Goal: Task Accomplishment & Management: Manage account settings

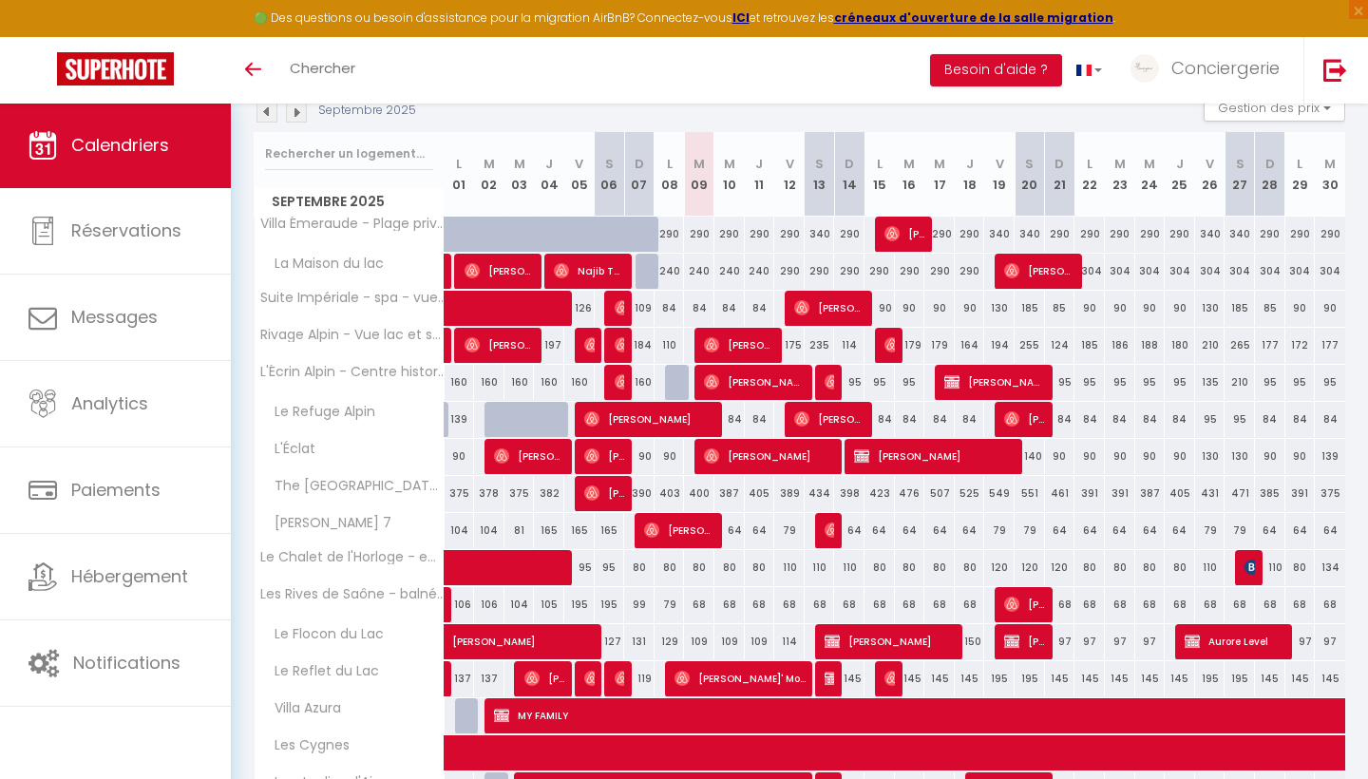
scroll to position [233, 0]
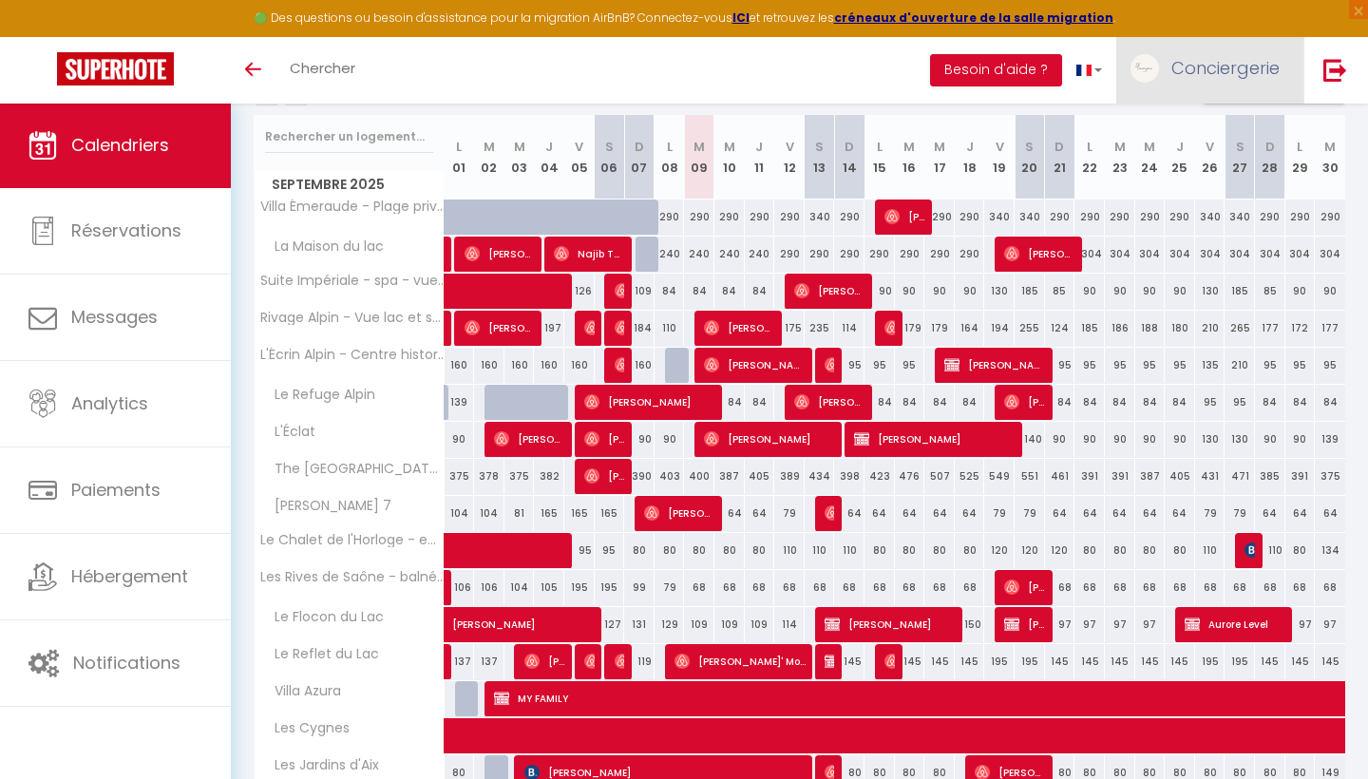
click at [1226, 72] on span "Conciergerie" at bounding box center [1225, 68] width 108 height 24
click at [1216, 125] on link "Paramètres" at bounding box center [1227, 132] width 141 height 32
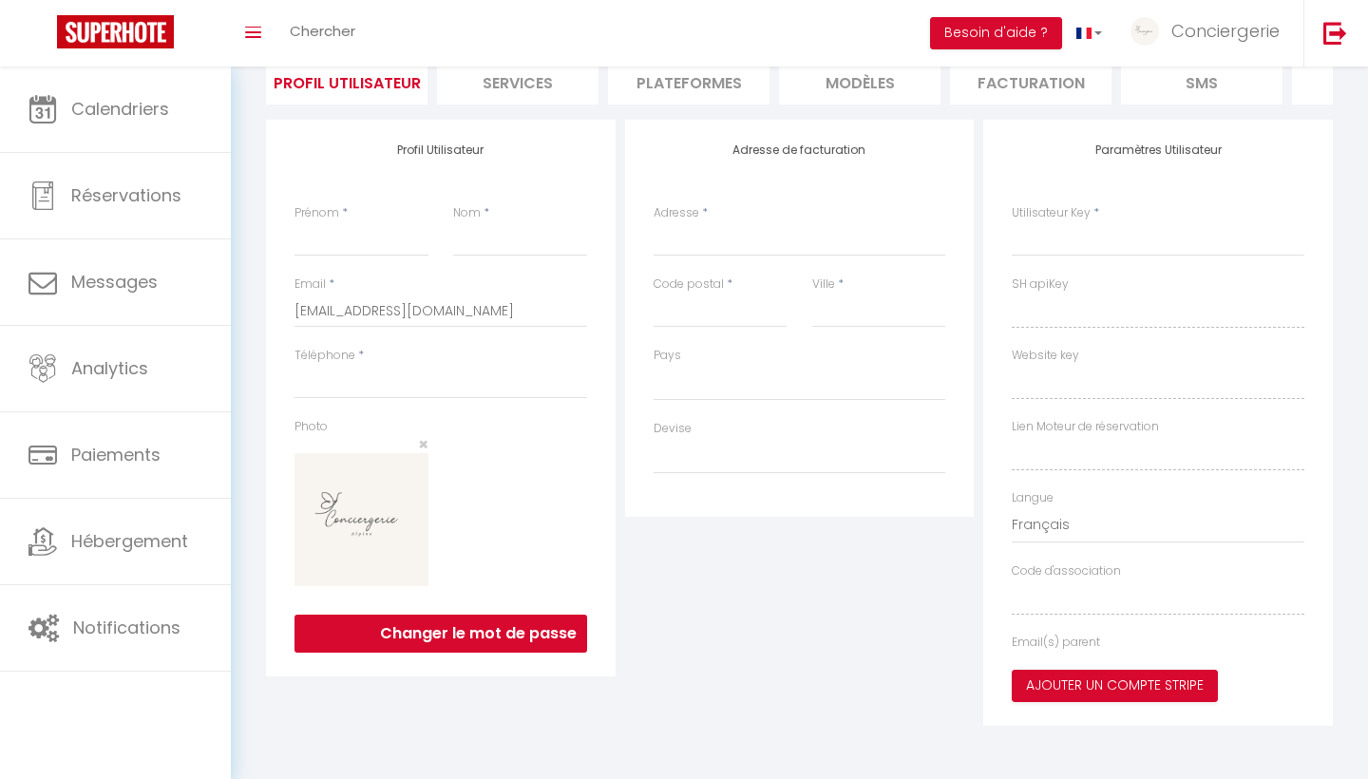
type input "Conciergerie"
type input "Alpine"
type input "0642292231"
type input "[STREET_ADDRESS][PERSON_NAME]"
type input "73000"
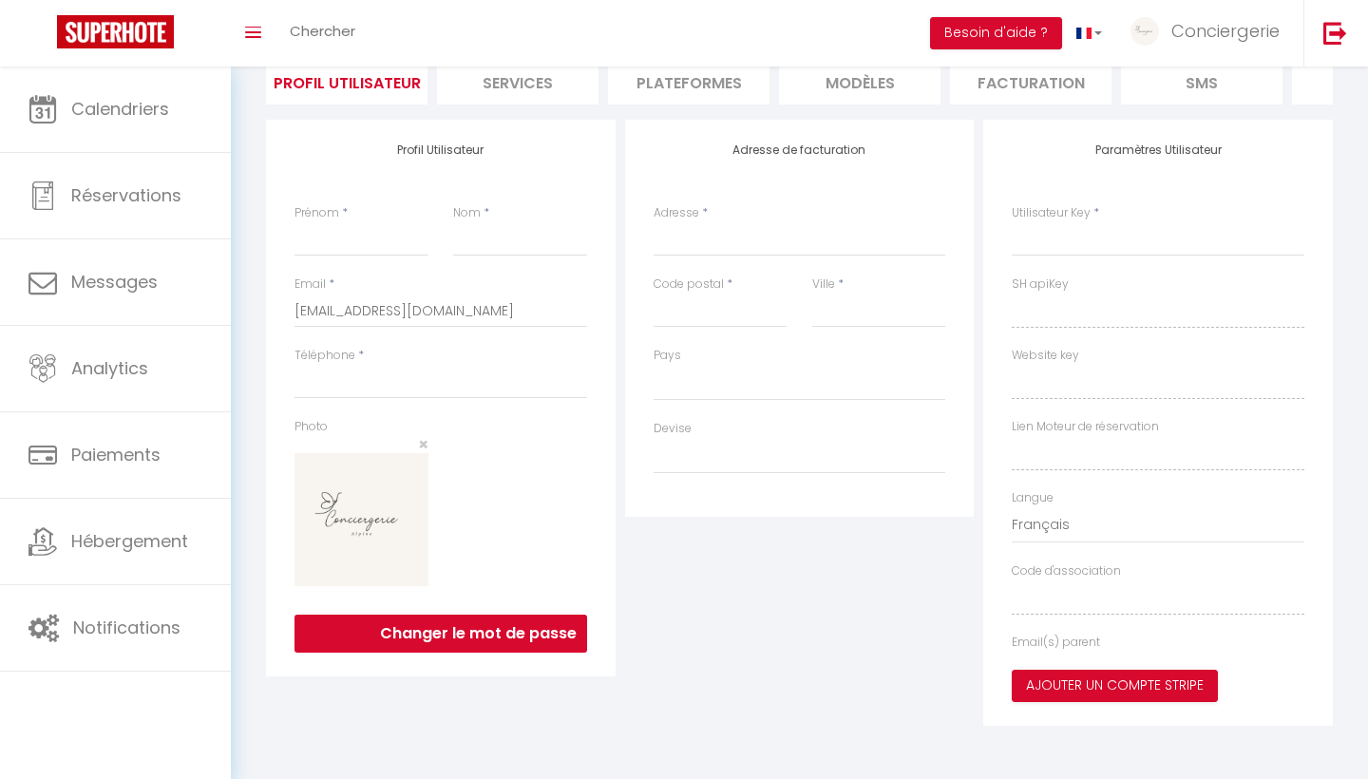
type input "[GEOGRAPHIC_DATA]"
type input "bByQrzPsjf3oex3tm4UIWQFAW"
type input "2wbW122ZTnjBGBRF84SvGRtDh"
type input "[URL][DOMAIN_NAME]"
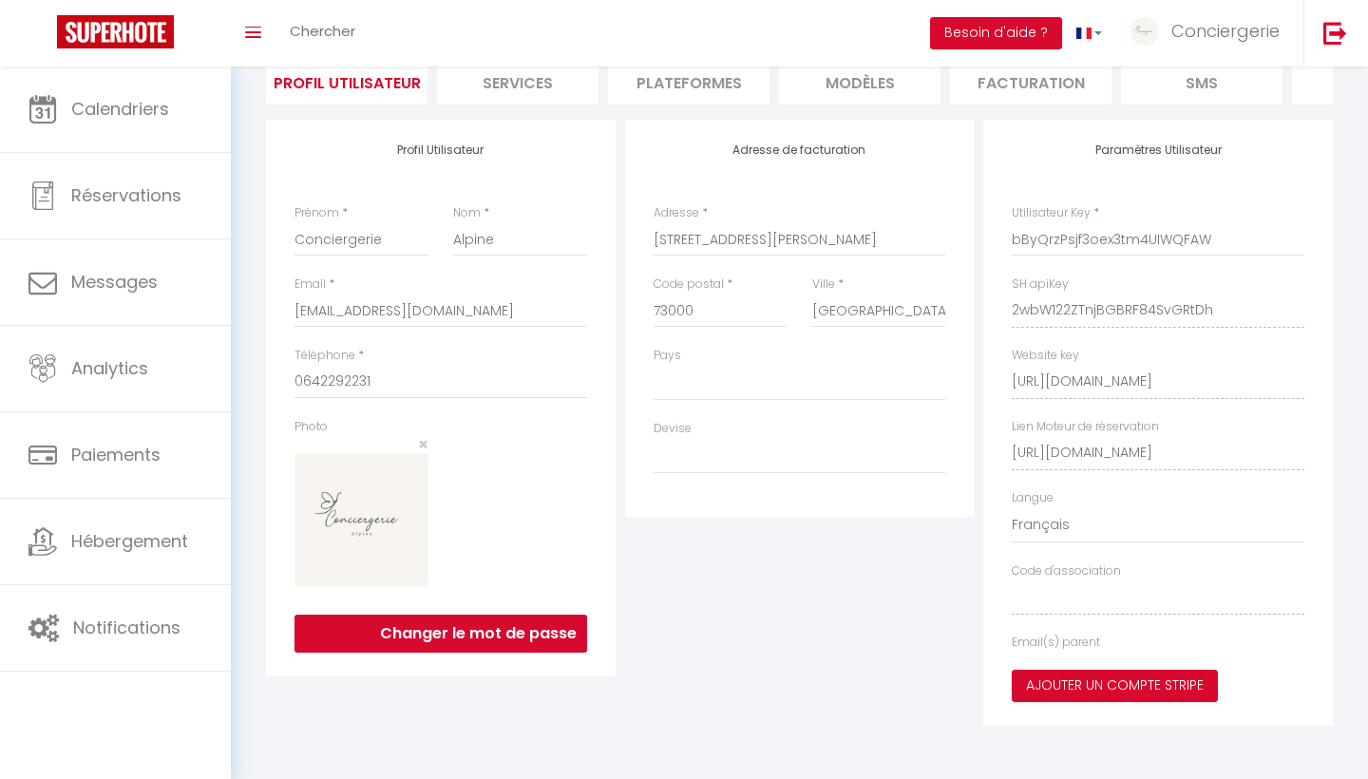
scroll to position [66, 0]
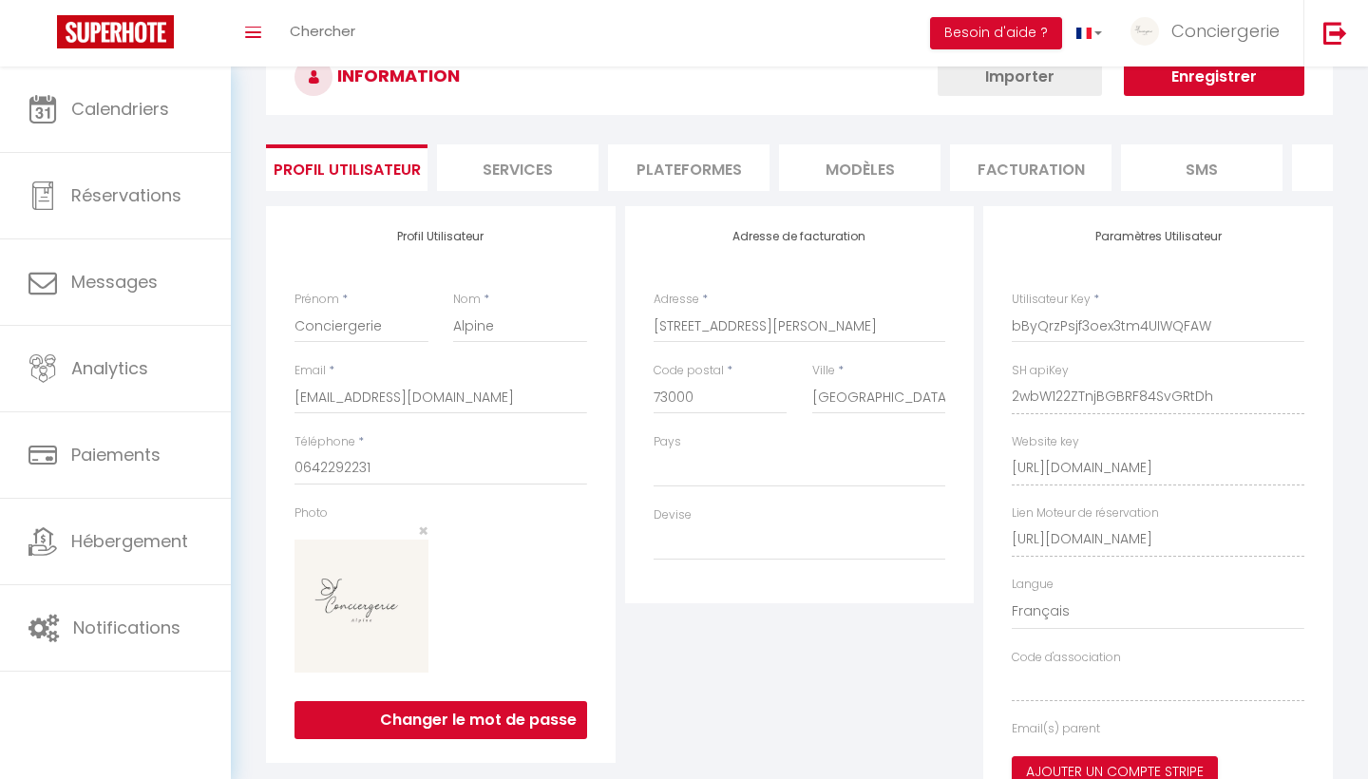
select select "28"
select select "fr"
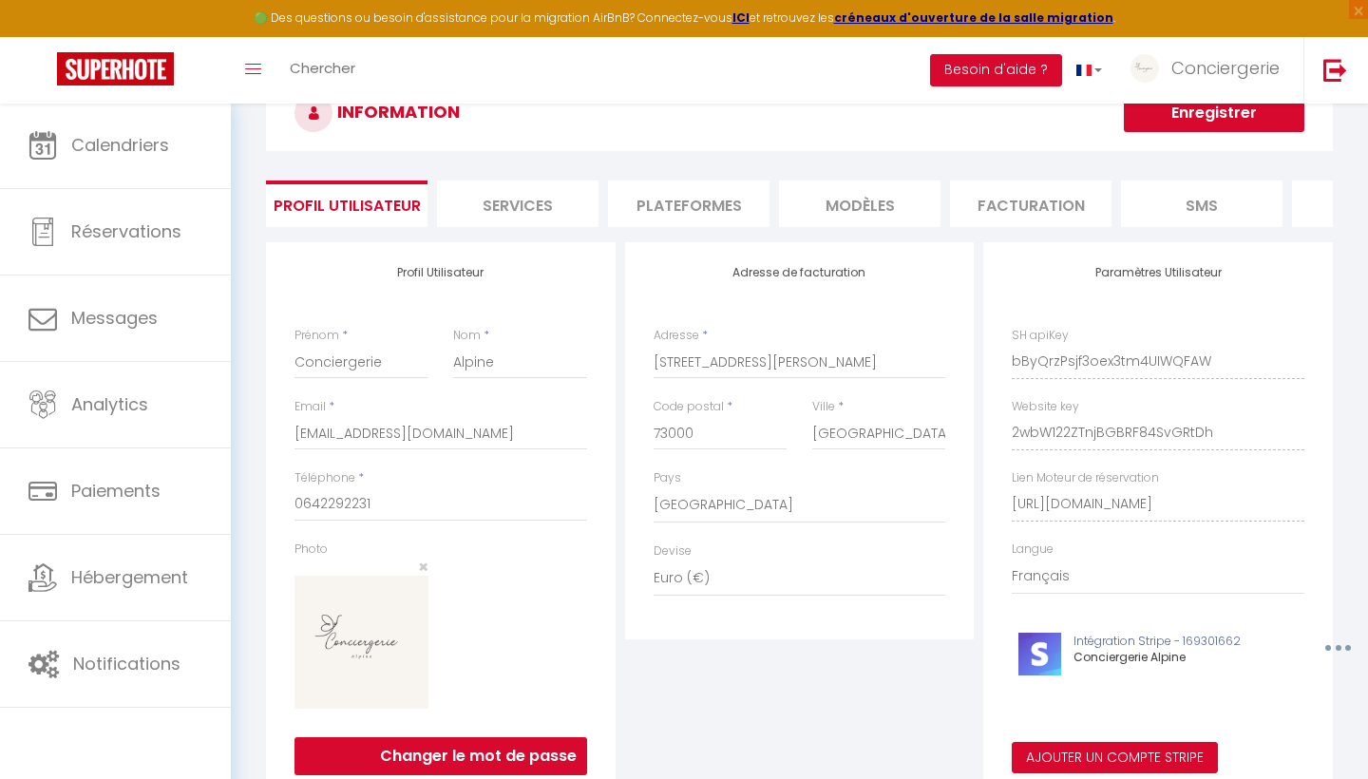
click at [690, 212] on li "Plateformes" at bounding box center [688, 203] width 161 height 47
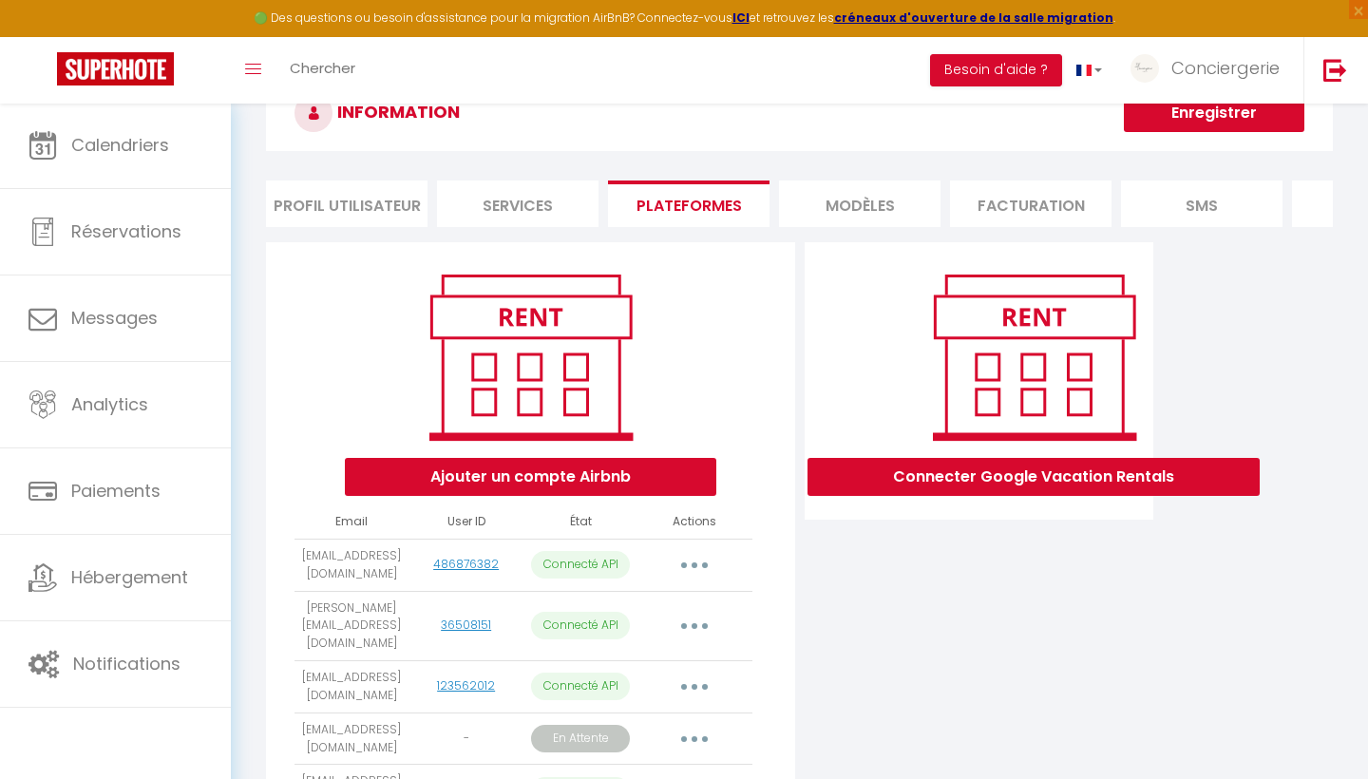
click at [696, 562] on icon "button" at bounding box center [694, 565] width 6 height 6
click at [628, 606] on link "Importer les appartements" at bounding box center [610, 608] width 210 height 32
select select "60292"
select select "65400"
select select
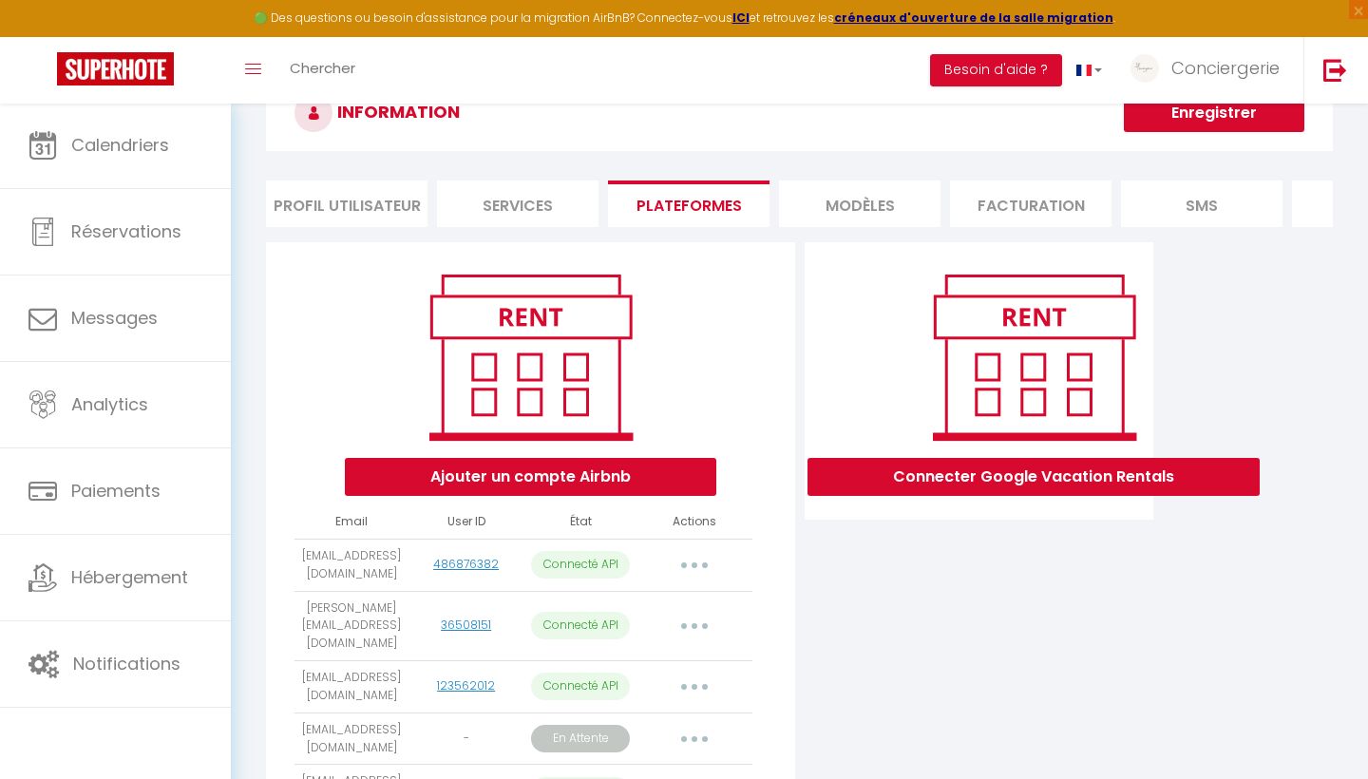
select select "70466"
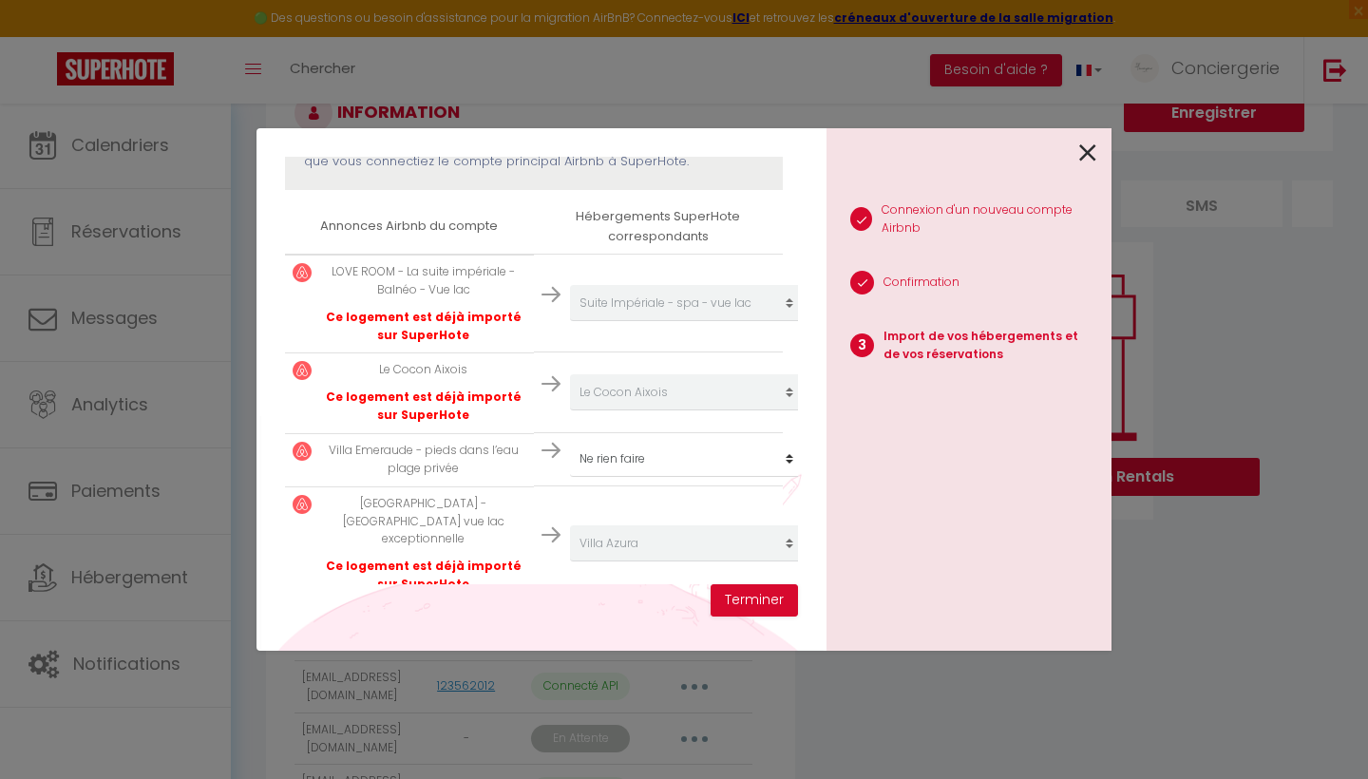
scroll to position [292, 0]
click at [1099, 143] on div "1 Connexion d'un nouveau compte Airbnb 2 Confirmation 3 Import de vos hébergeme…" at bounding box center [968, 389] width 285 height 522
click at [1091, 143] on icon at bounding box center [1087, 153] width 17 height 28
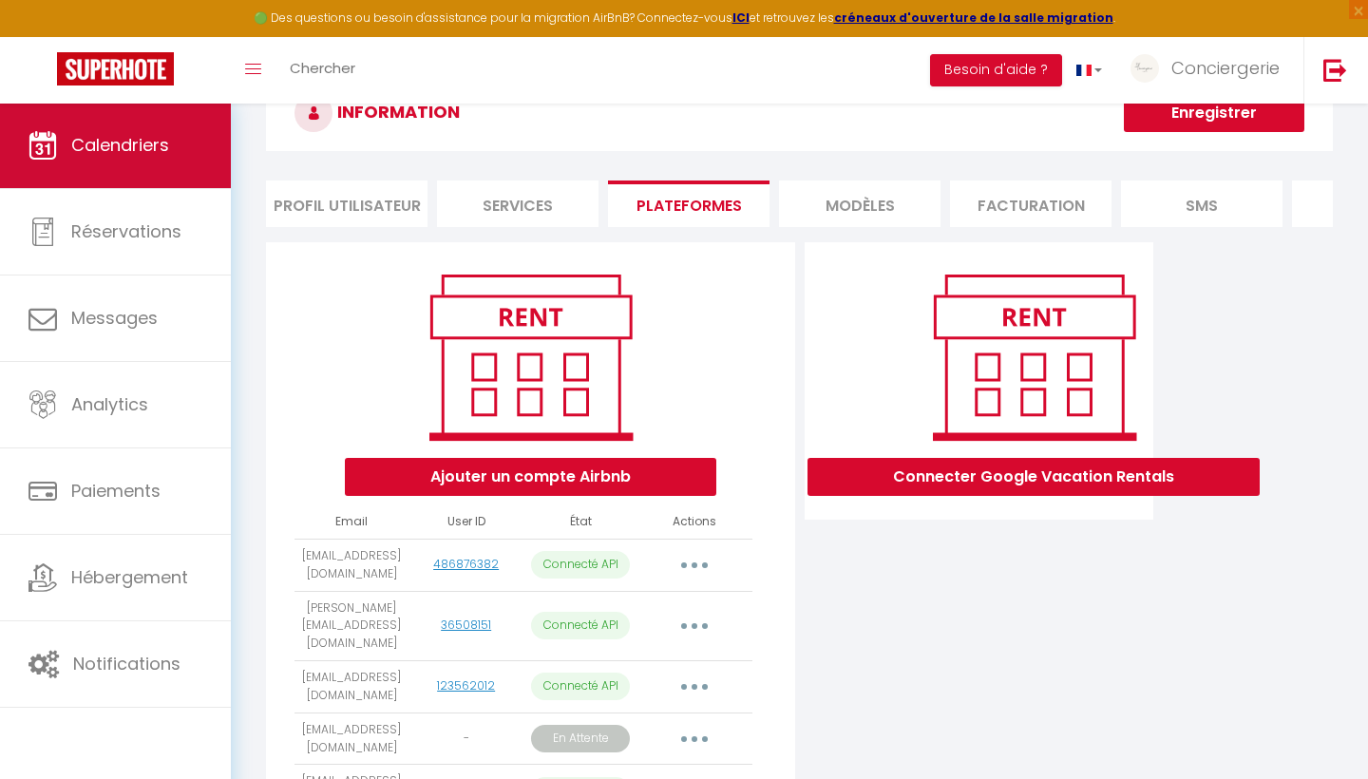
click at [156, 146] on span "Calendriers" at bounding box center [120, 145] width 98 height 24
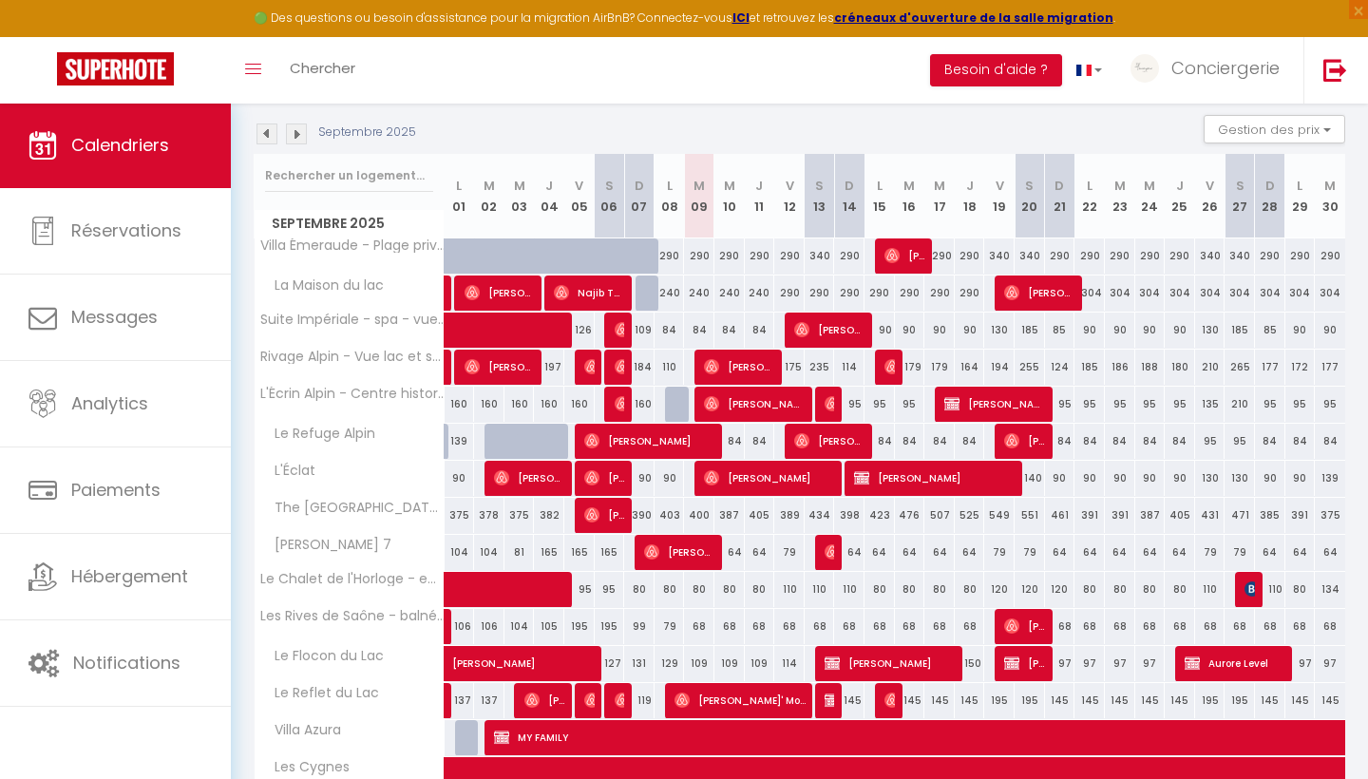
scroll to position [258, 0]
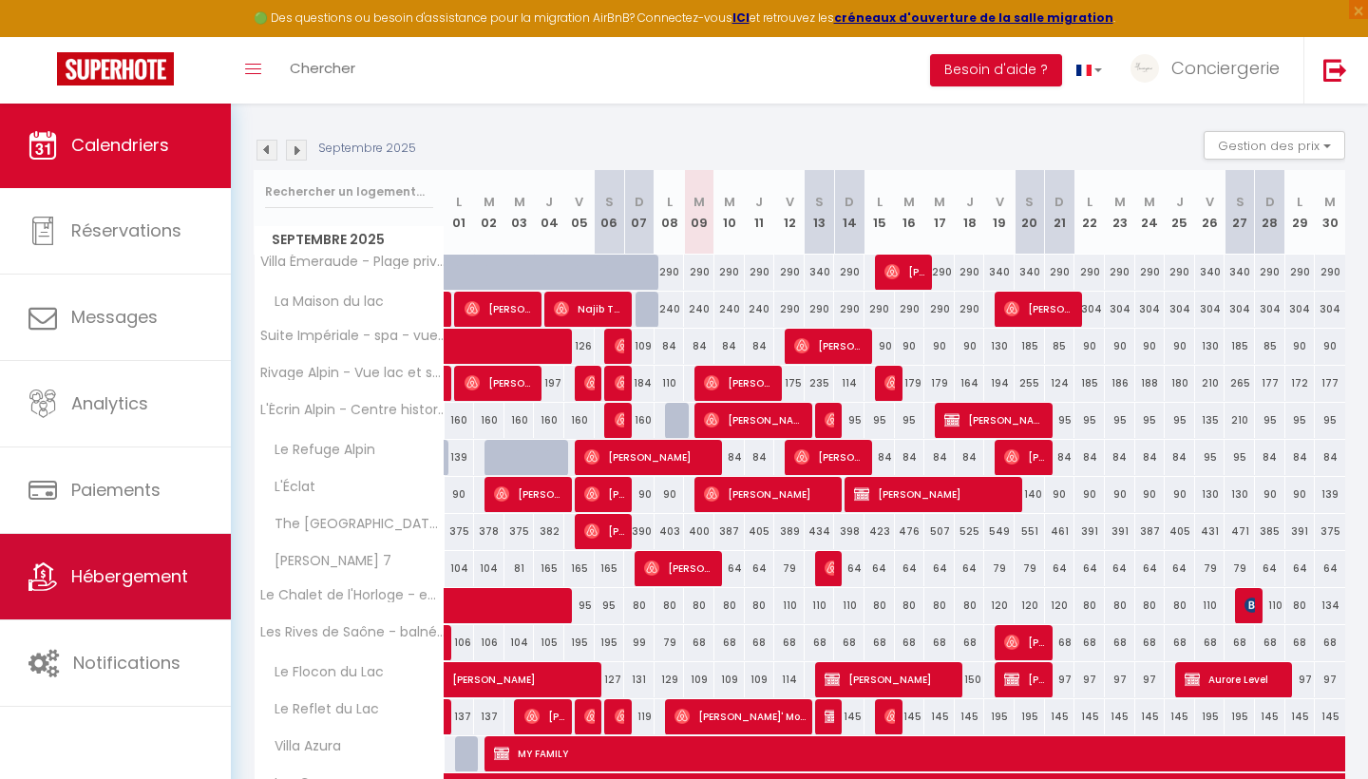
click at [142, 574] on span "Hébergement" at bounding box center [129, 576] width 117 height 24
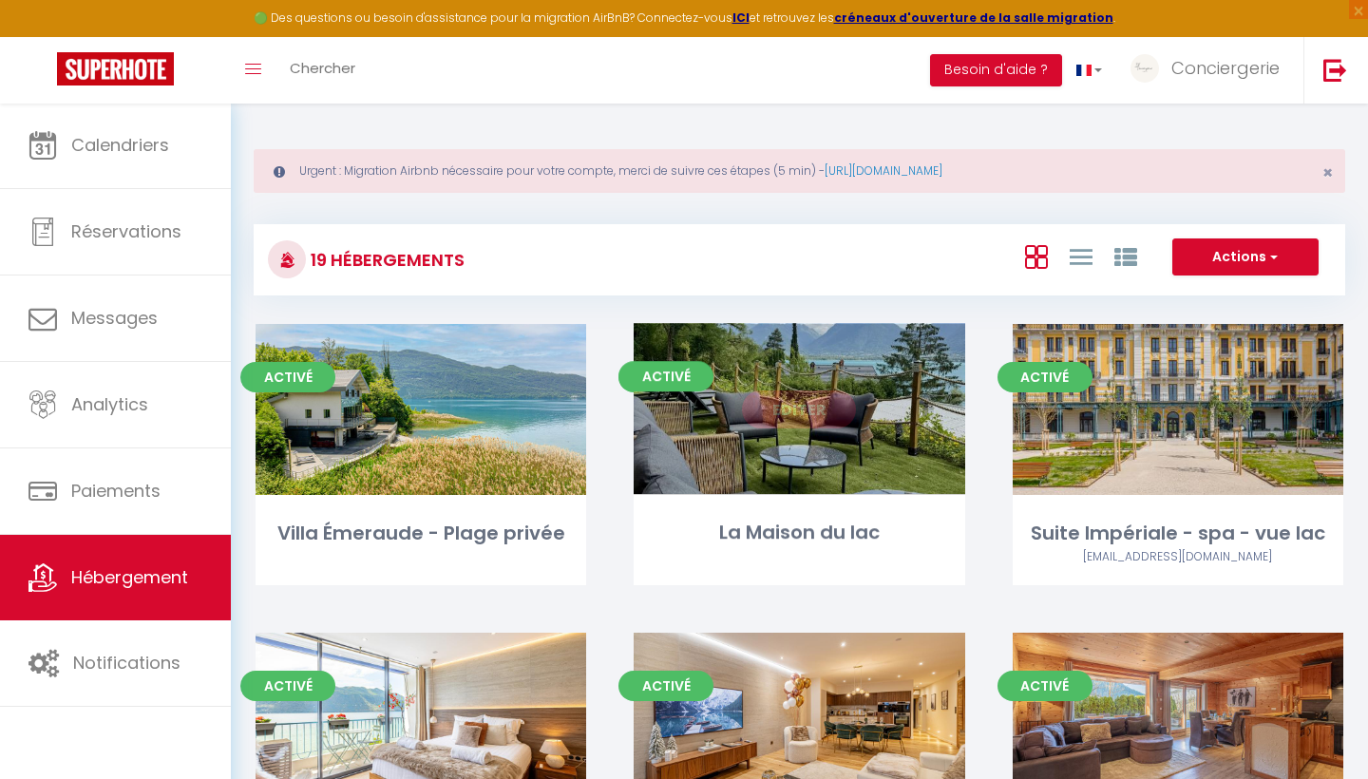
click at [818, 407] on link "Editer" at bounding box center [799, 409] width 114 height 38
click at [803, 409] on link "Editer" at bounding box center [799, 409] width 114 height 38
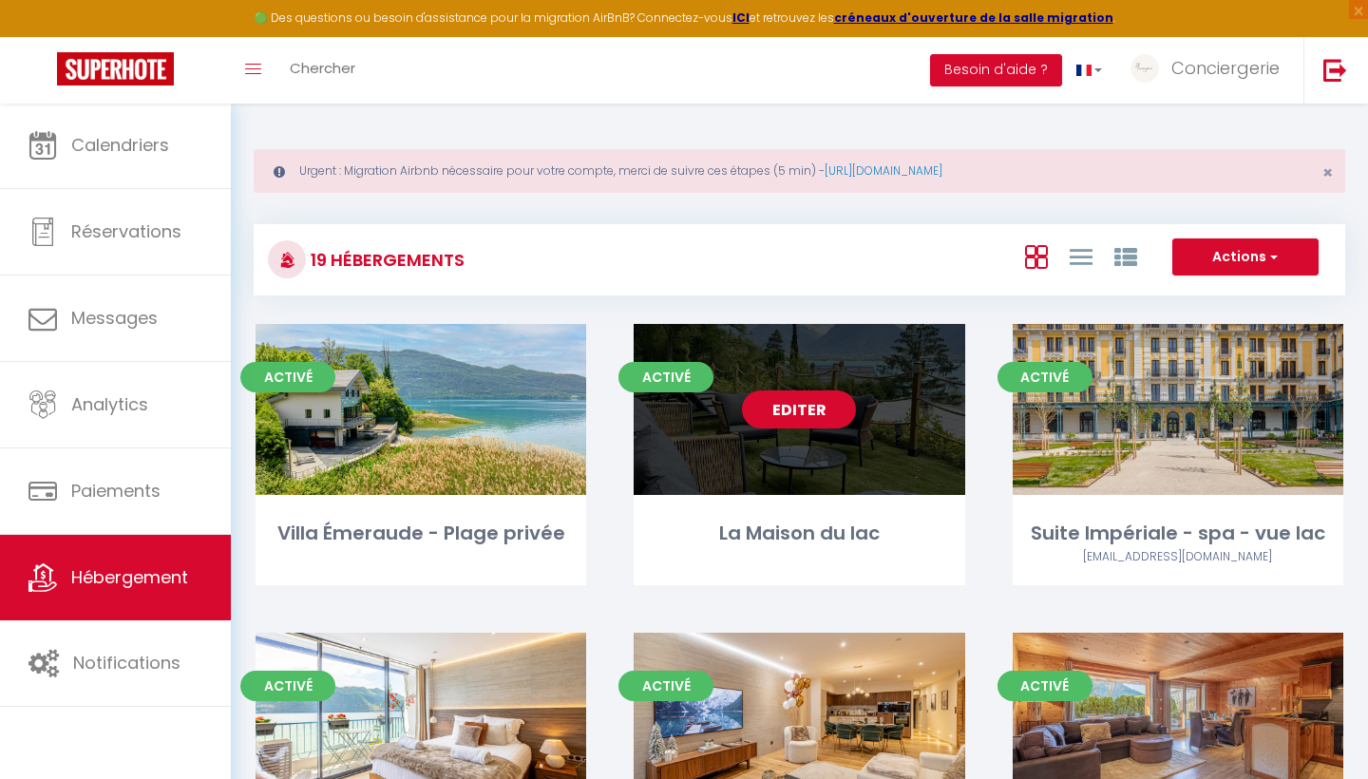
click at [830, 499] on div "Activé Editer La Maison du lac" at bounding box center [799, 454] width 331 height 261
select select "3"
select select "2"
select select "1"
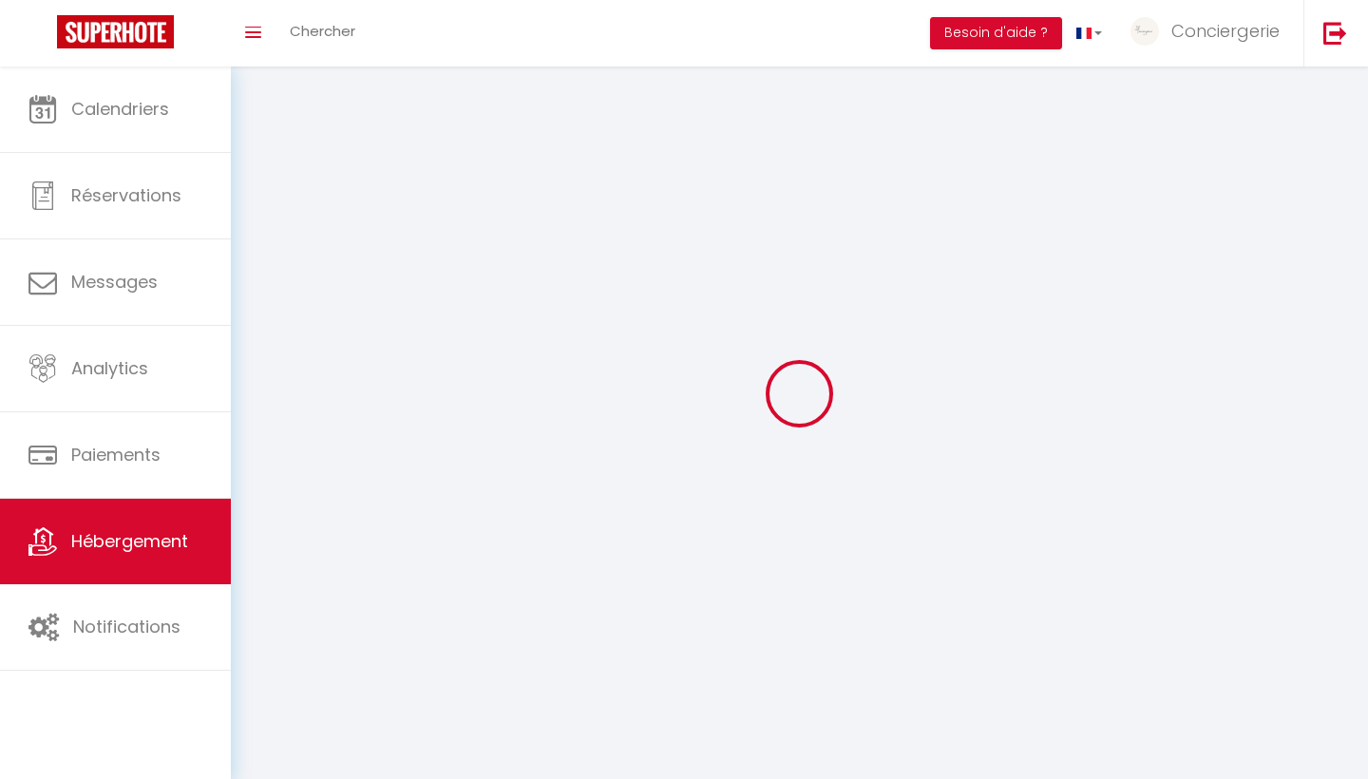
select select
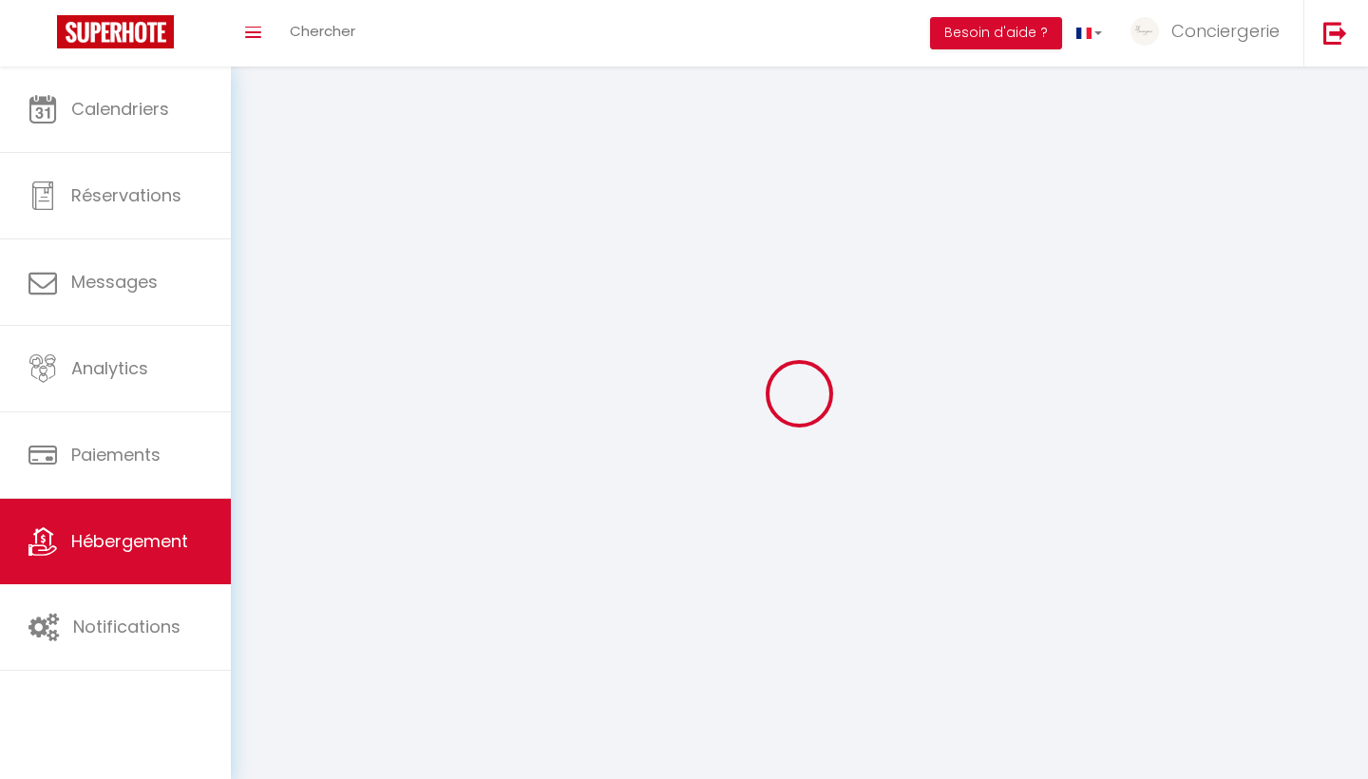
select select
checkbox input "false"
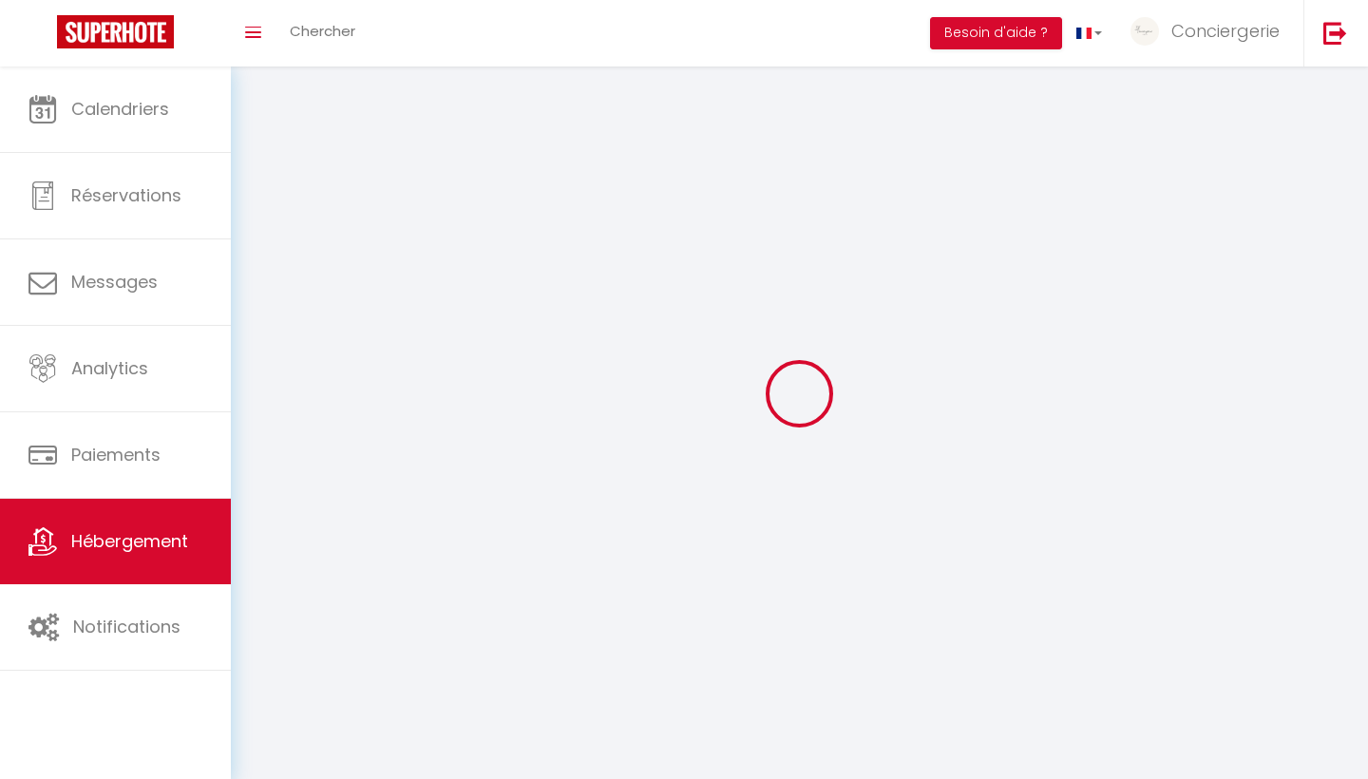
checkbox input "false"
select select
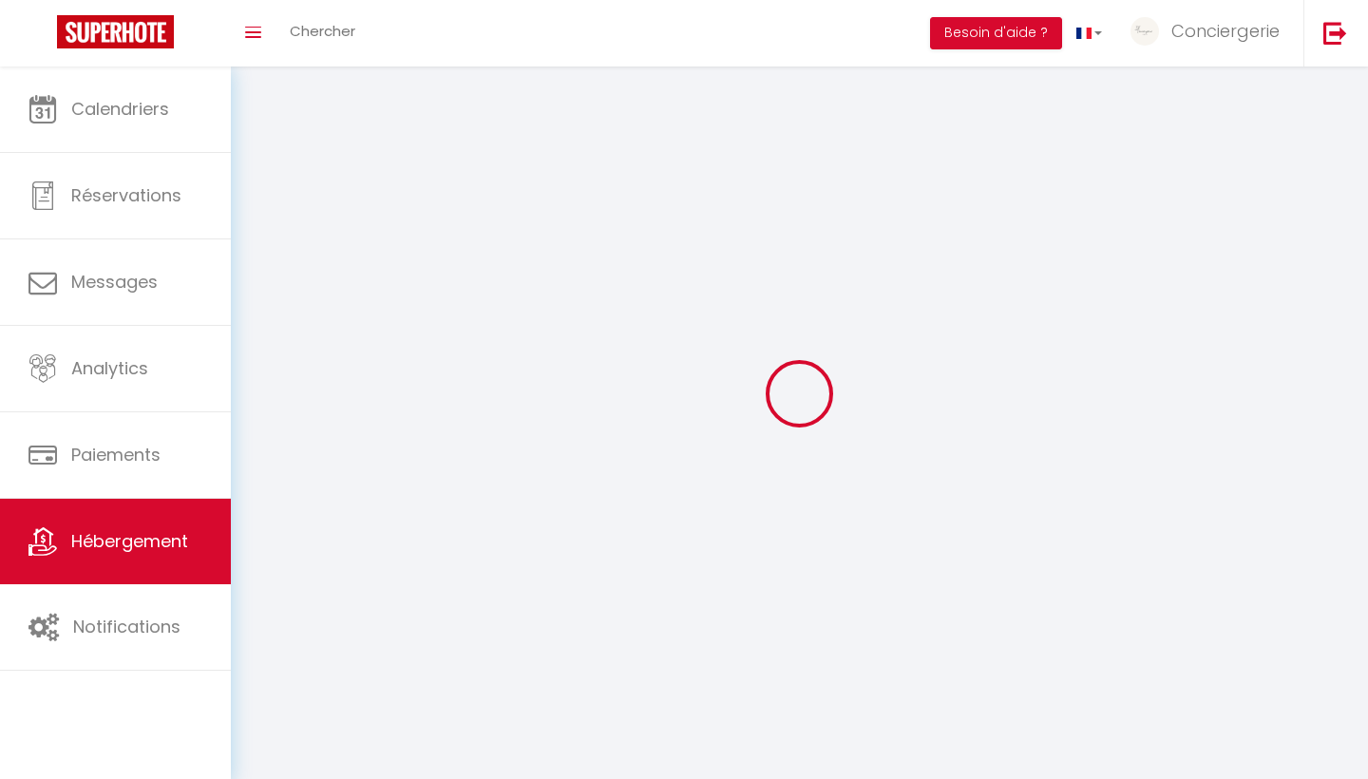
select select
checkbox input "false"
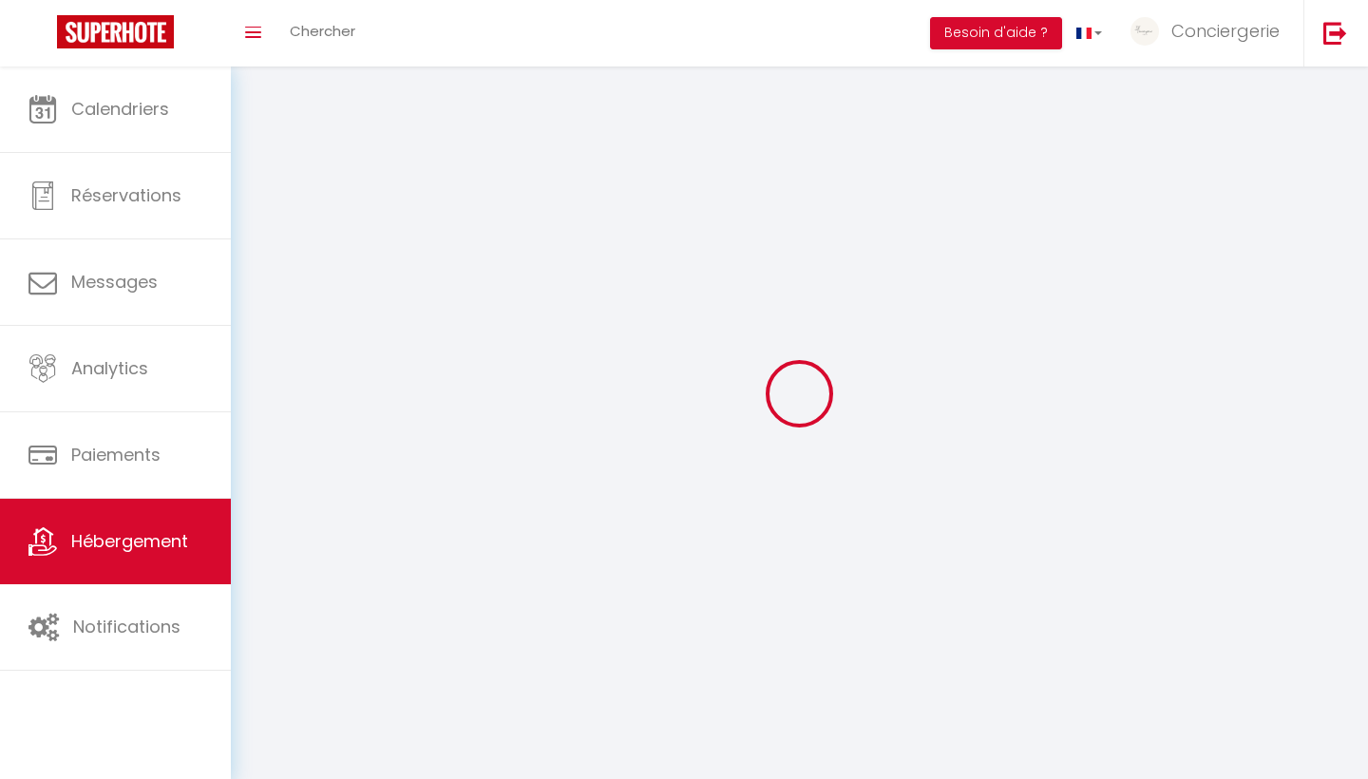
checkbox input "false"
select select
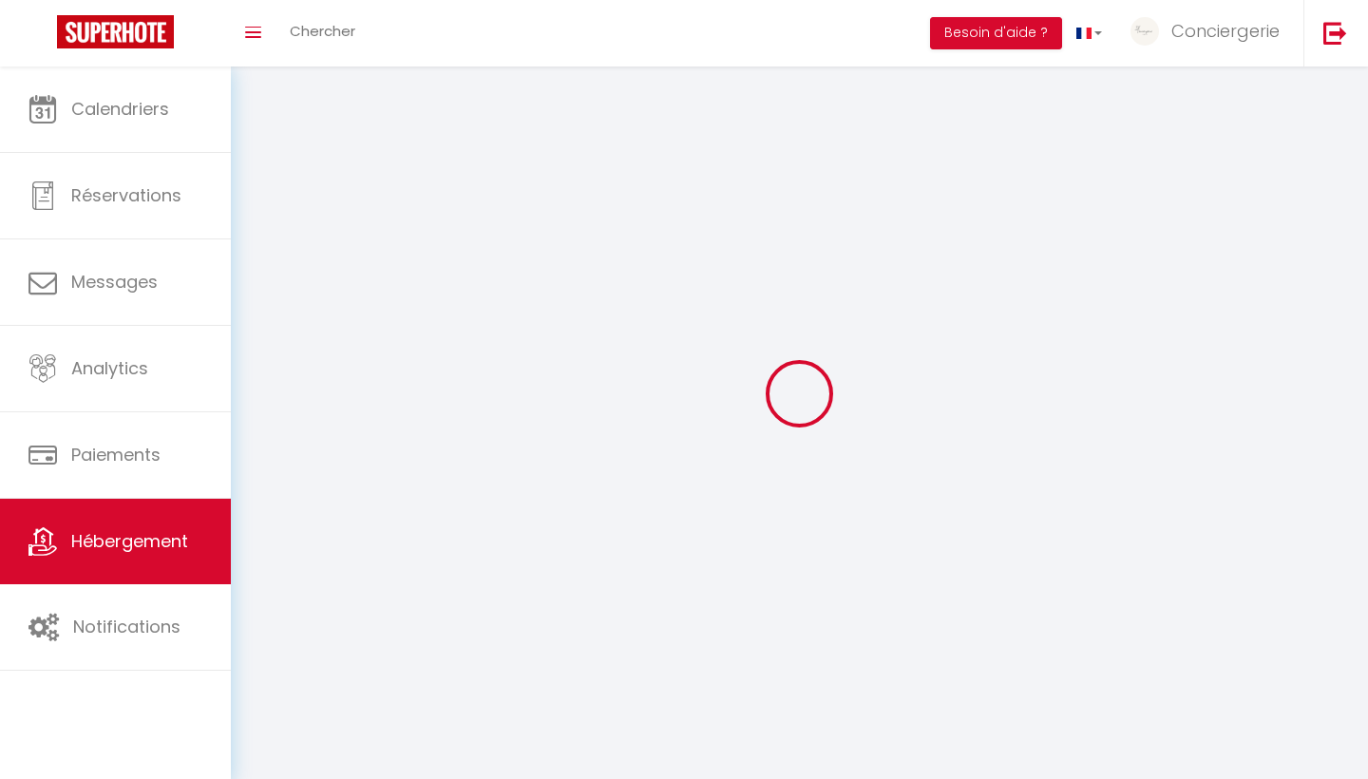
select select
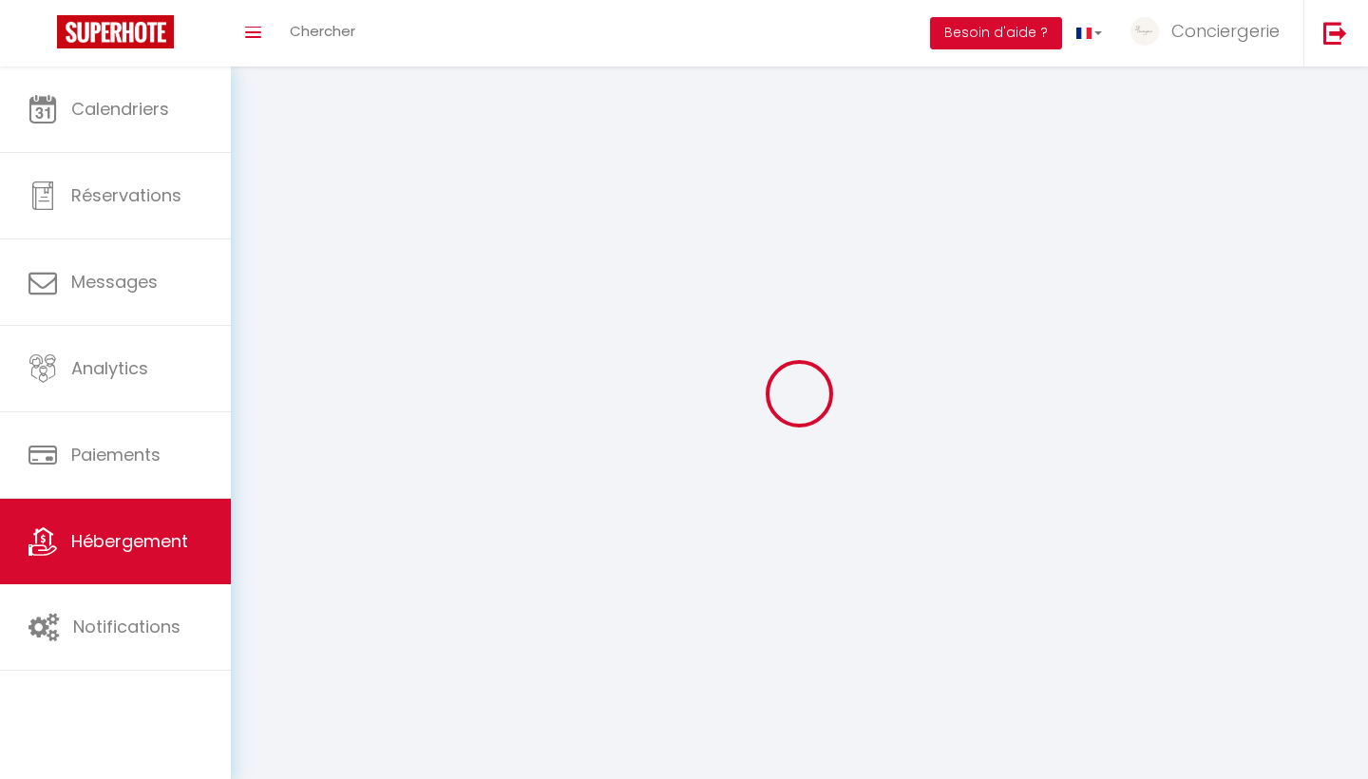
checkbox input "false"
select select
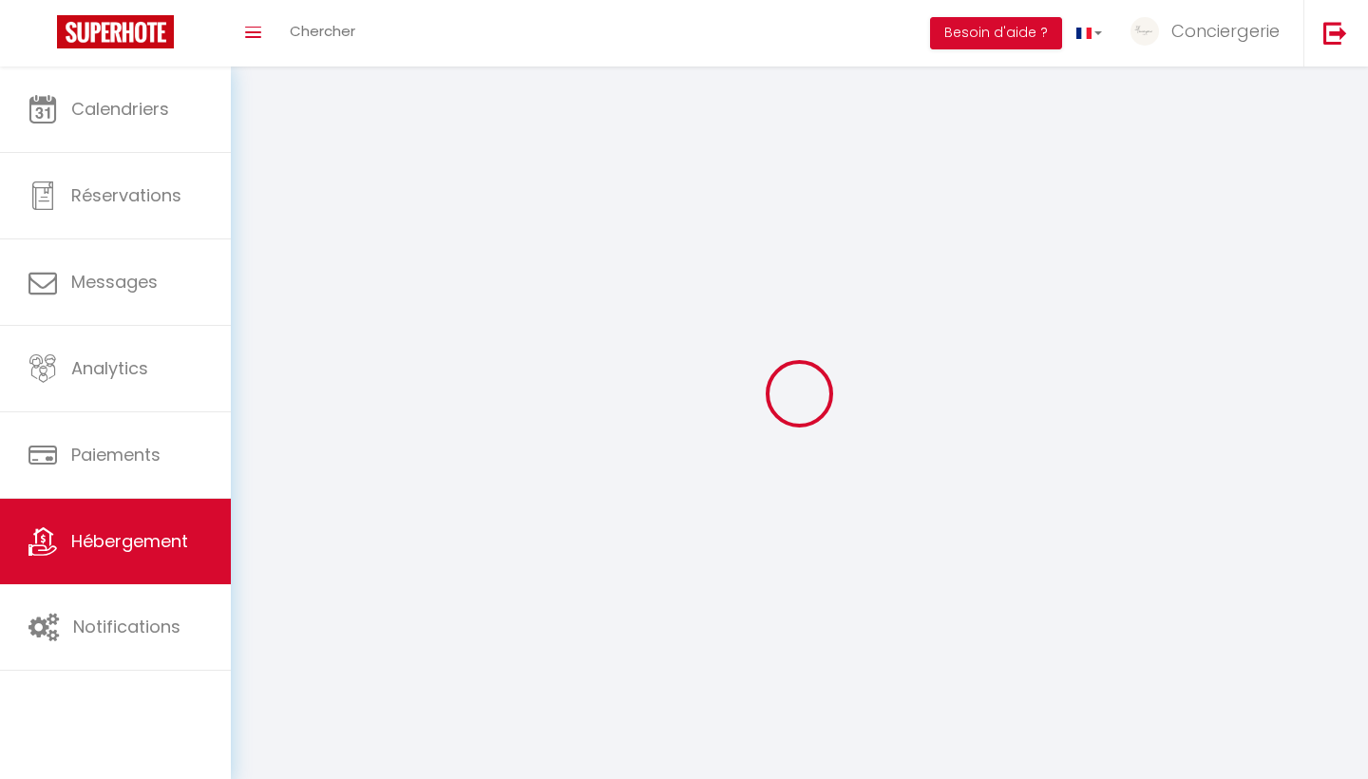
select select
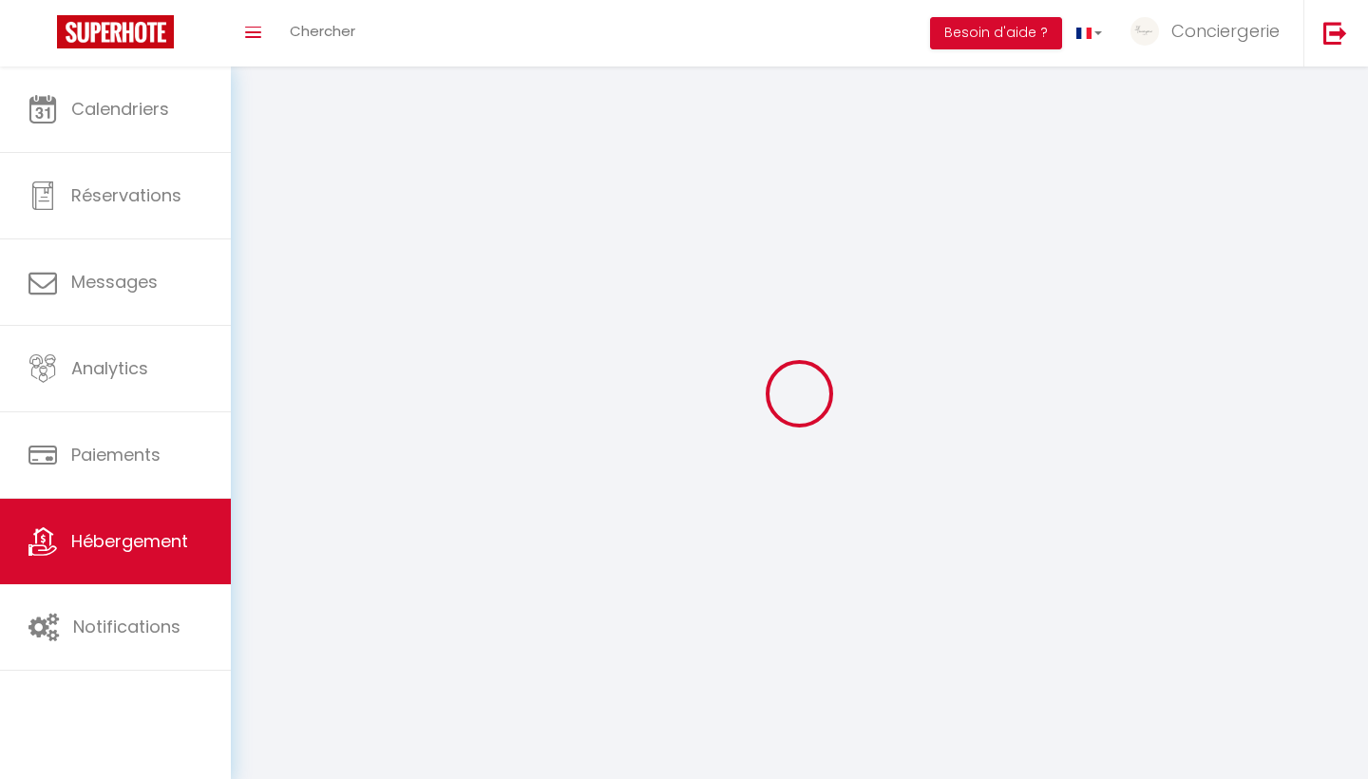
select select
checkbox input "false"
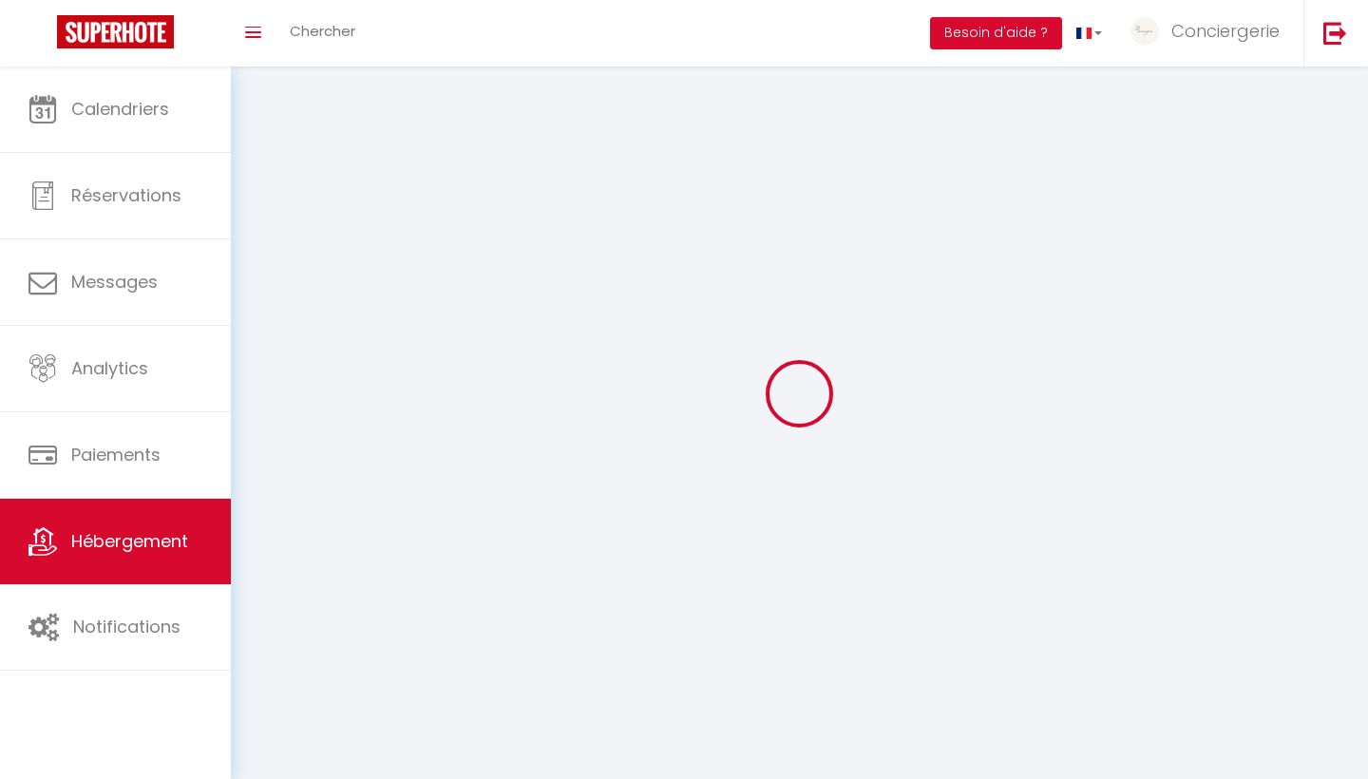
select select
select select "1"
select select
select select "28"
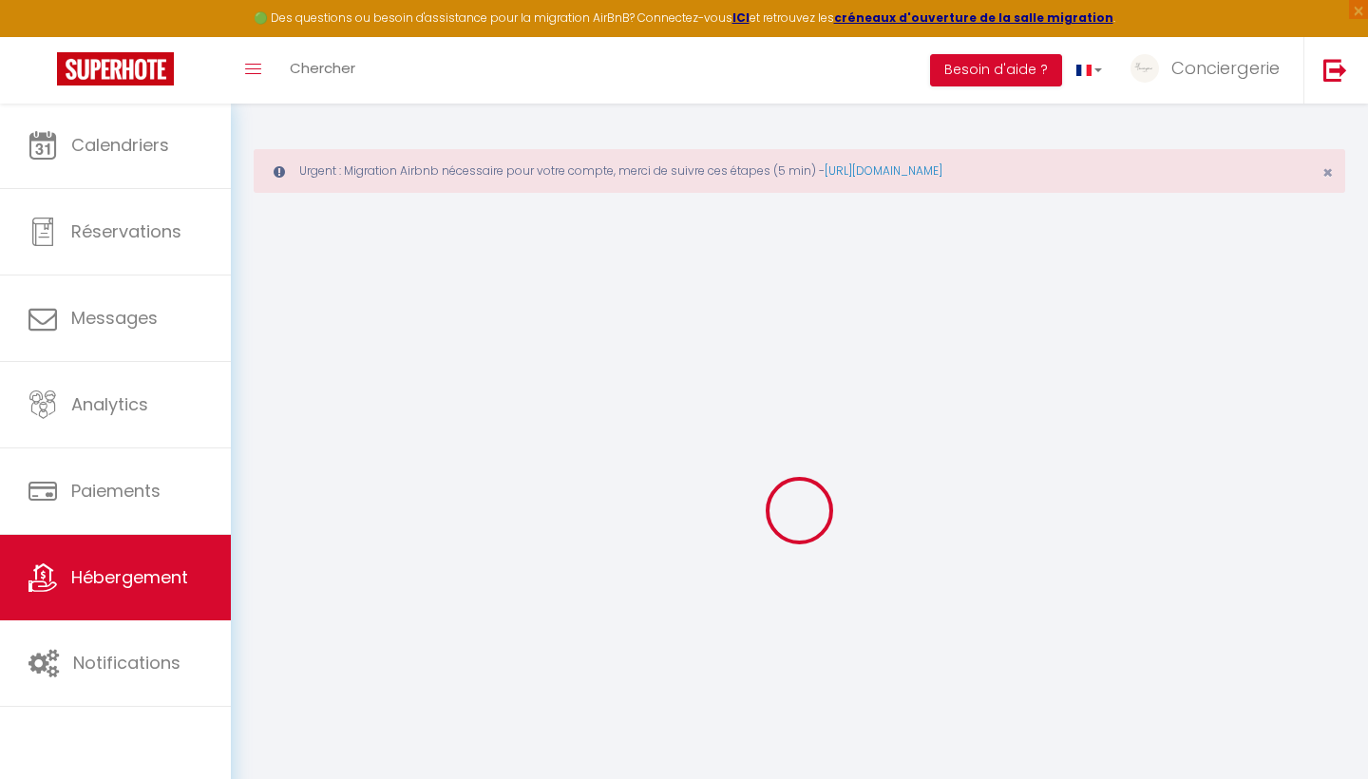
select select
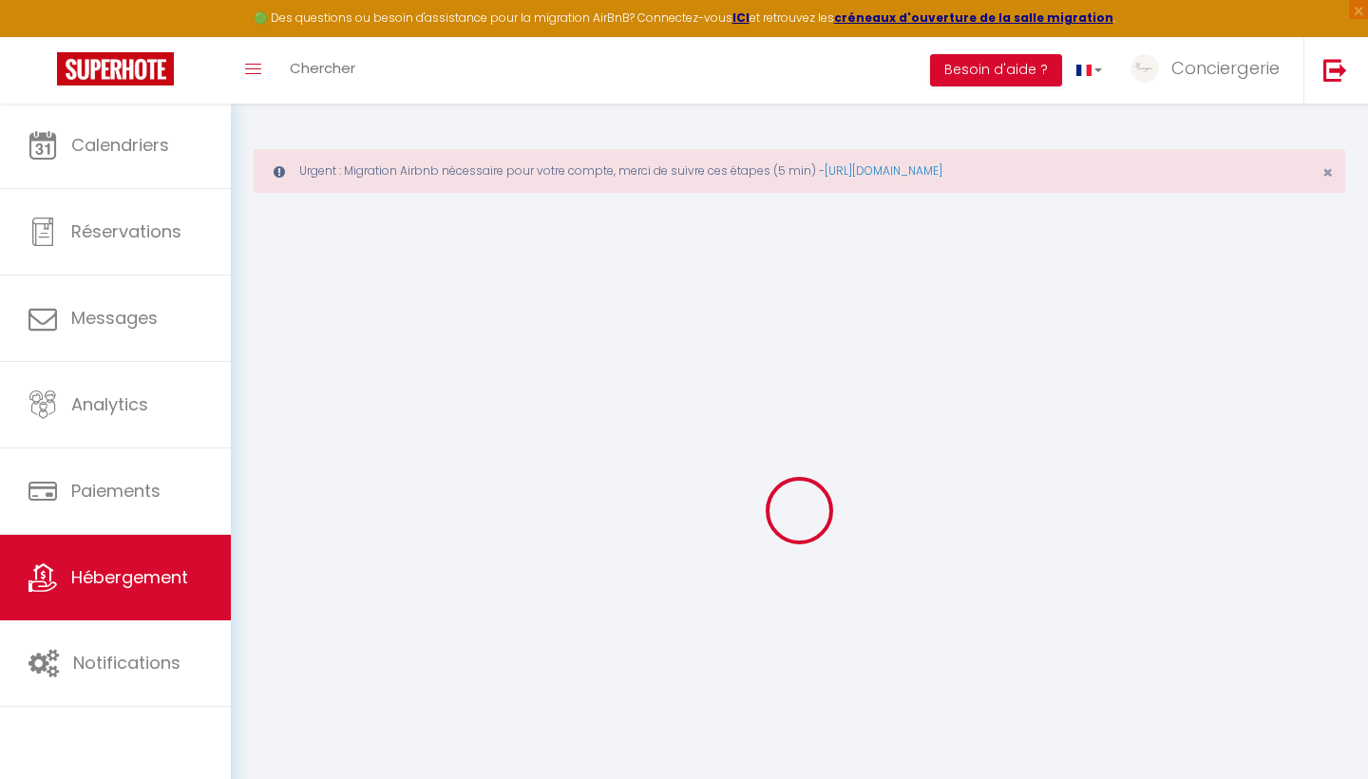
select select
checkbox input "false"
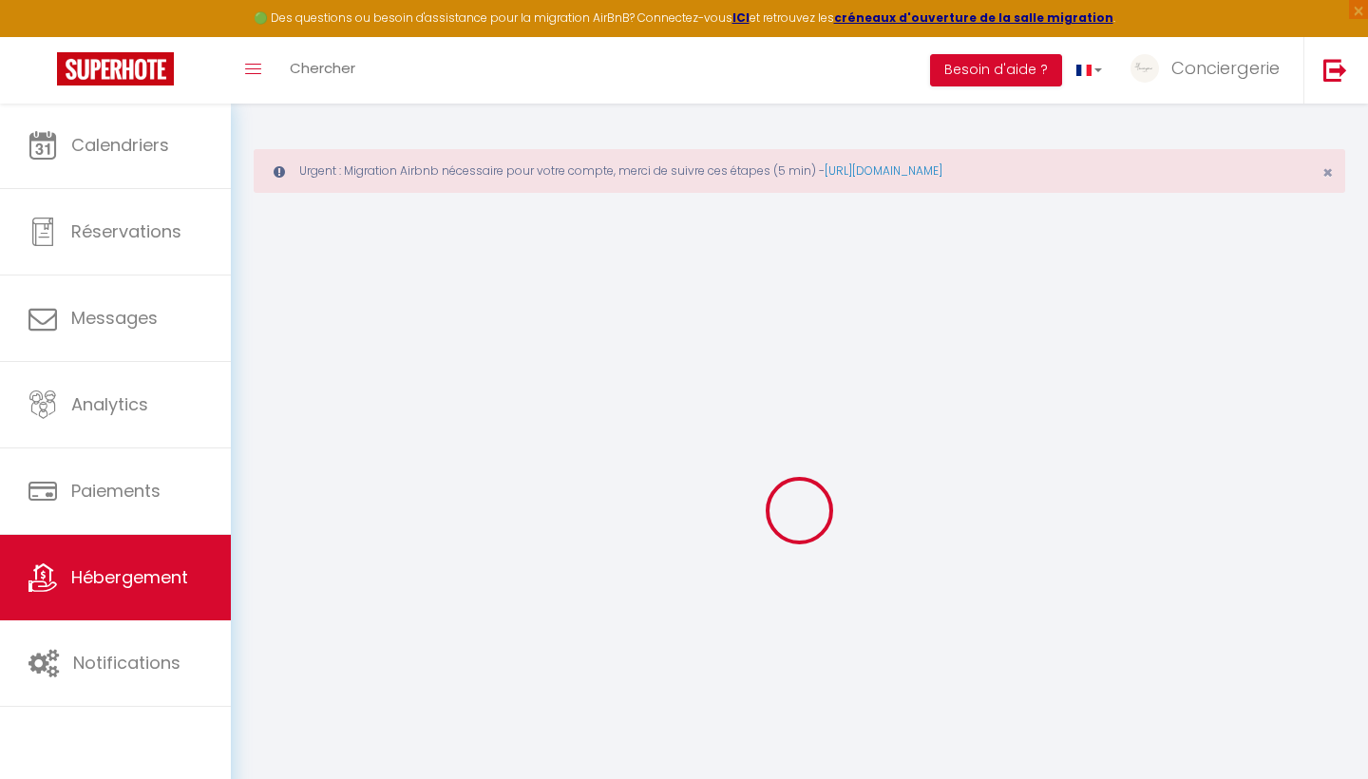
select select
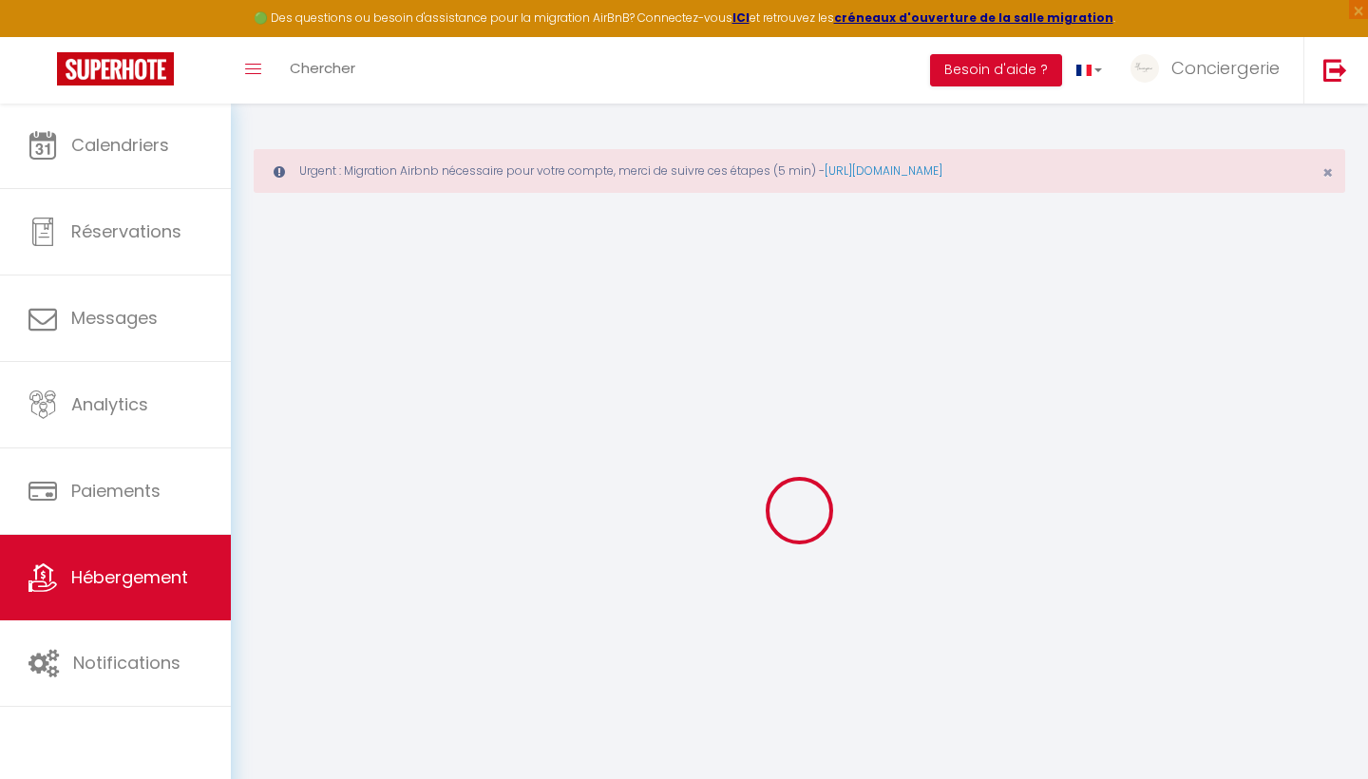
select select
checkbox input "false"
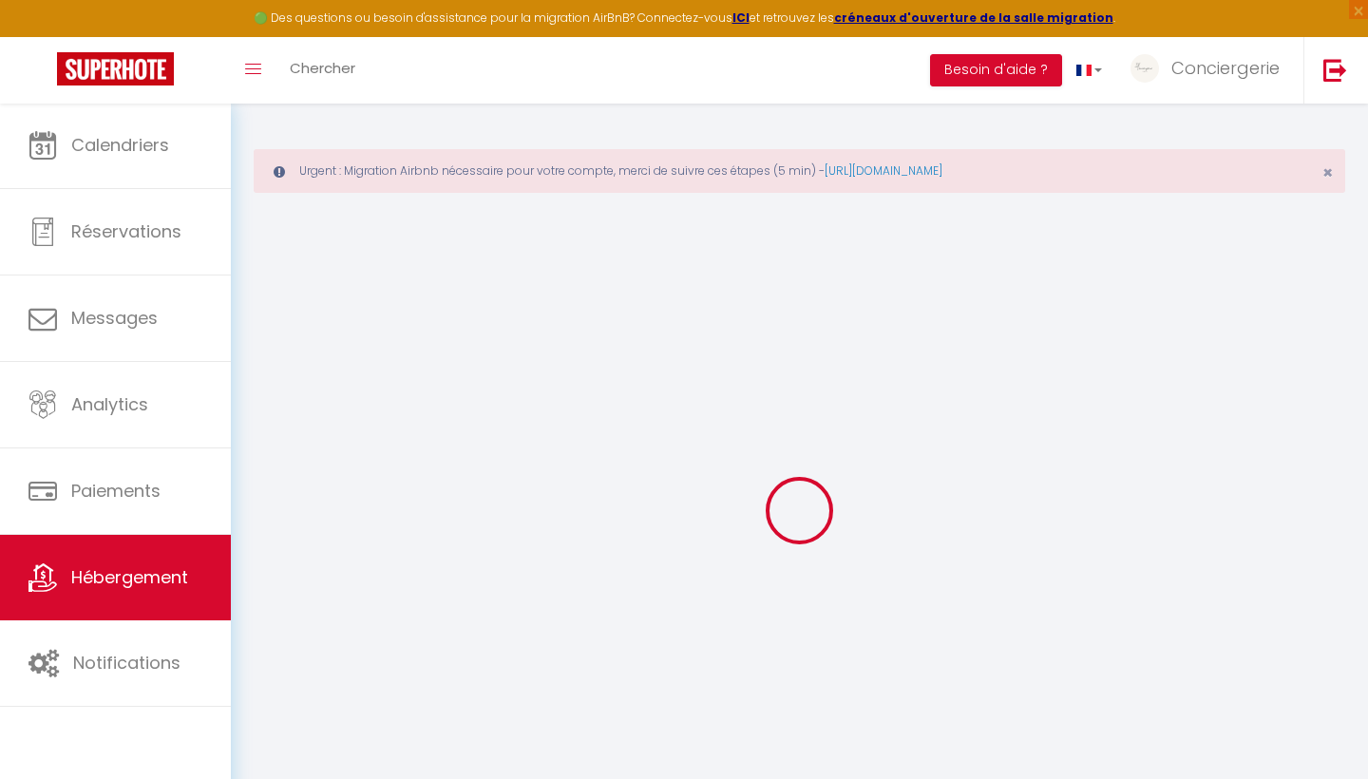
checkbox input "false"
select select
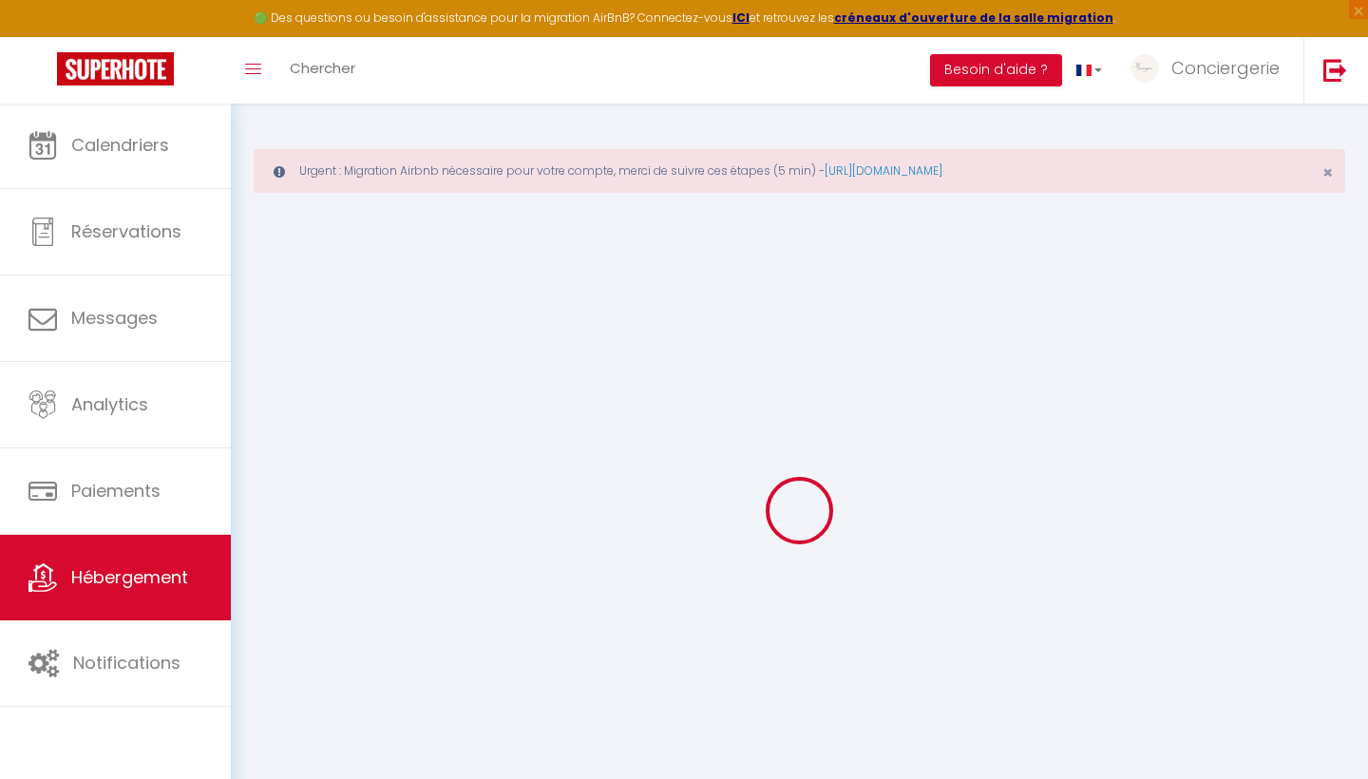
select select
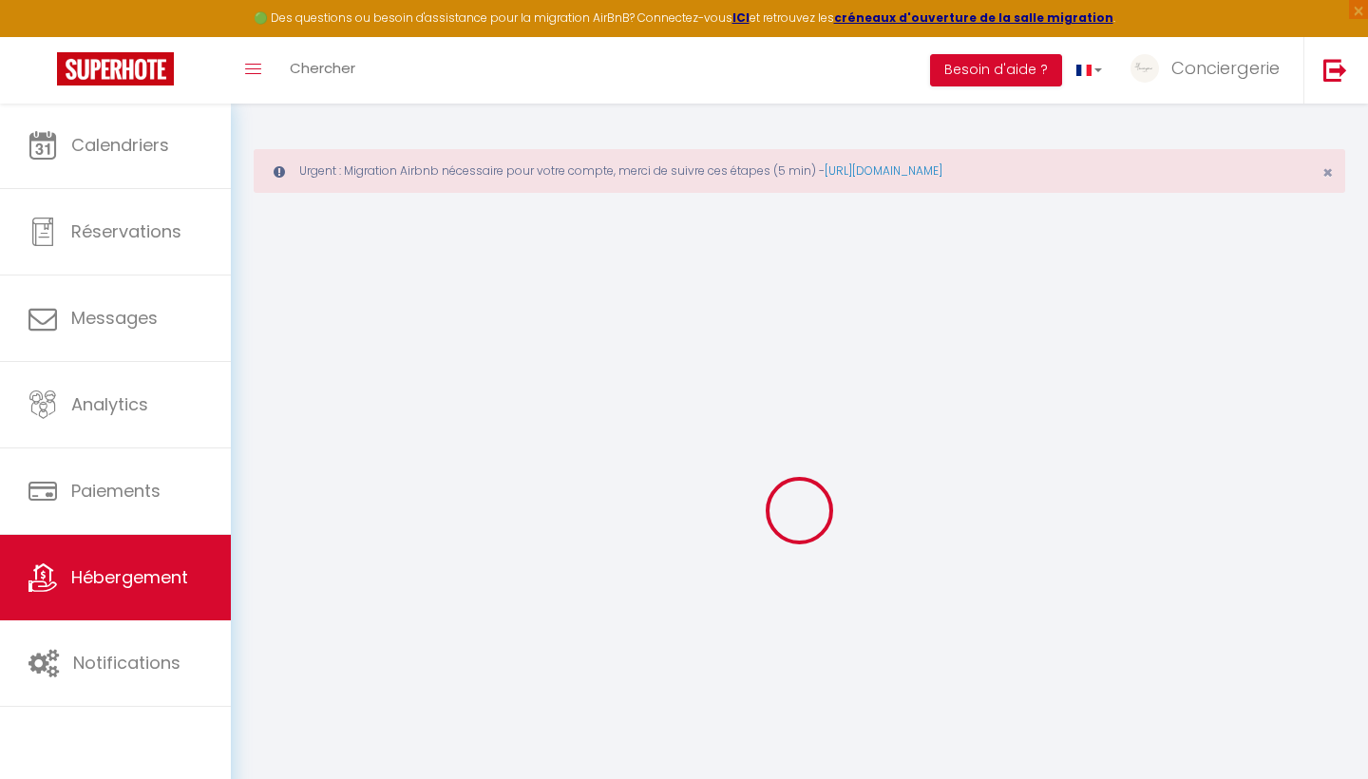
checkbox input "false"
select select
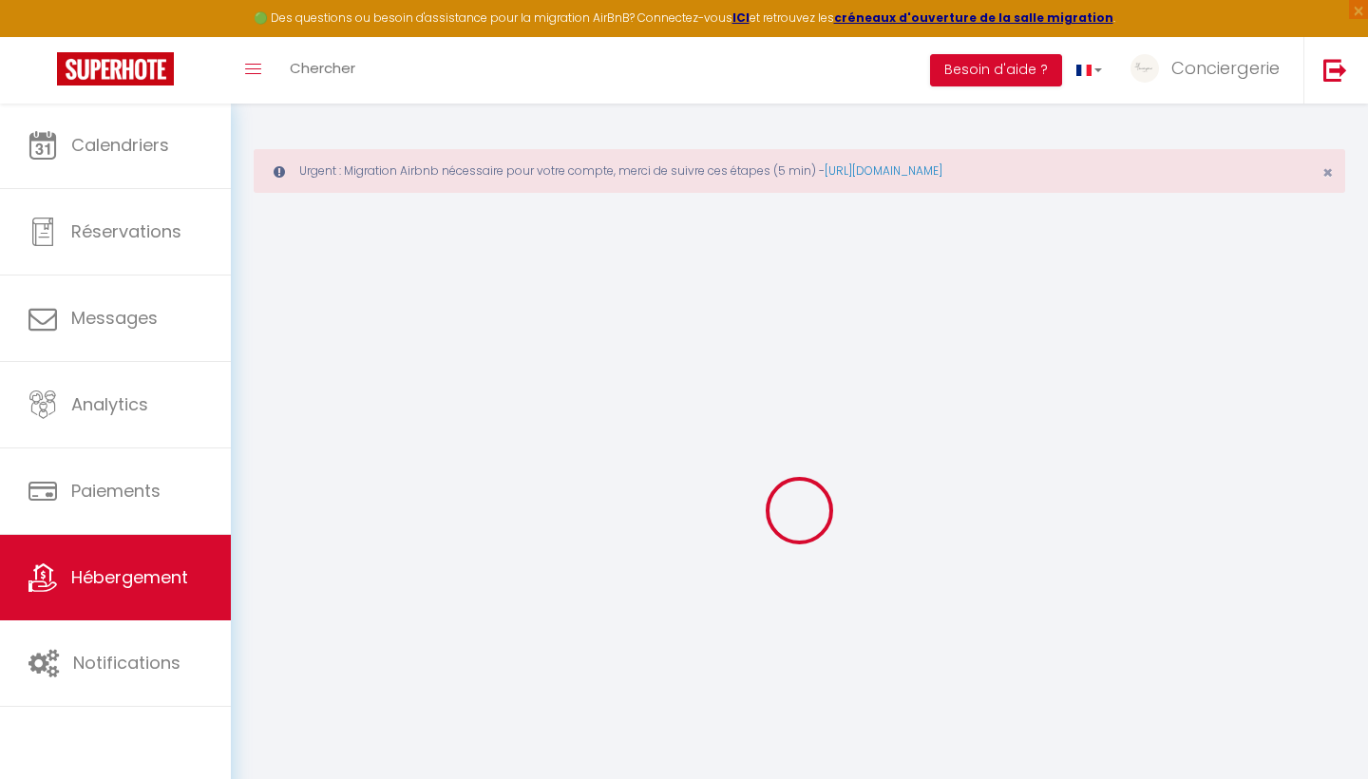
select select
type input "La Maison du lac"
type input "[PERSON_NAME]"
type input "Picquemal"
type input "599 route des balmettes"
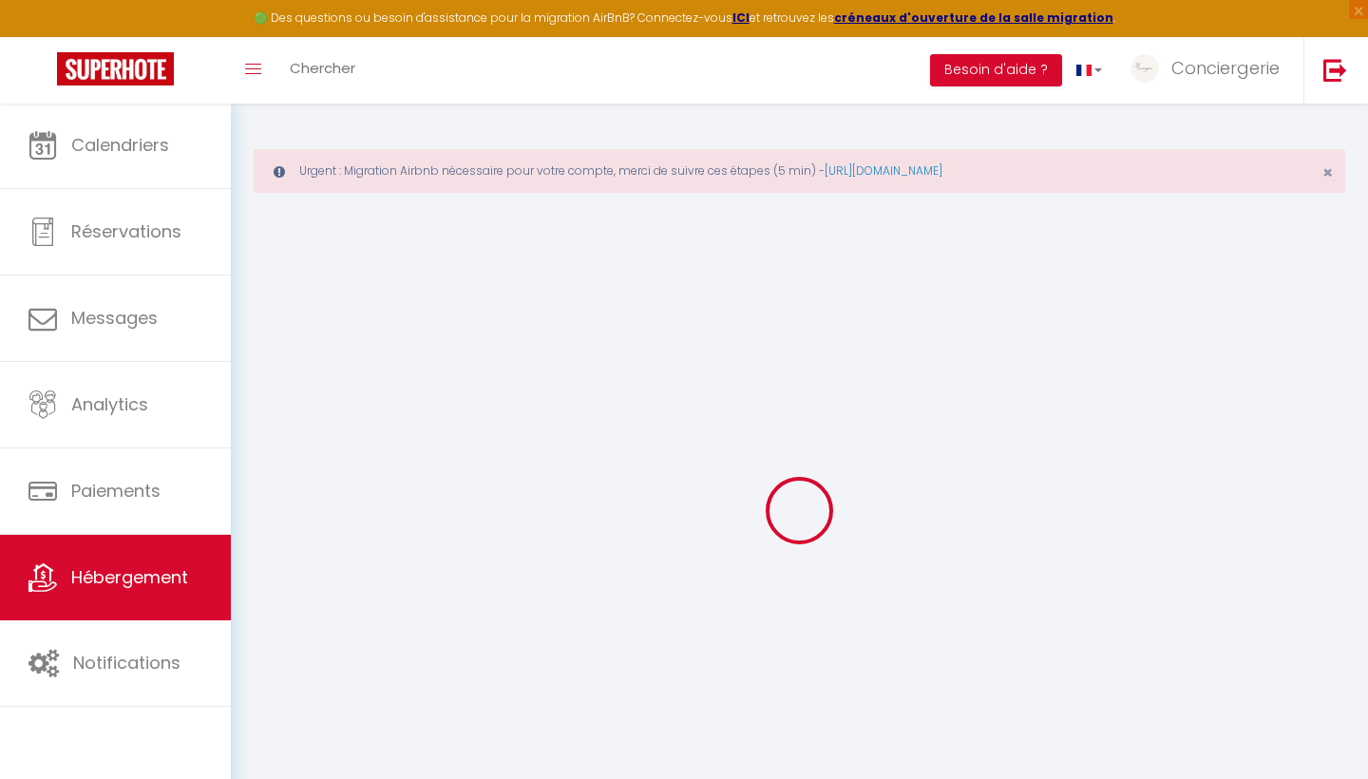
type input "74490"
type input "Talloires"
select select "6"
select select "3"
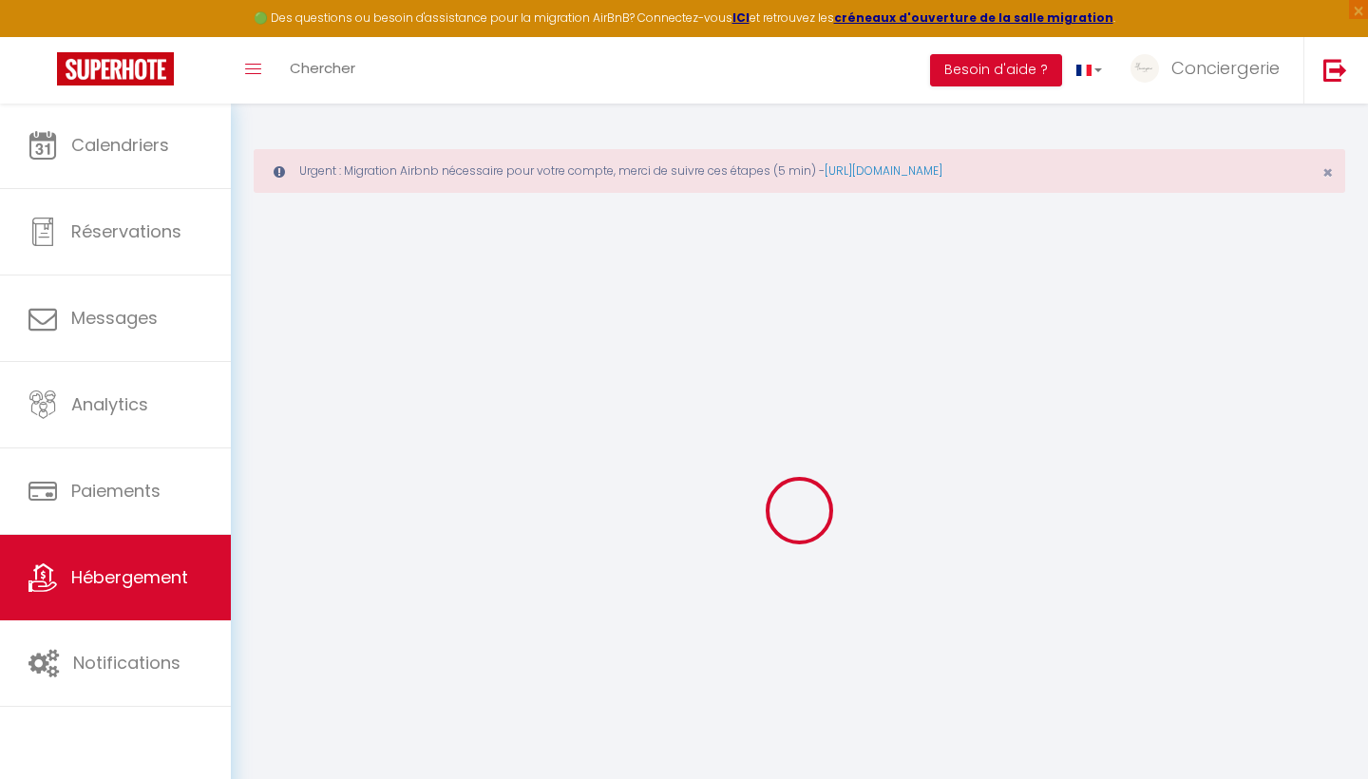
select select "2"
type input "290"
type input "250"
type input "1500"
select select
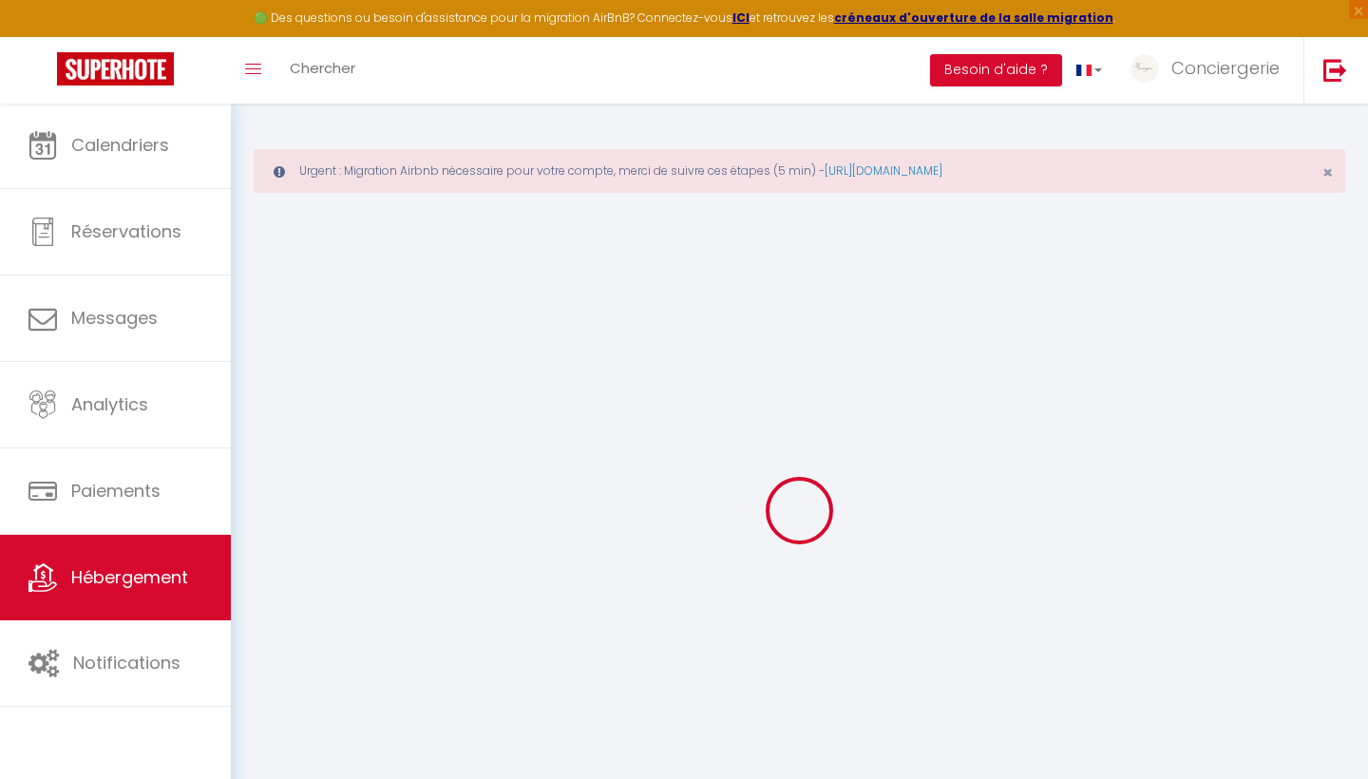
select select
type input "[STREET_ADDRESS]"
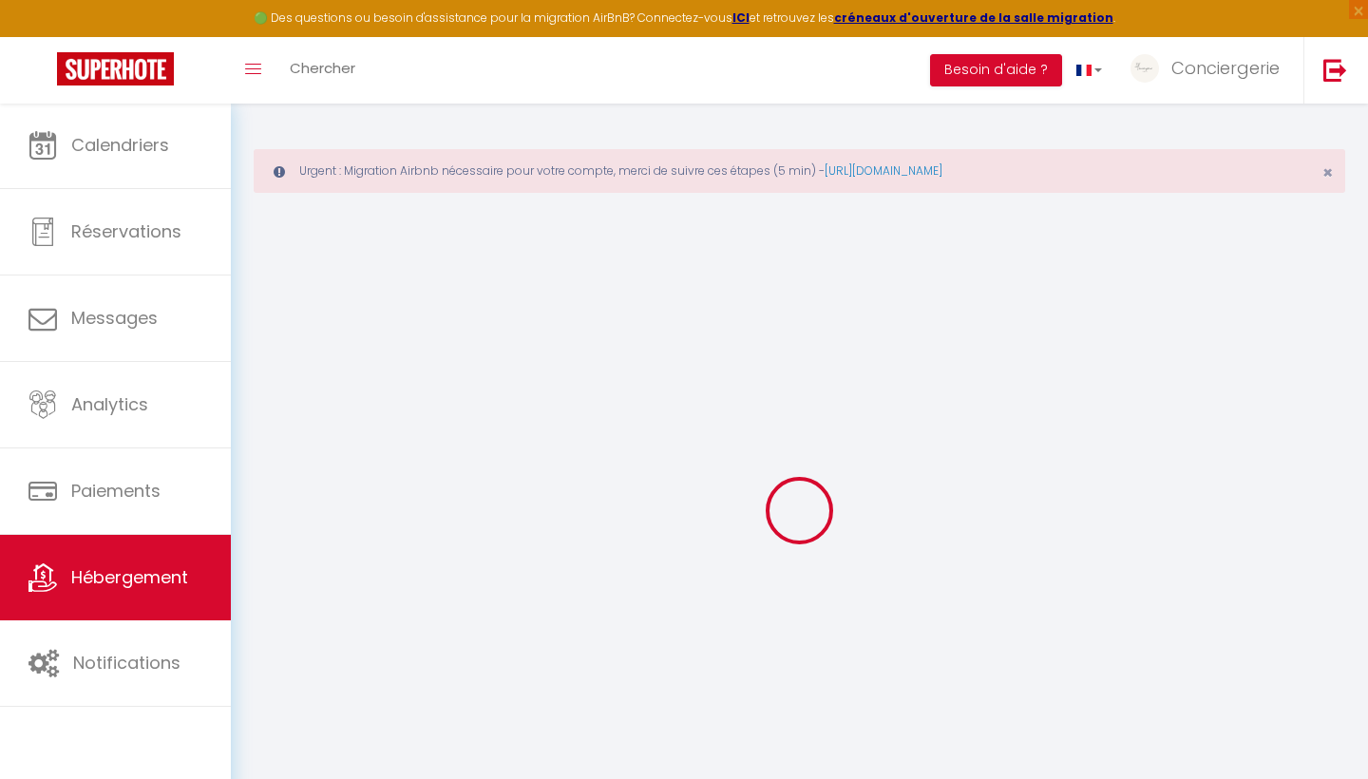
type input "74490"
type input "Talloires"
type input "[EMAIL_ADDRESS][DOMAIN_NAME]"
select select "4103"
checkbox input "false"
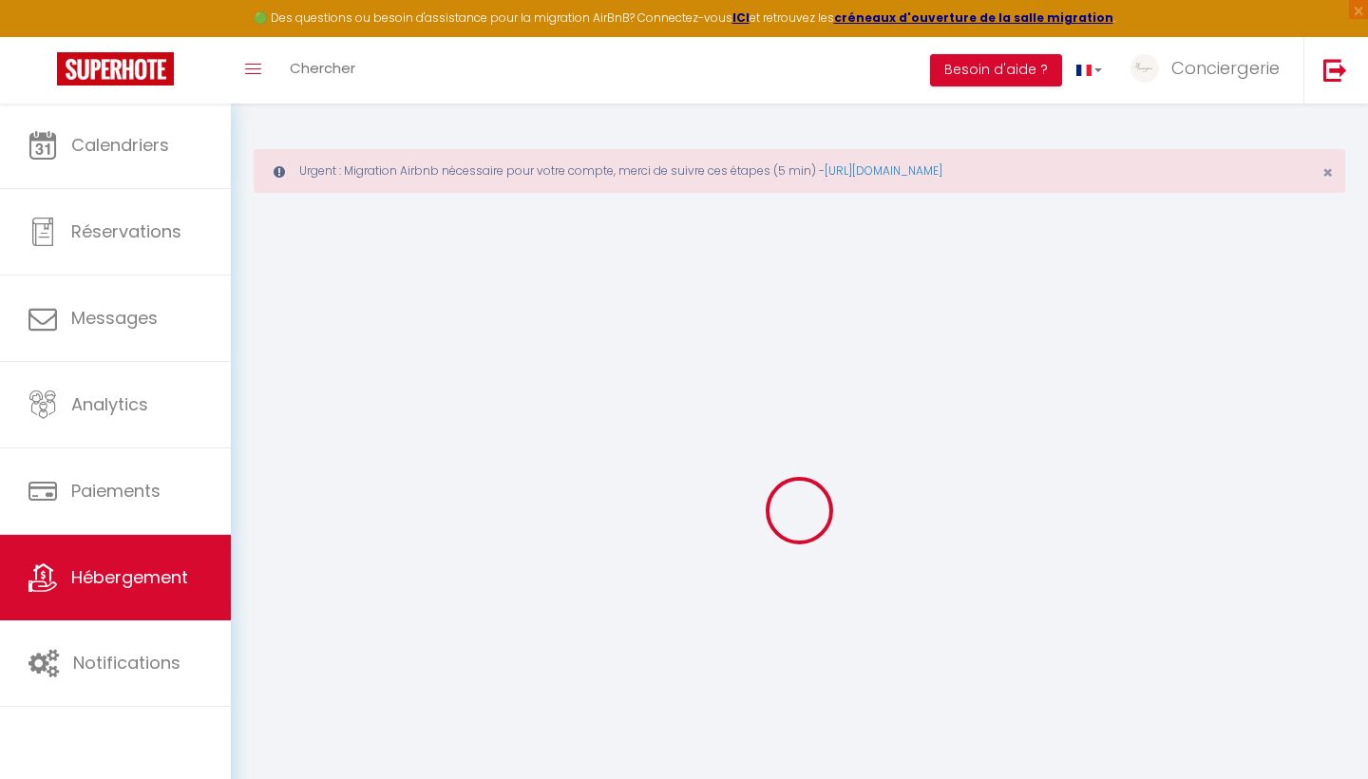
checkbox input "true"
checkbox input "false"
type input "250"
type input "2"
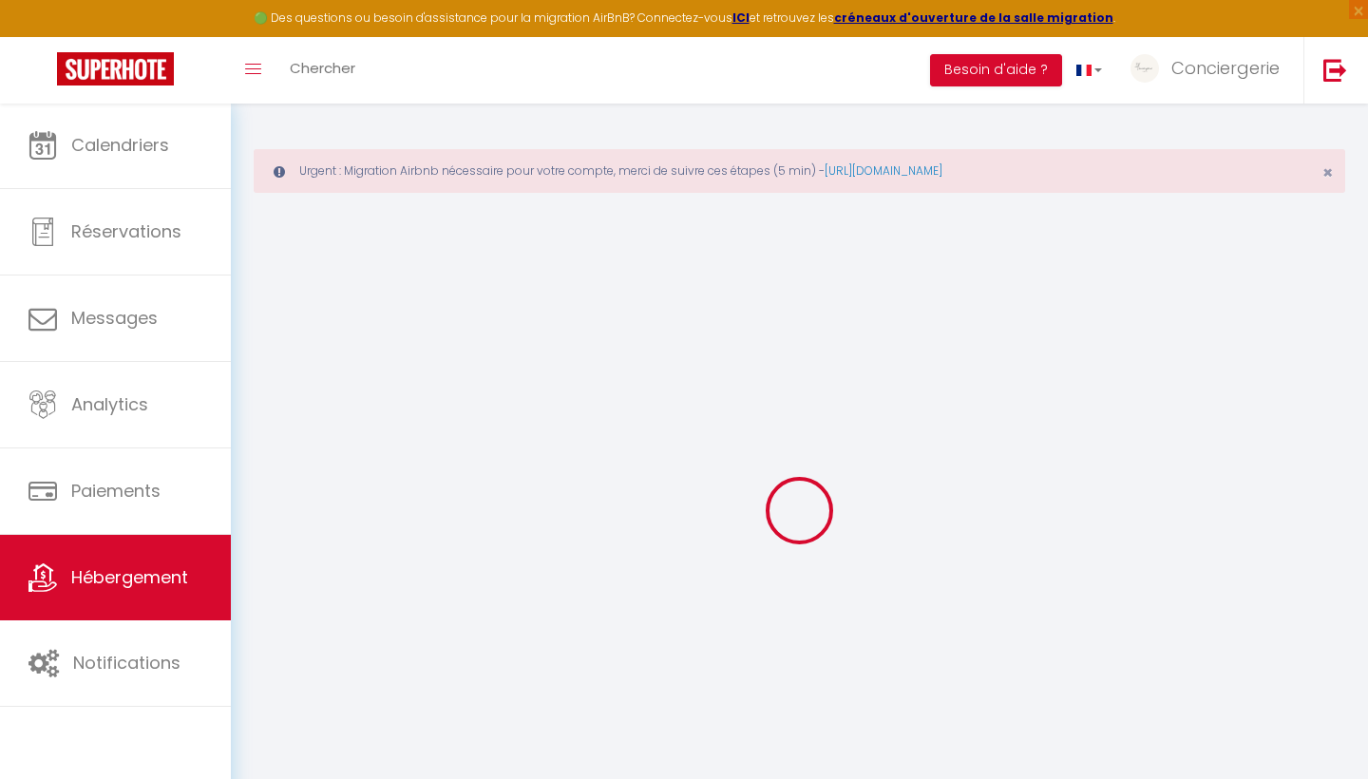
type input "0"
select select
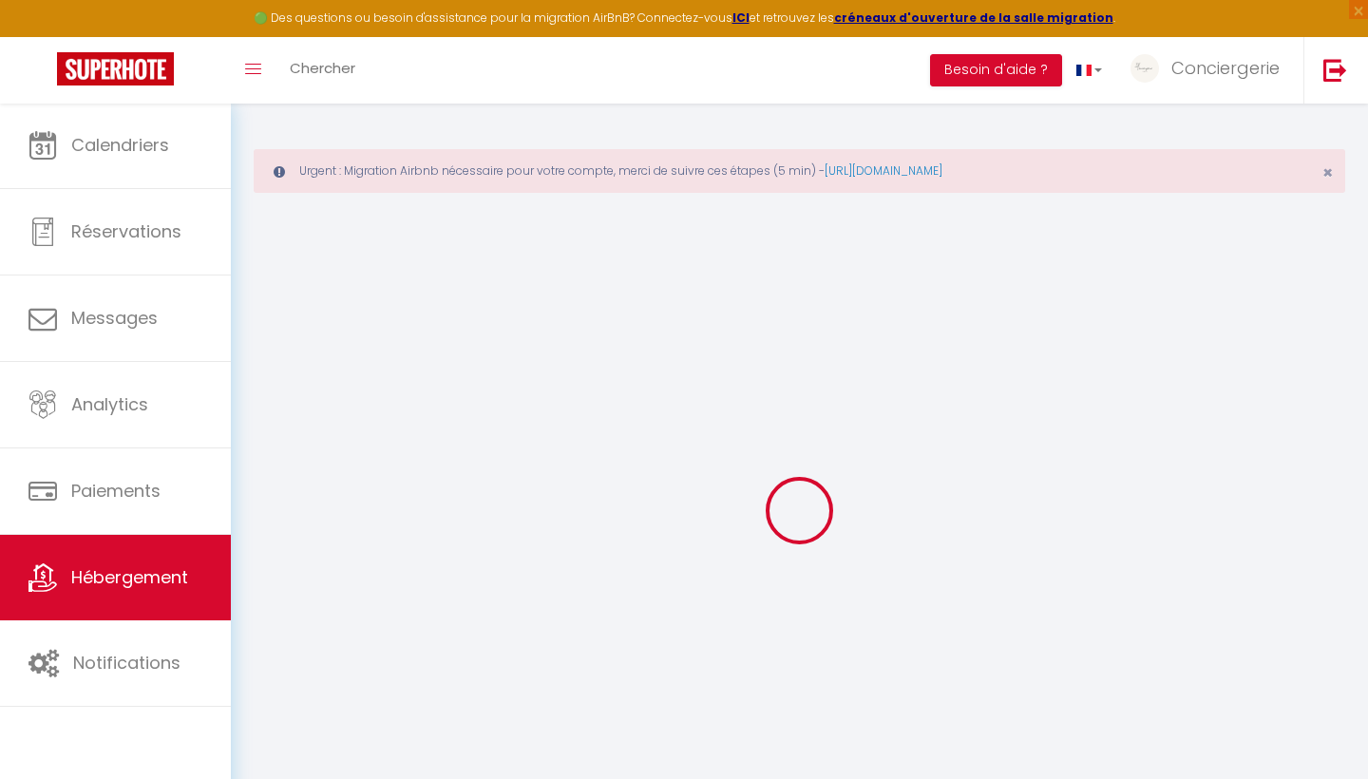
select select
checkbox input "false"
checkbox input "true"
checkbox input "false"
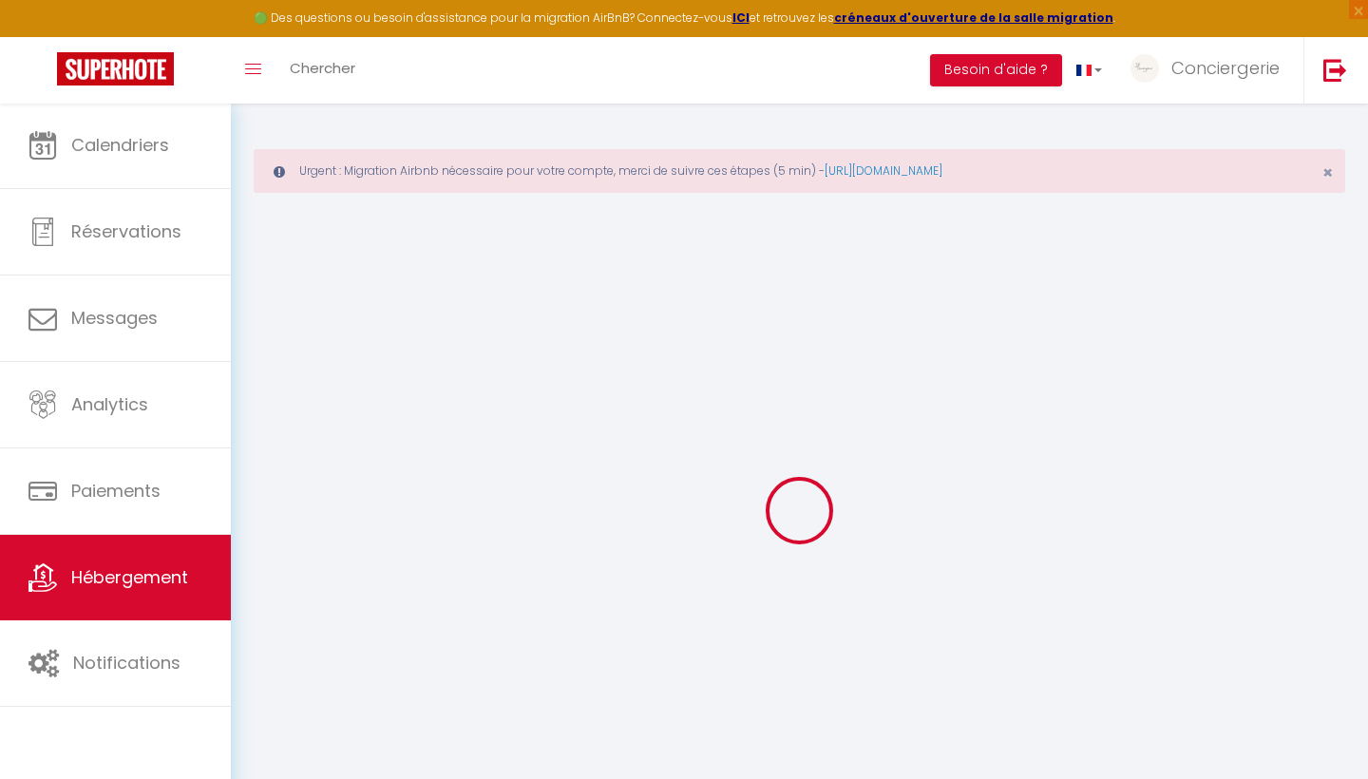
select select
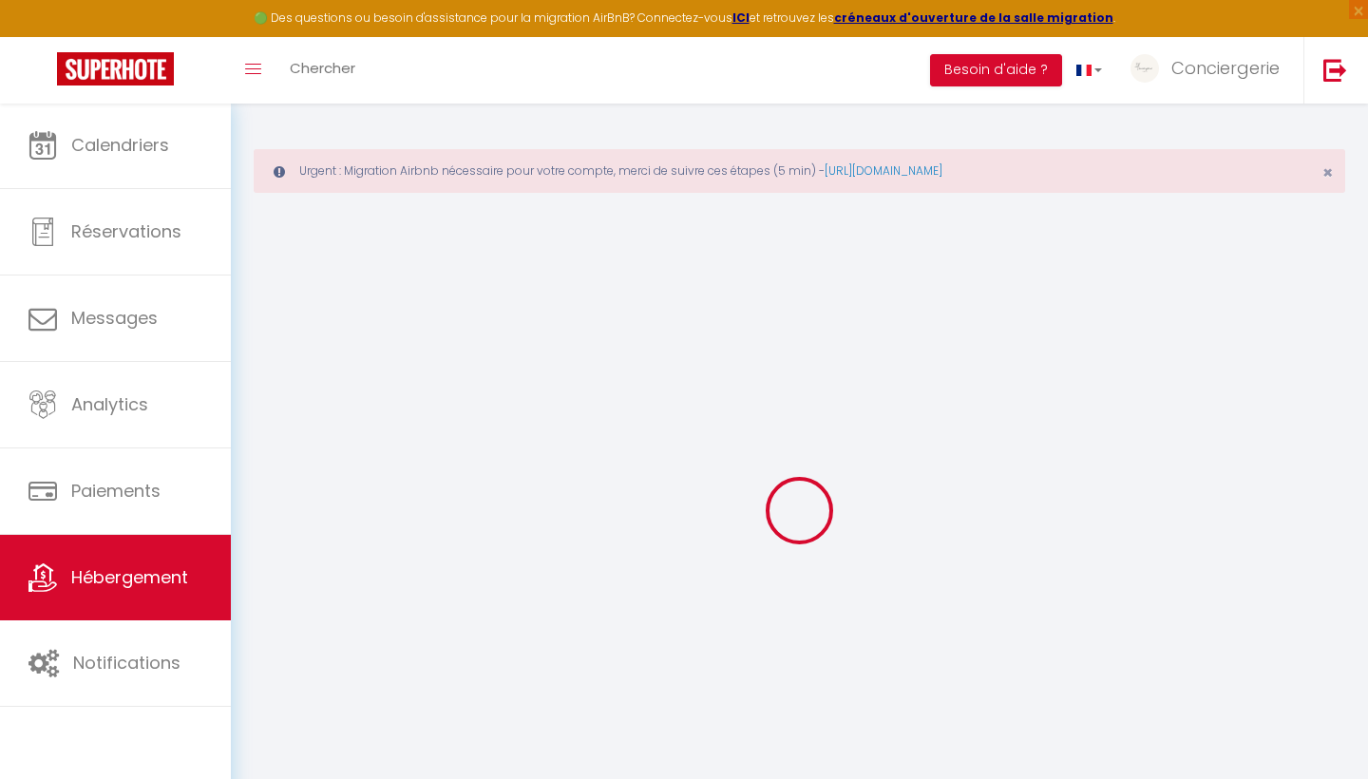
checkbox input "false"
checkbox input "true"
checkbox input "false"
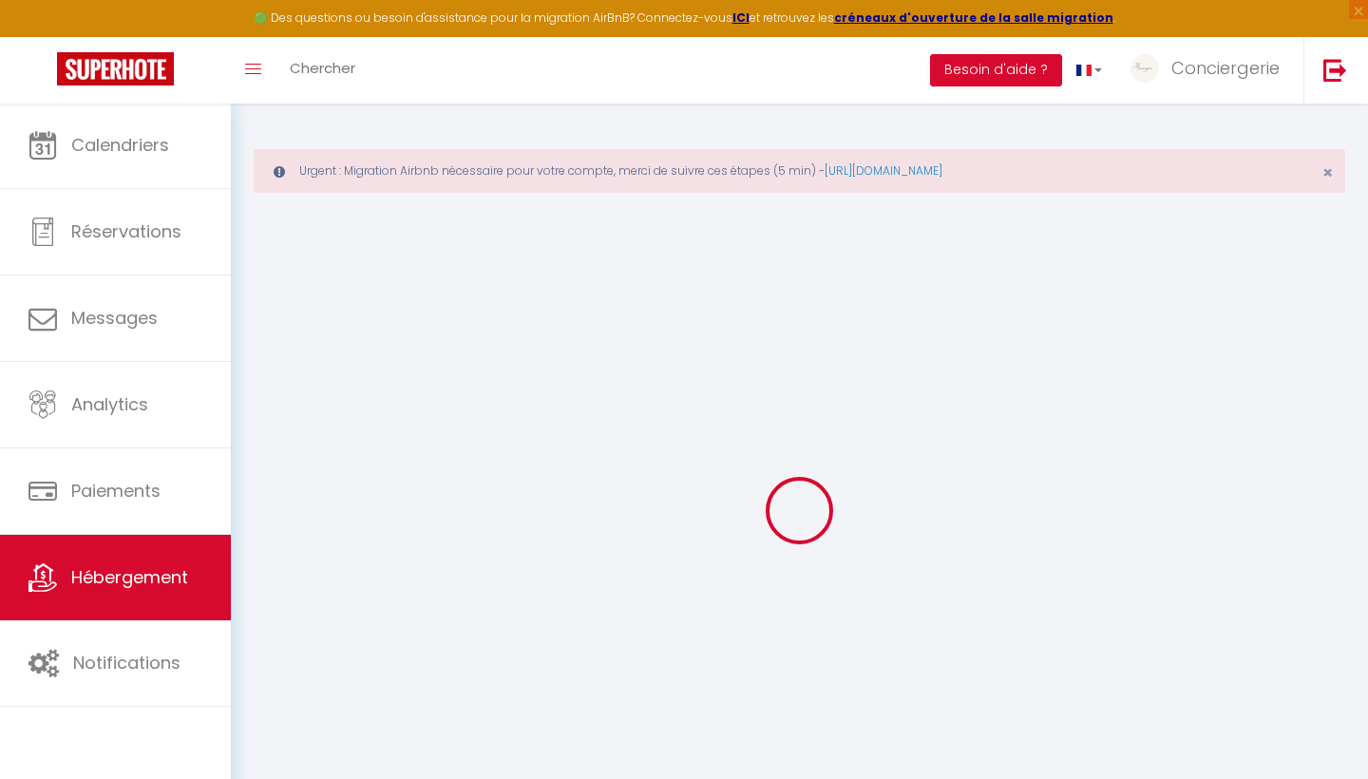
checkbox input "true"
checkbox input "false"
checkbox input "true"
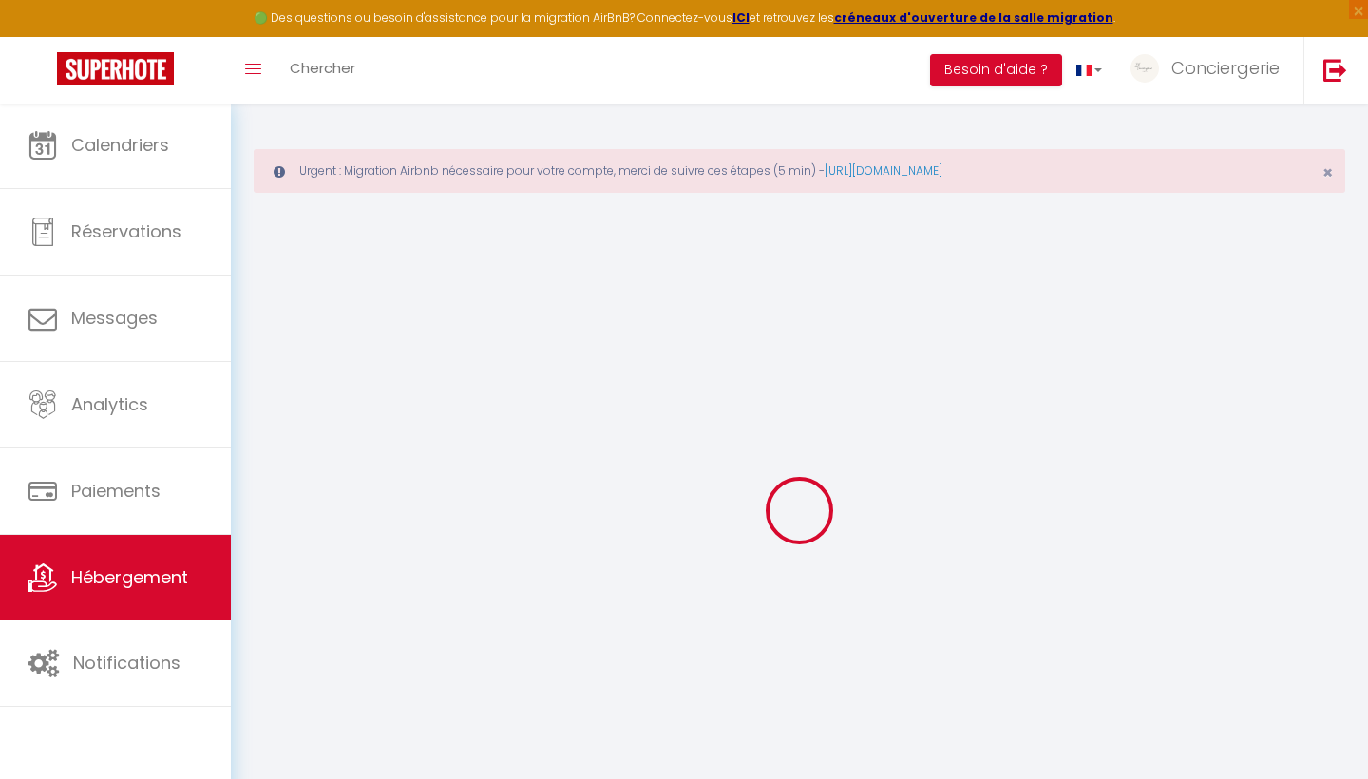
checkbox input "true"
checkbox input "false"
select select "17:00"
select select "23:45"
select select "10:00"
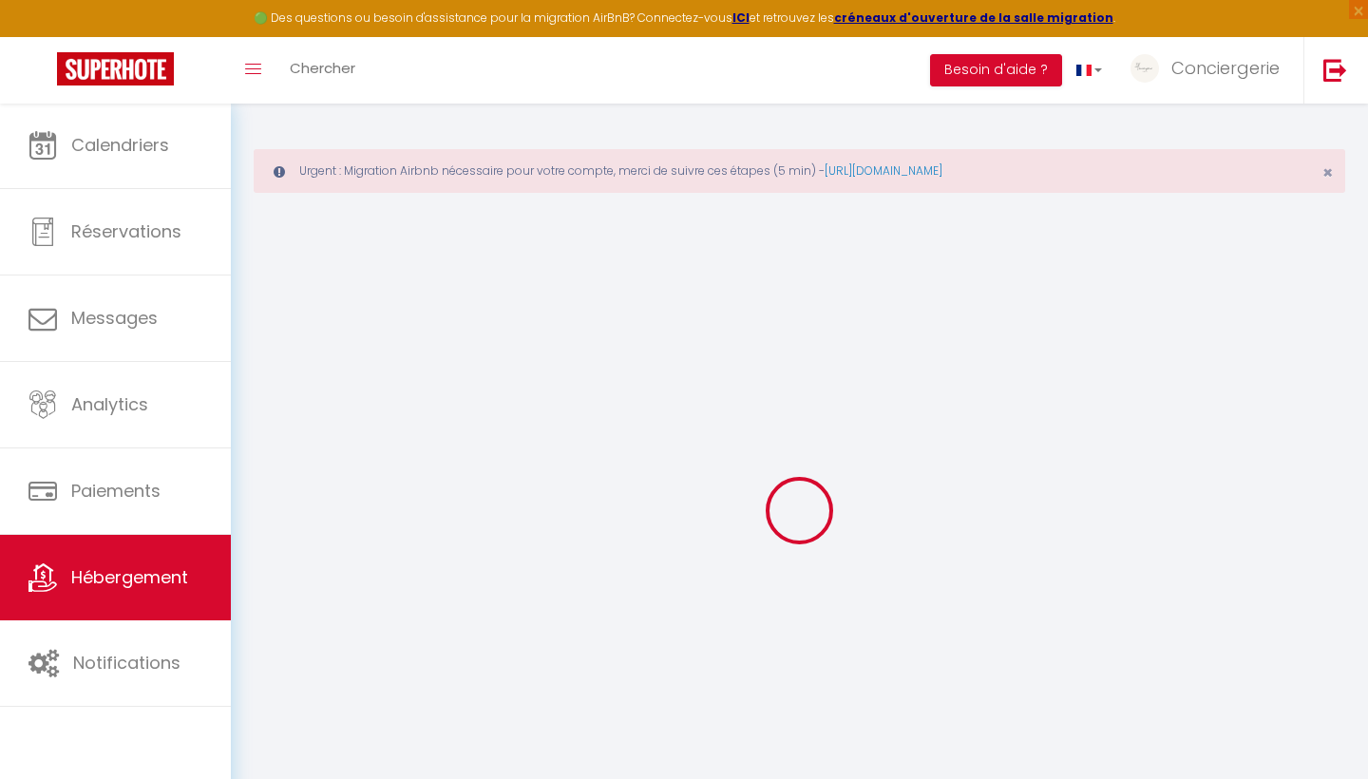
select select "15"
checkbox input "false"
checkbox input "true"
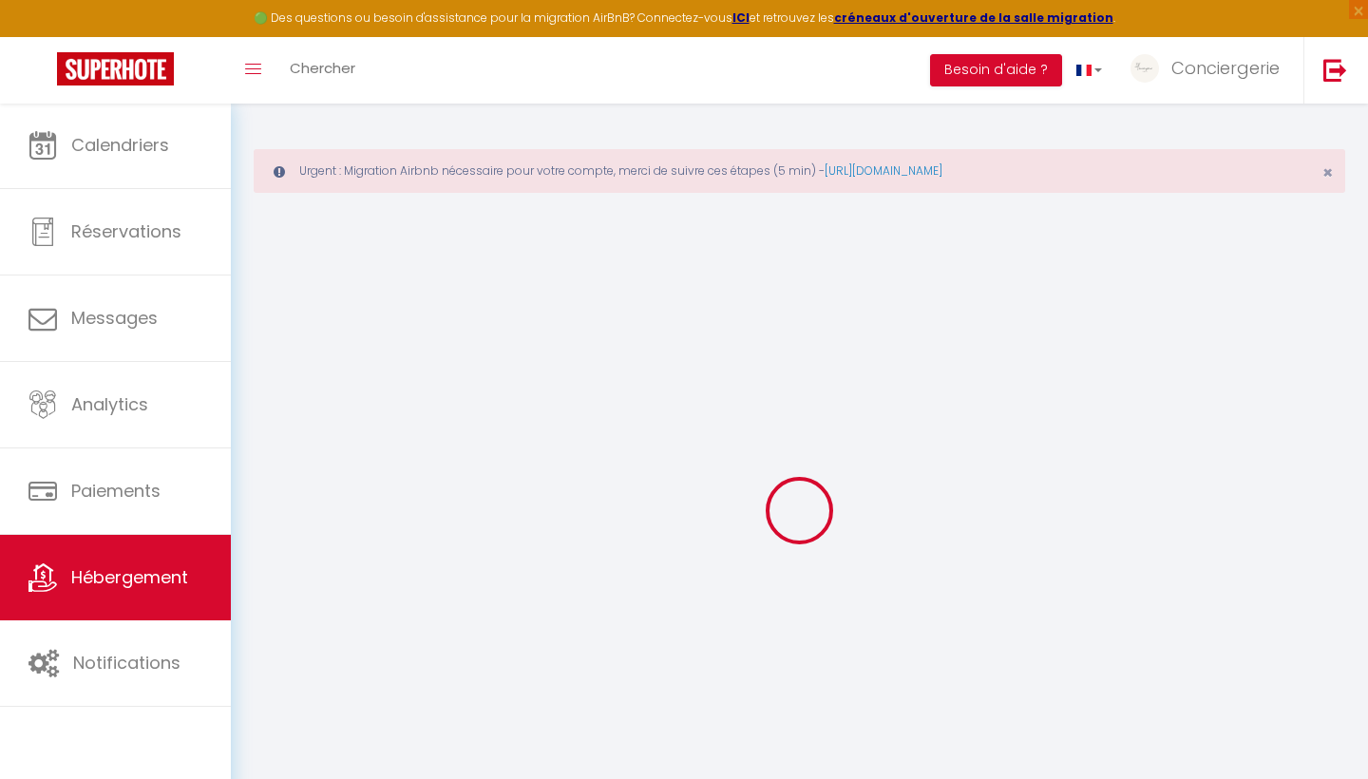
checkbox input "false"
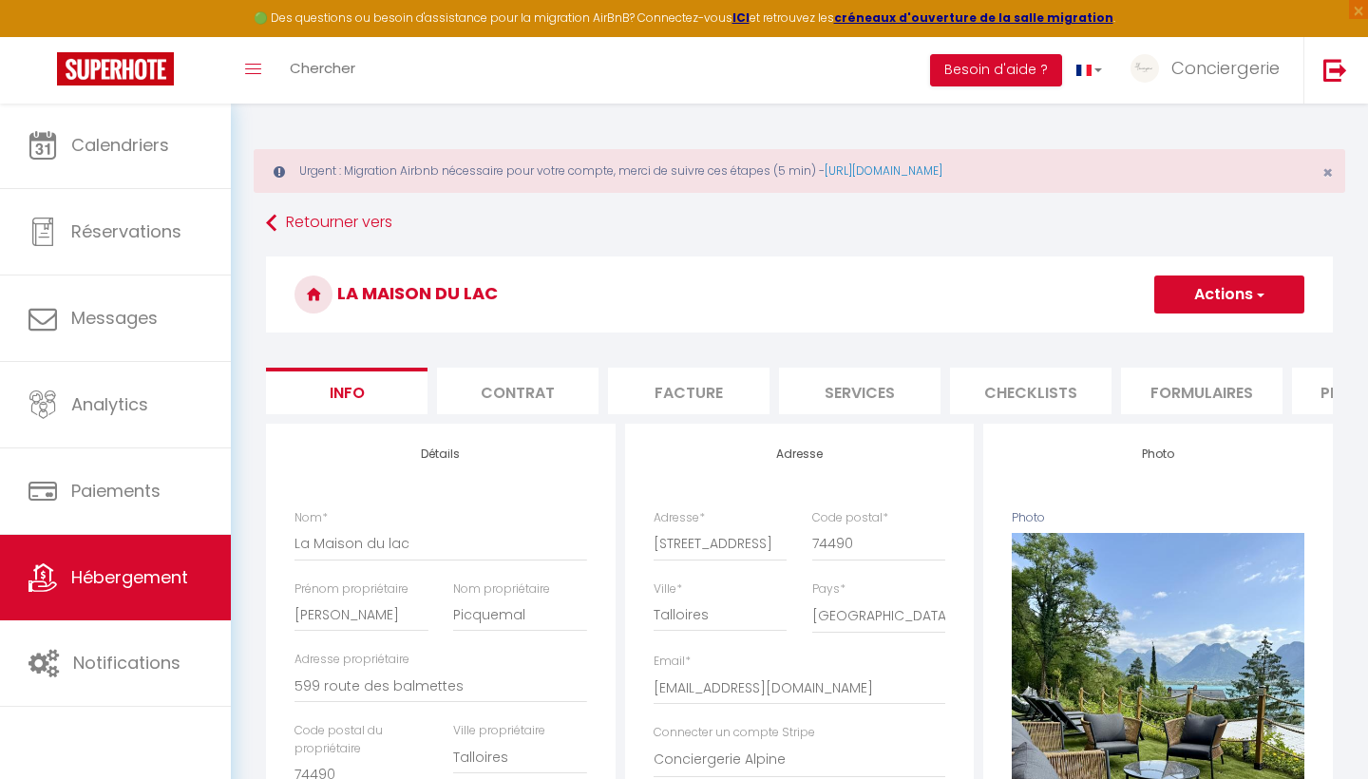
click at [124, 574] on span "Hébergement" at bounding box center [129, 577] width 117 height 24
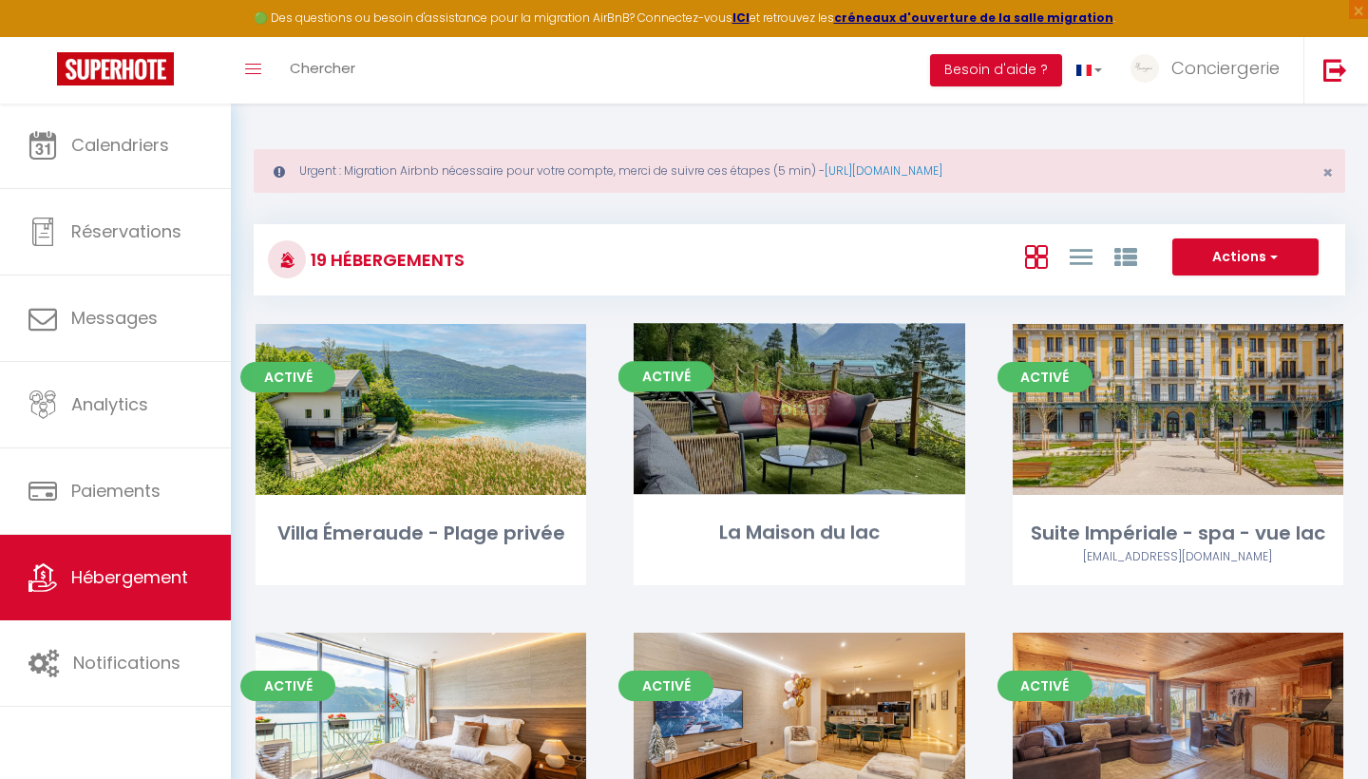
click at [802, 406] on link "Editer" at bounding box center [799, 409] width 114 height 38
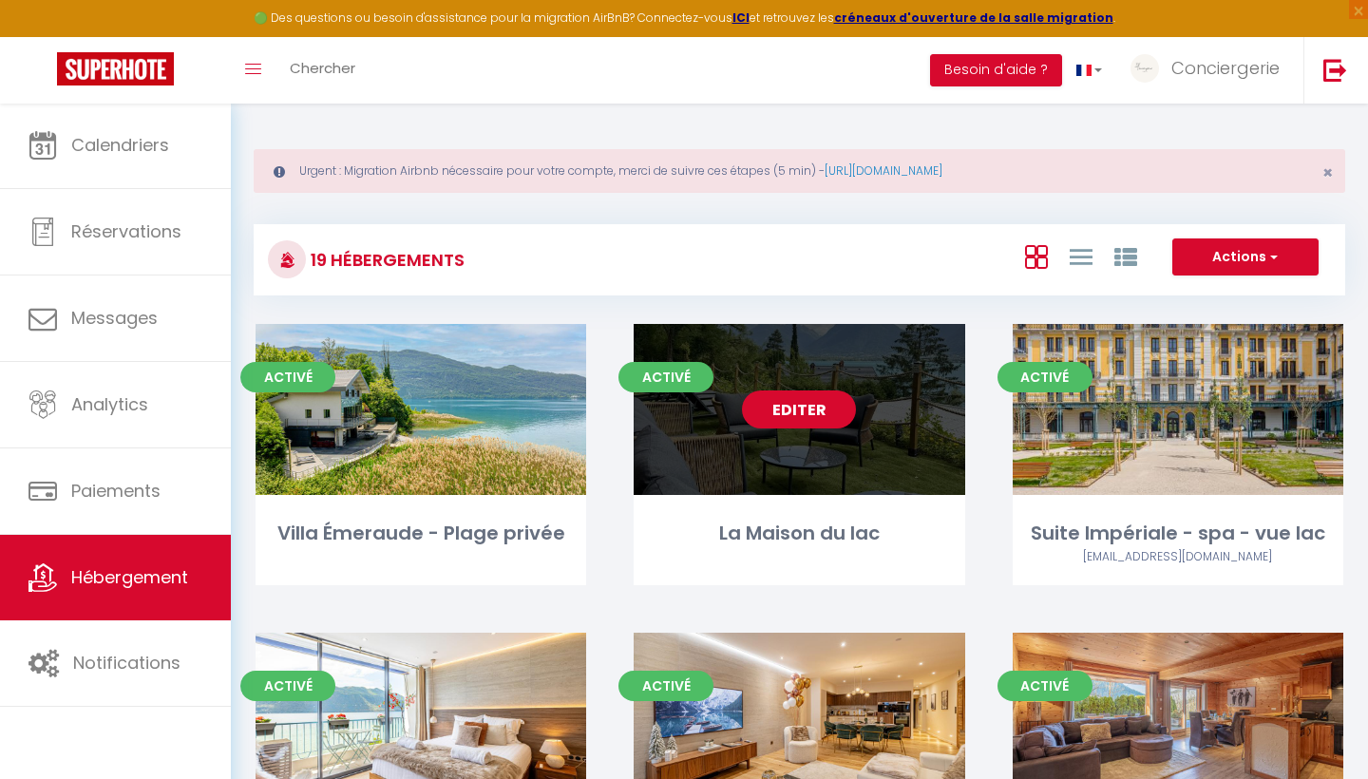
click at [802, 406] on link "Editer" at bounding box center [799, 409] width 114 height 38
select select "3"
select select "2"
select select "1"
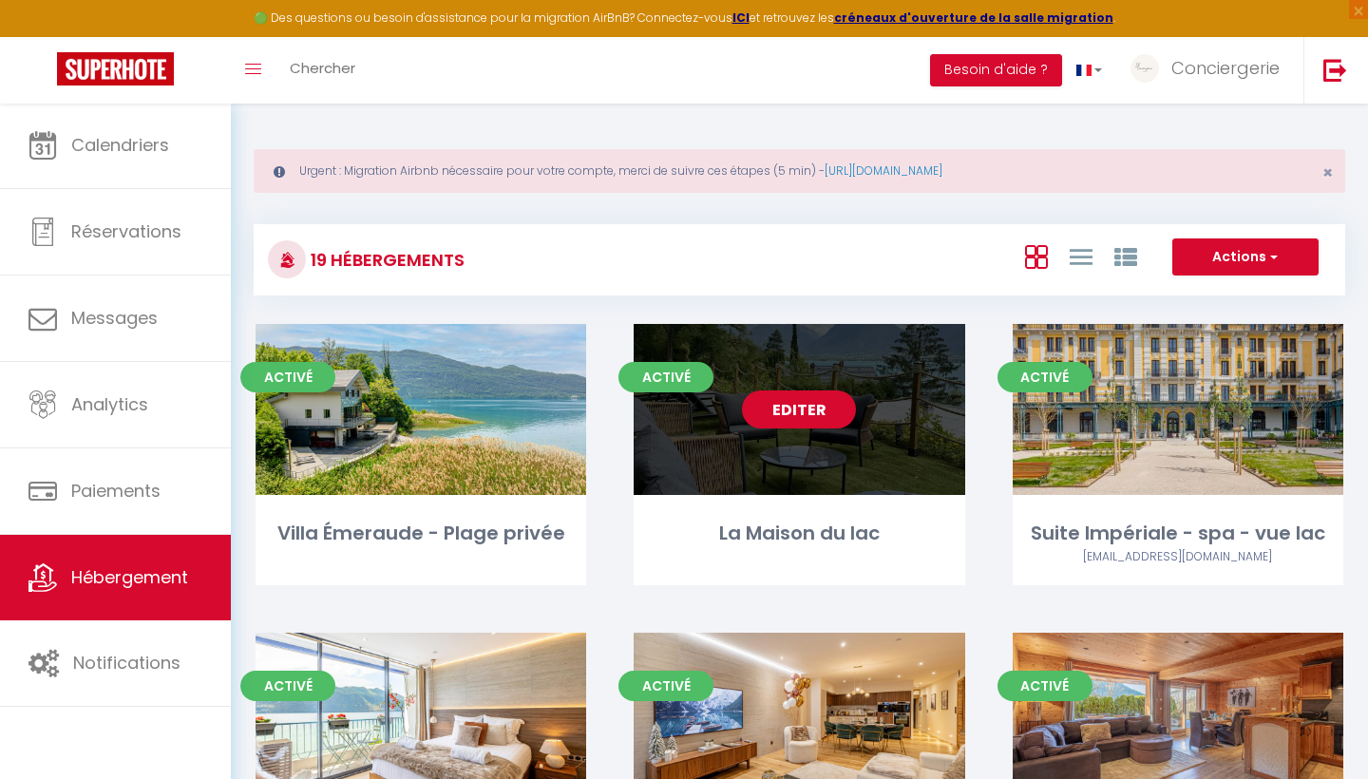
select select
select select "28"
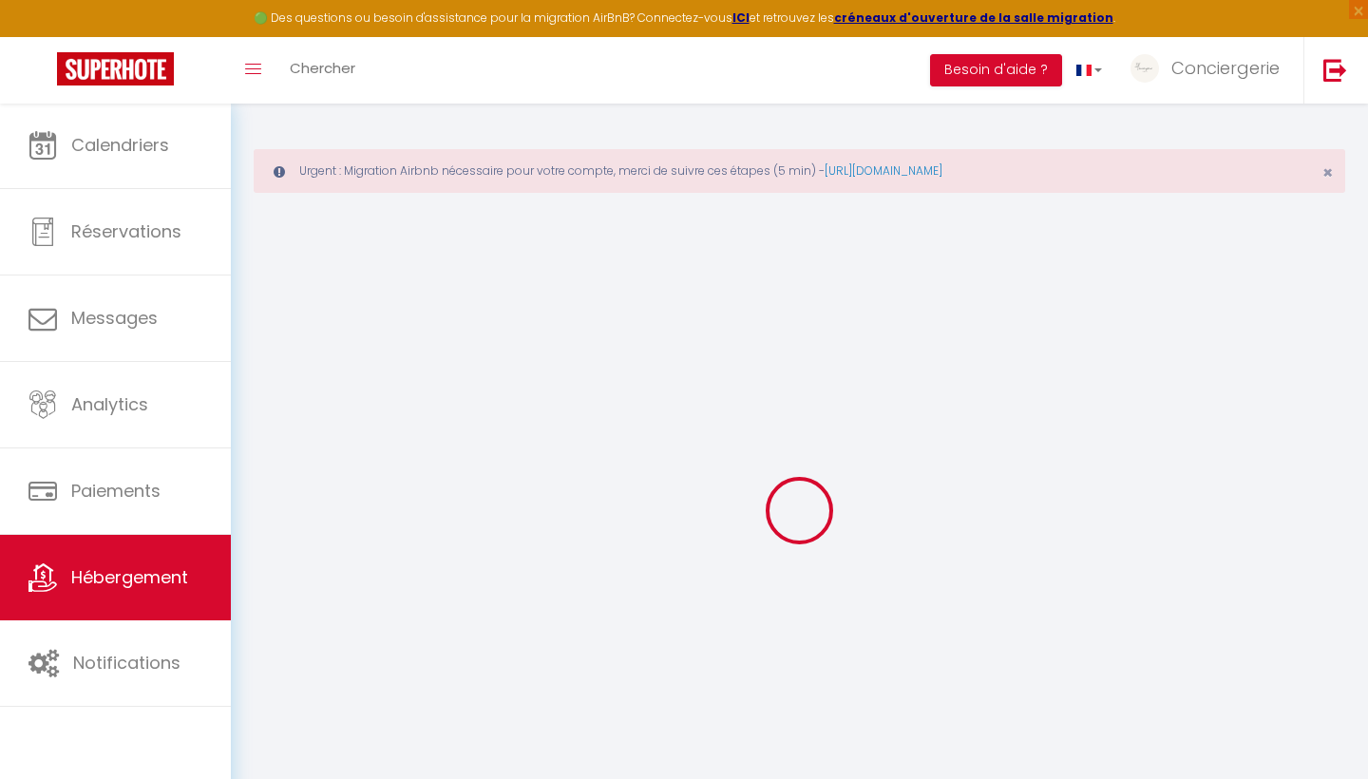
select select
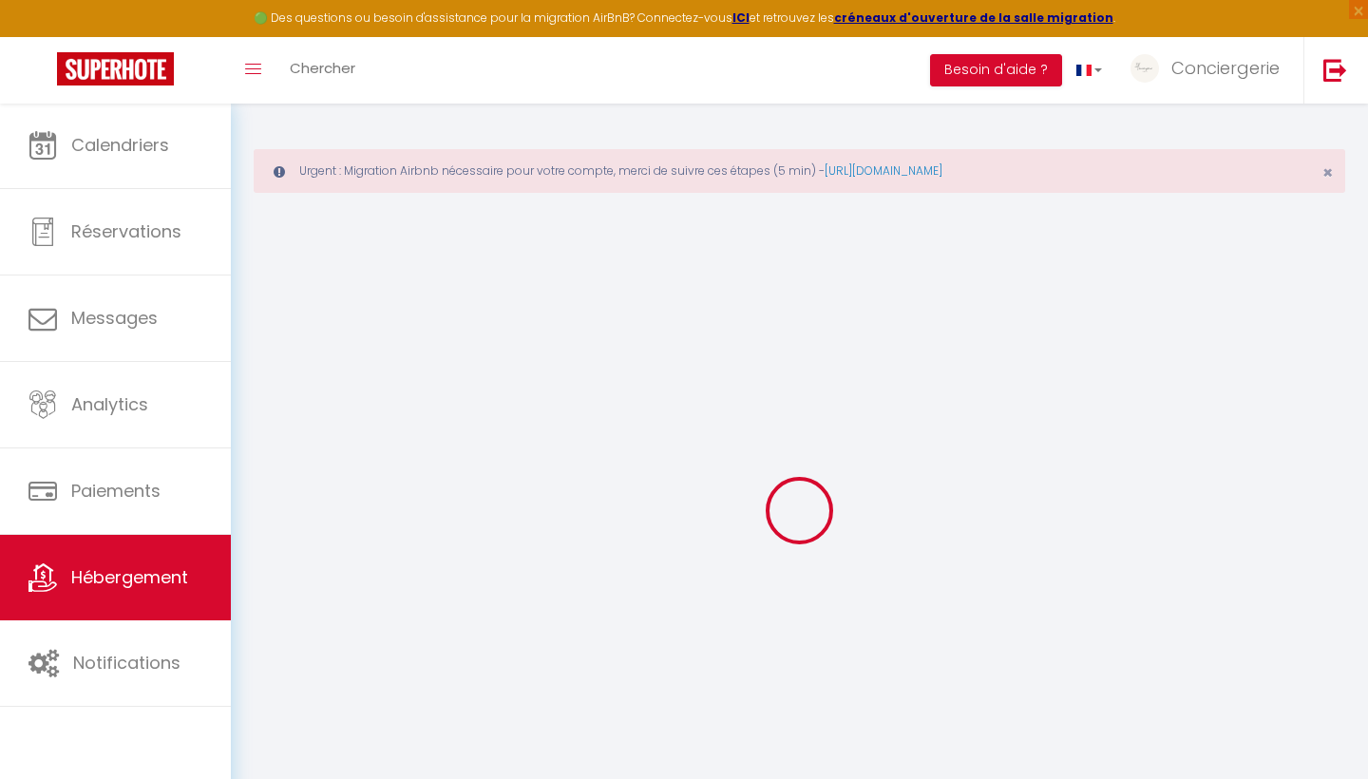
select select
checkbox input "false"
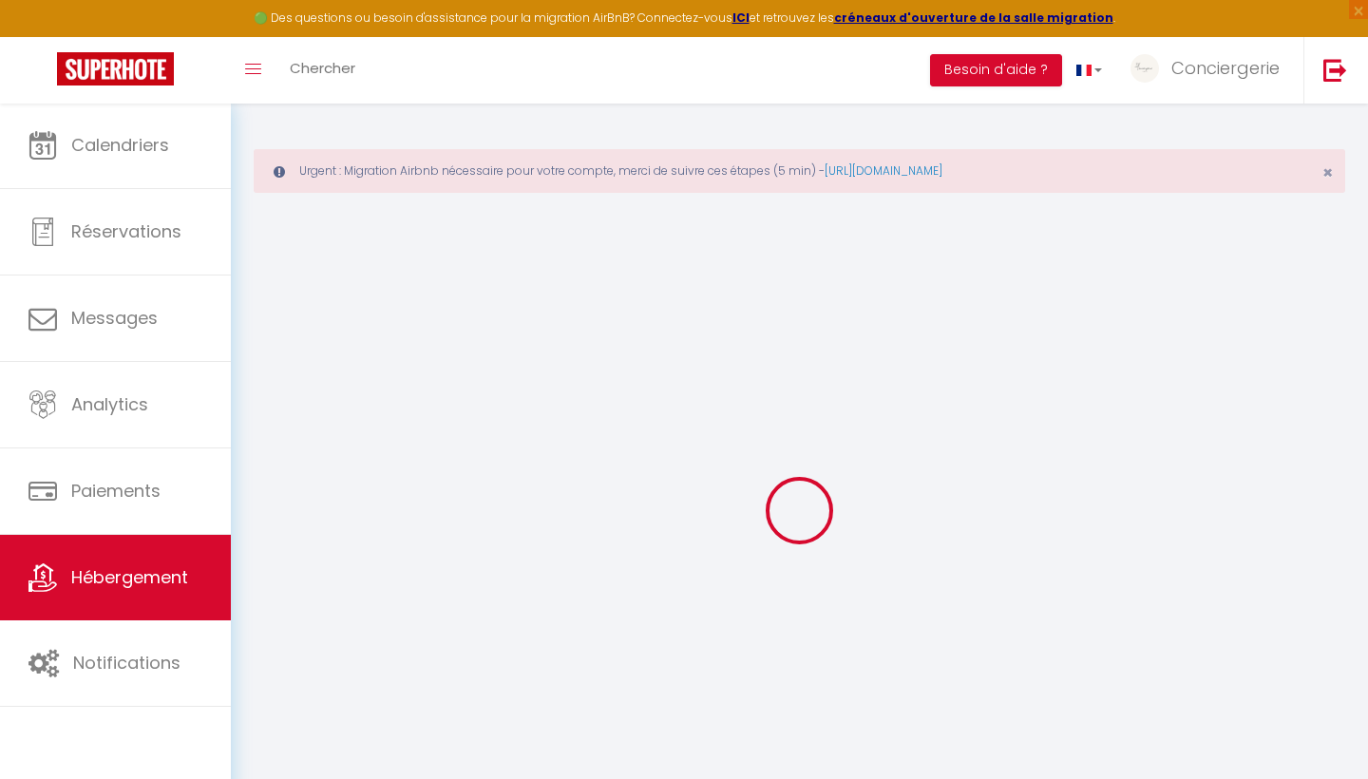
select select
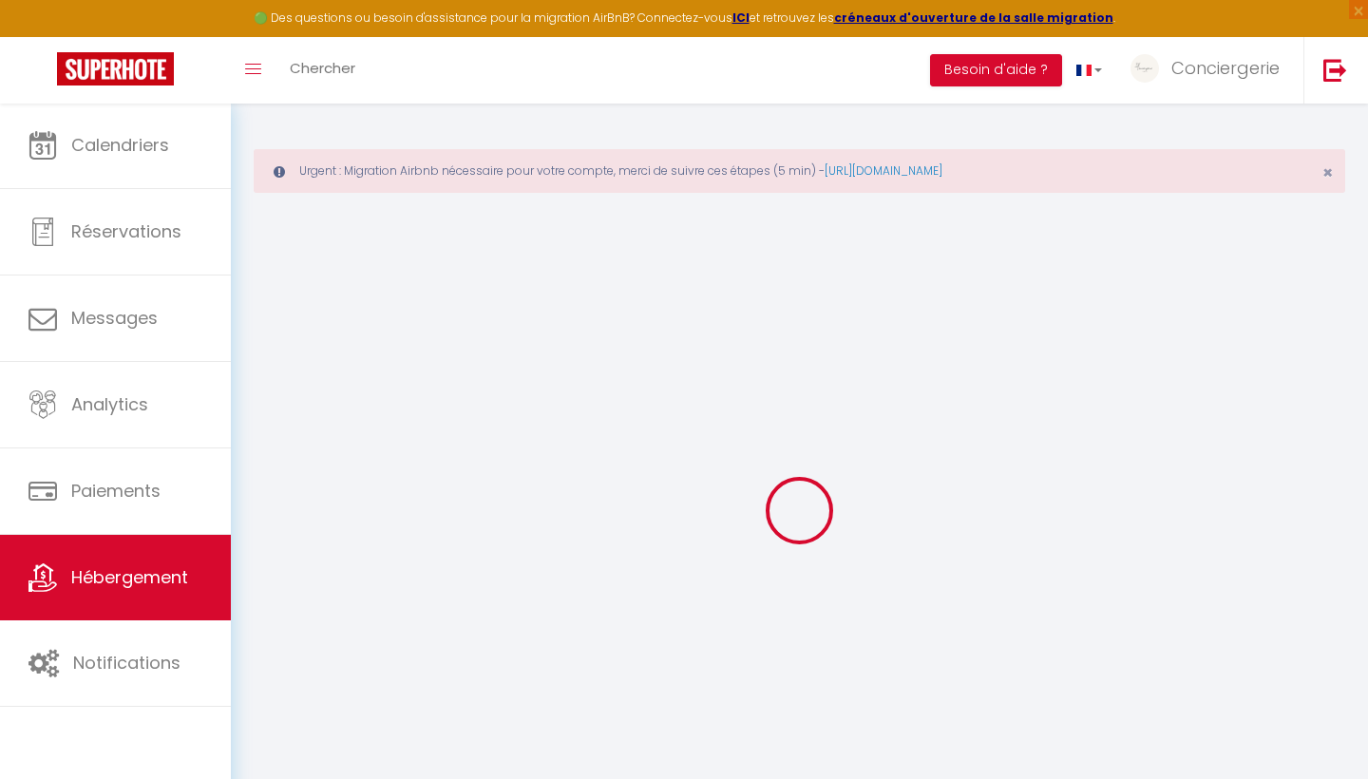
select select
checkbox input "false"
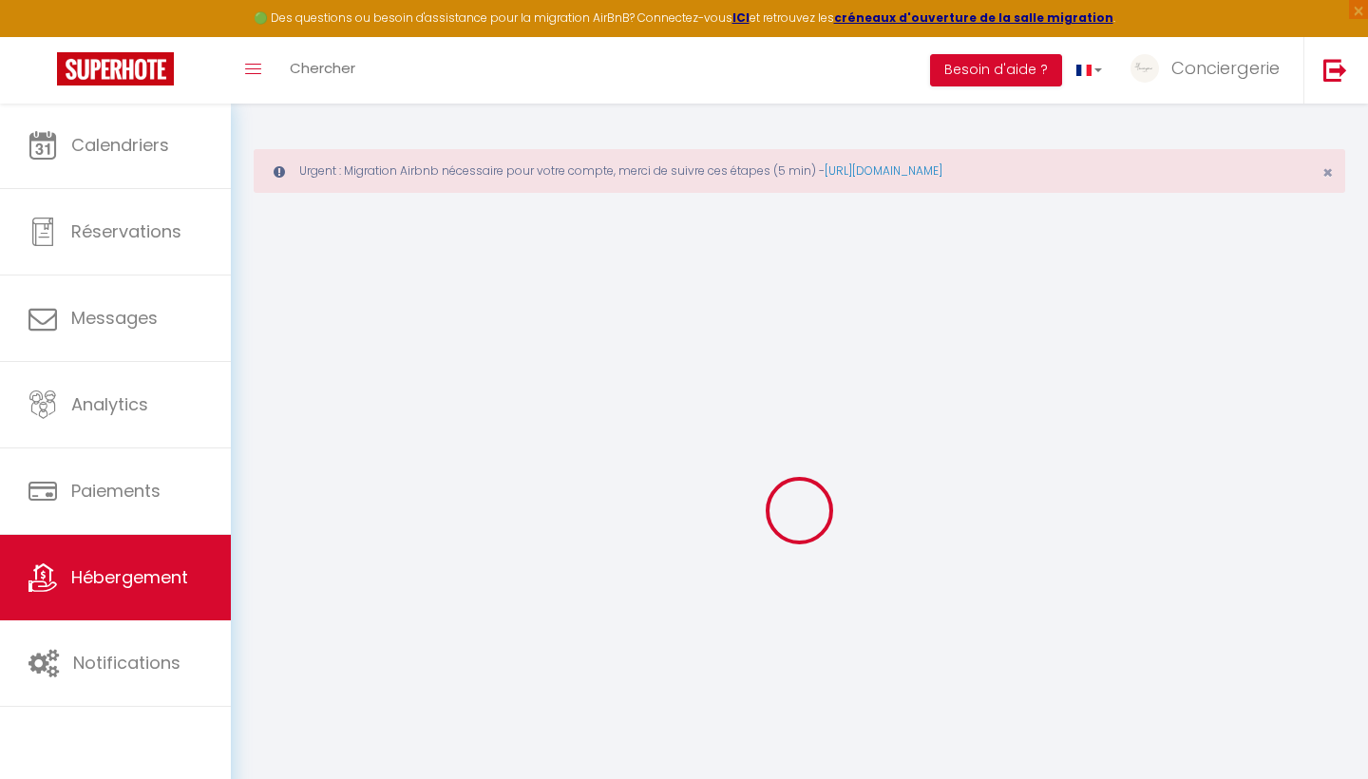
checkbox input "false"
select select
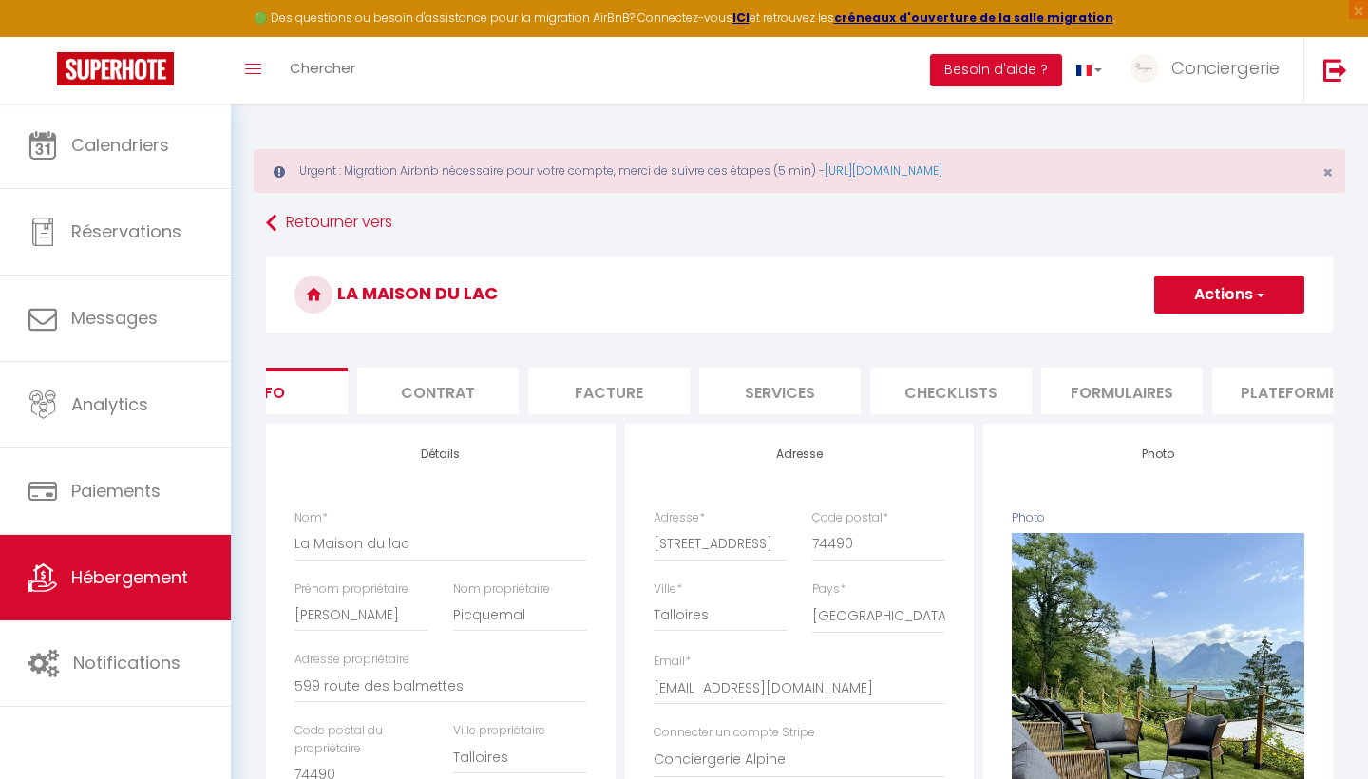
scroll to position [0, 124]
click at [1233, 391] on li "Plateformes" at bounding box center [1247, 391] width 161 height 47
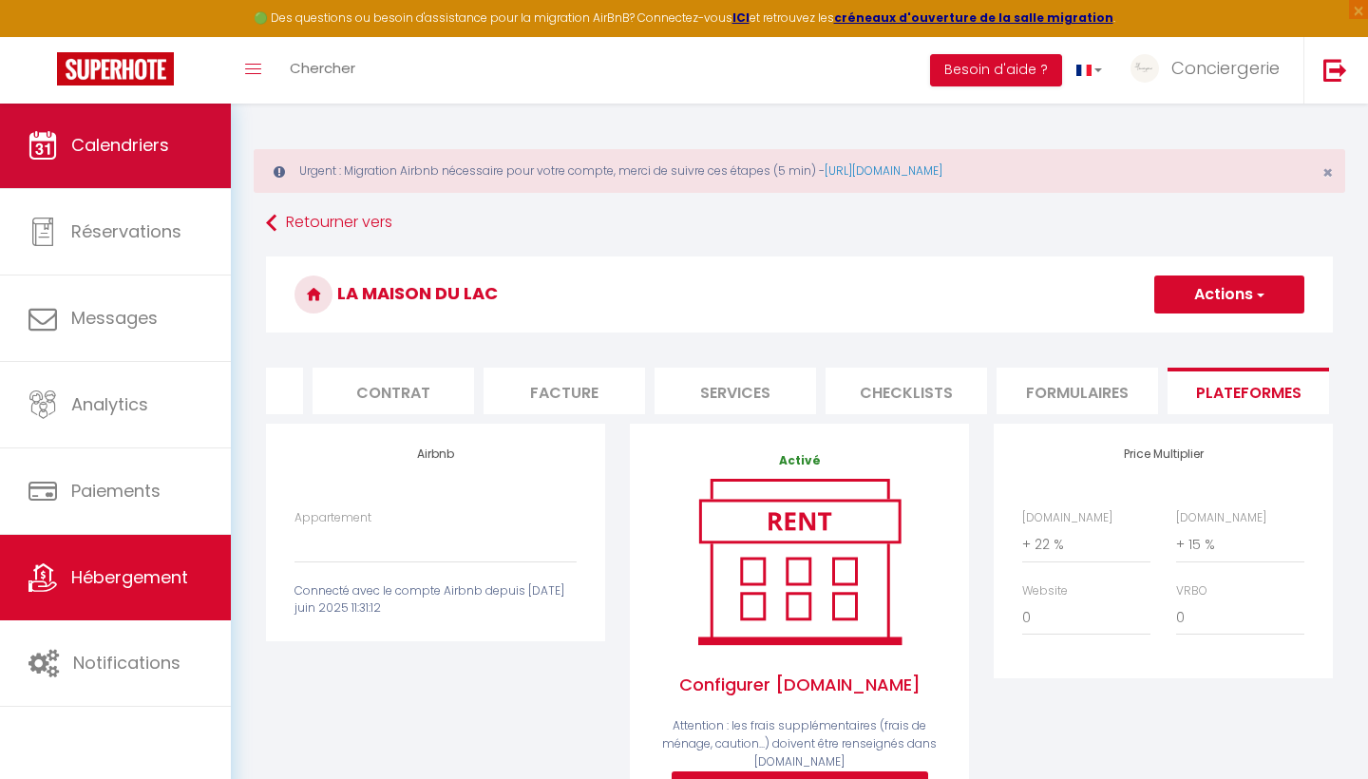
click at [142, 154] on span "Calendriers" at bounding box center [120, 145] width 98 height 24
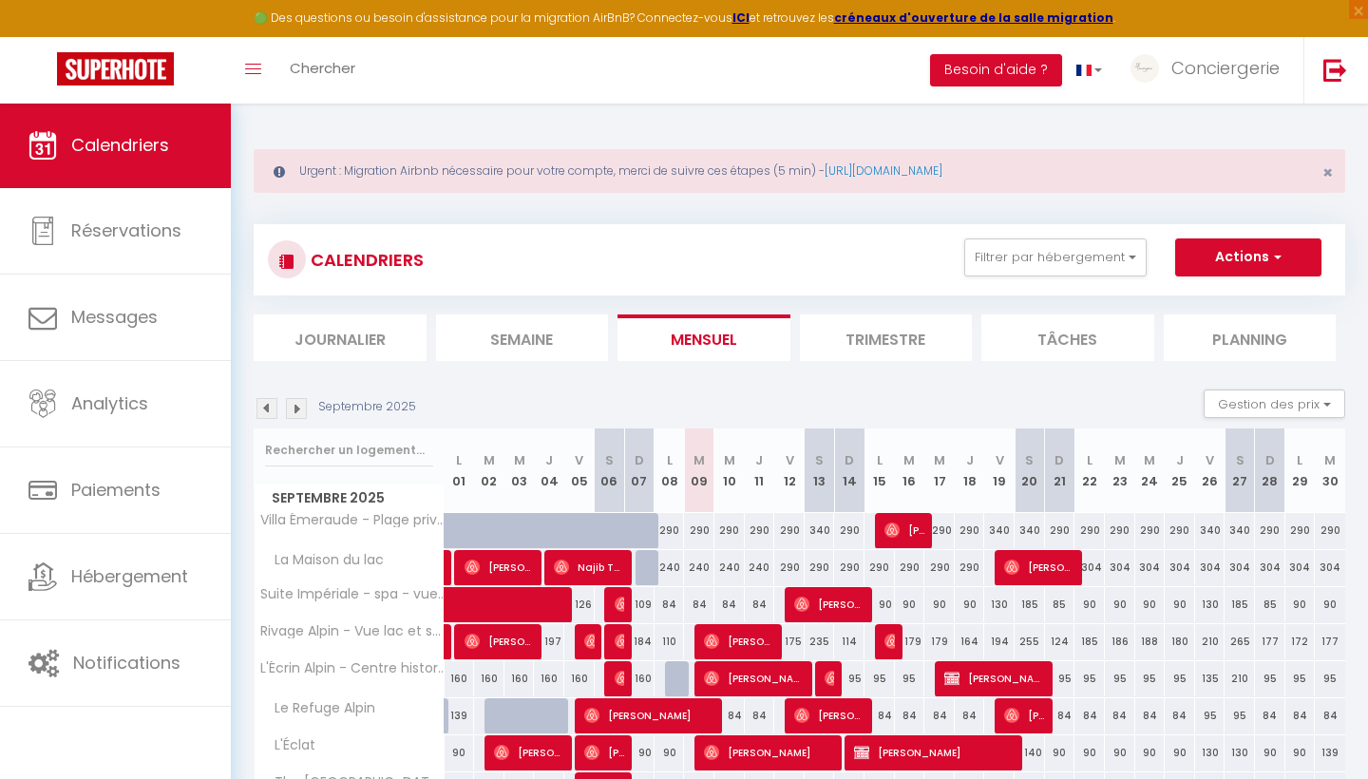
click at [790, 561] on div "290" at bounding box center [789, 567] width 30 height 35
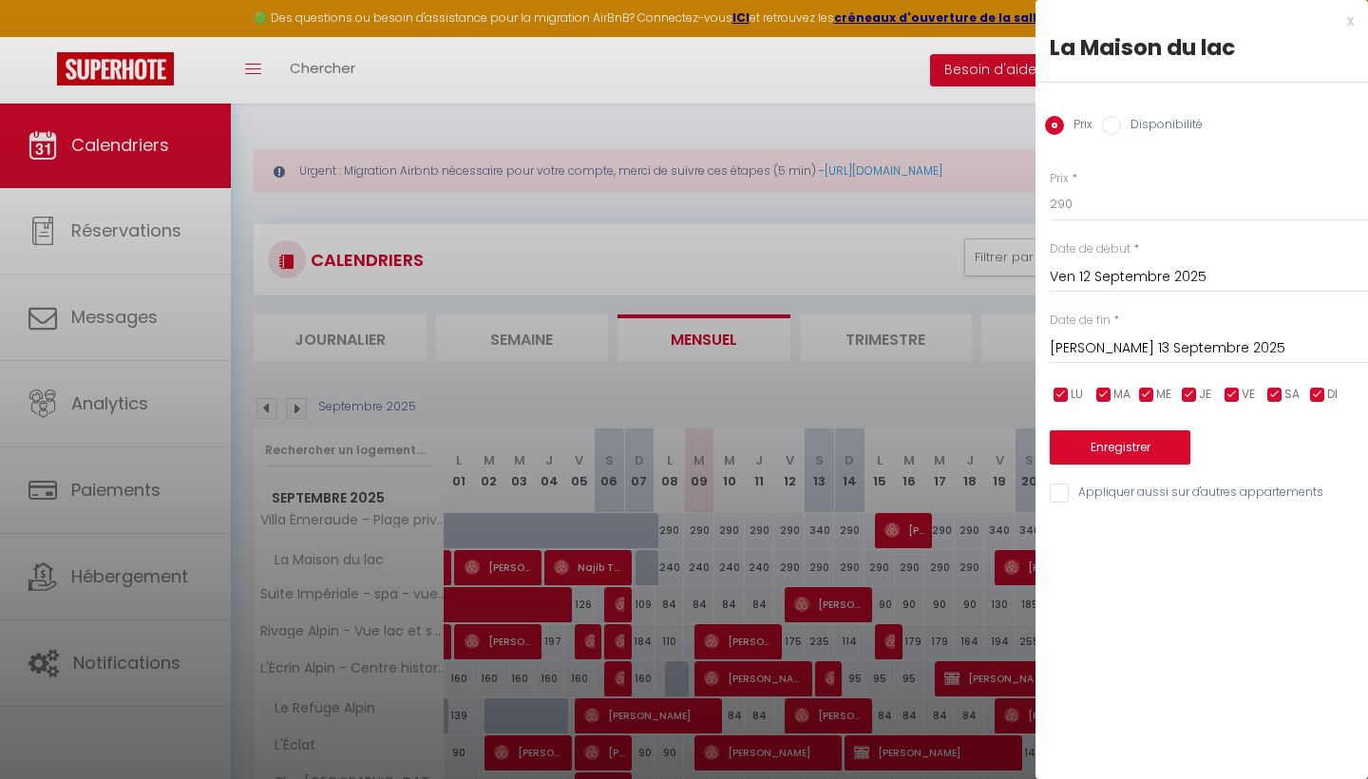
click at [1138, 337] on input "[PERSON_NAME] 13 Septembre 2025" at bounding box center [1209, 348] width 318 height 25
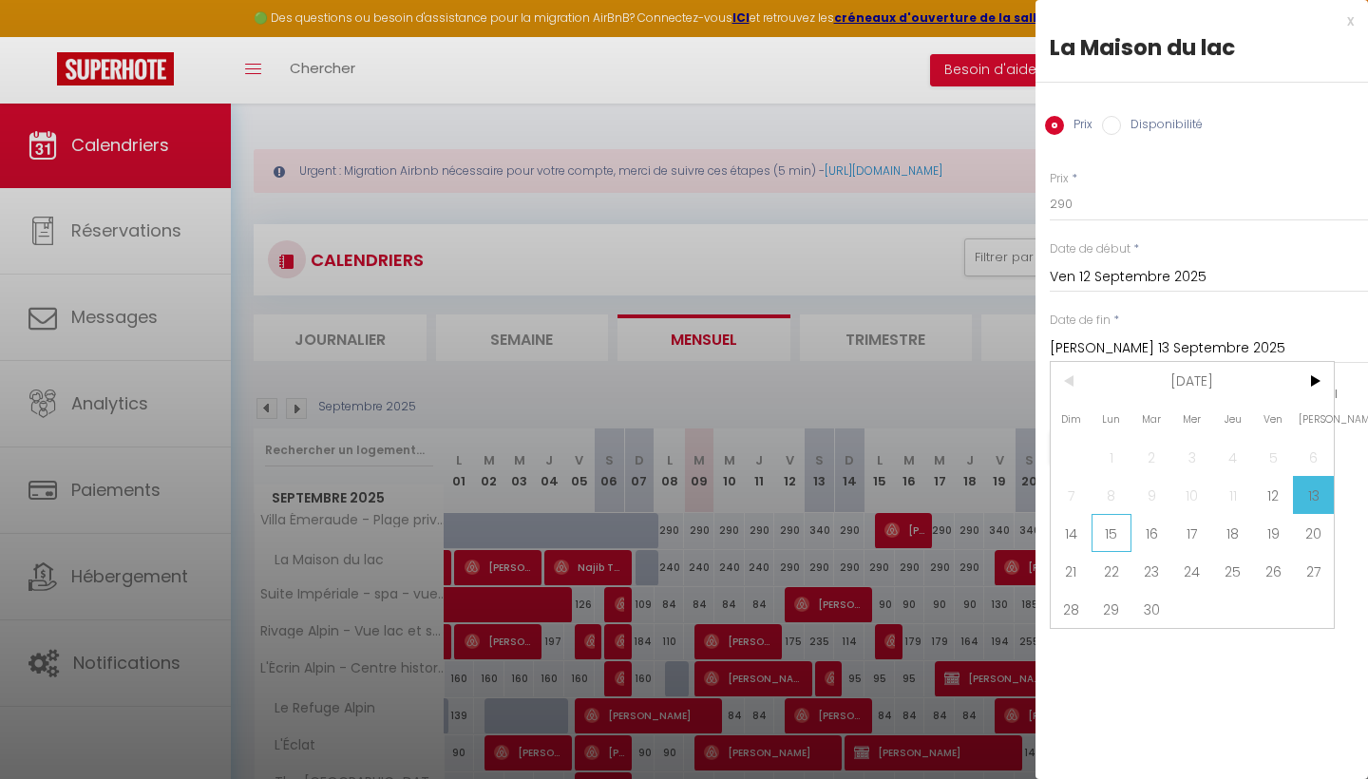
click at [1092, 531] on span "15" at bounding box center [1111, 533] width 41 height 38
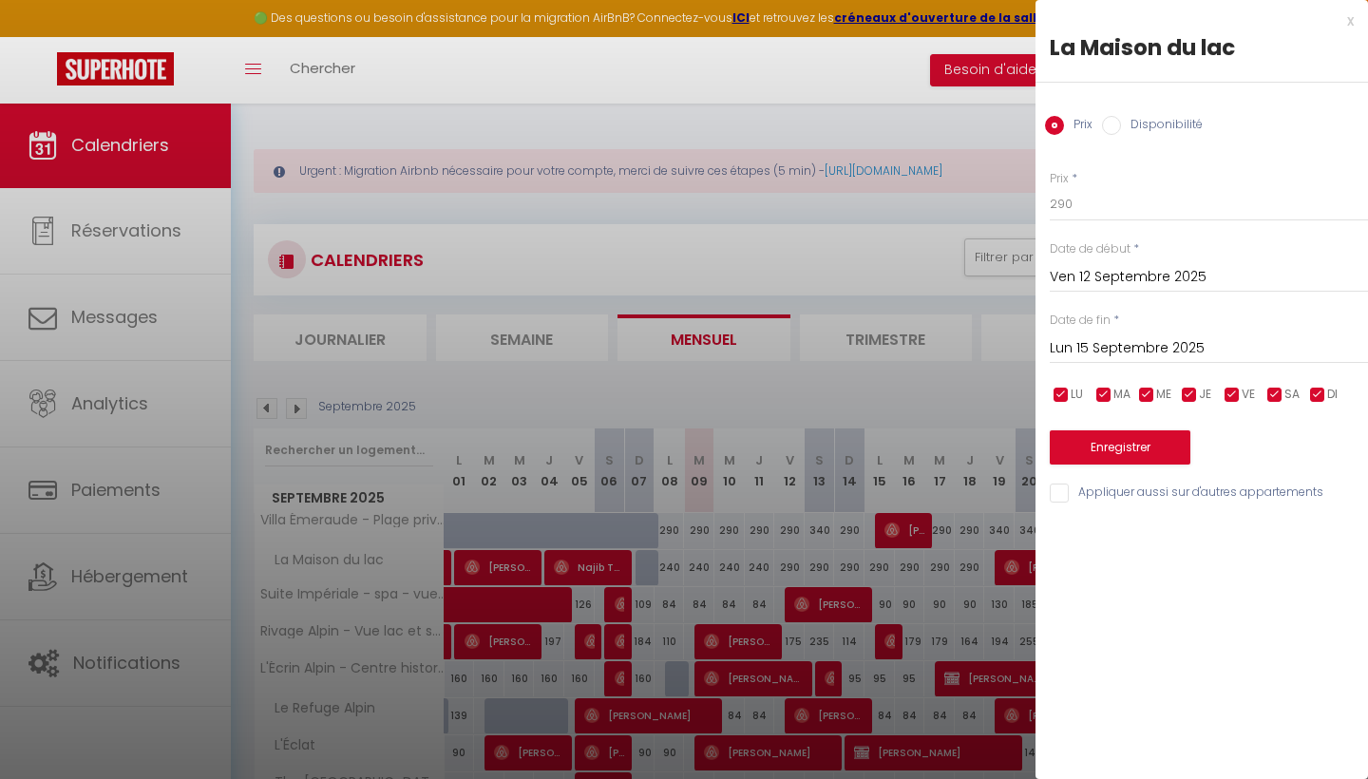
click at [1113, 118] on input "Disponibilité" at bounding box center [1111, 125] width 19 height 19
click at [1129, 449] on button "Enregistrer" at bounding box center [1120, 449] width 141 height 34
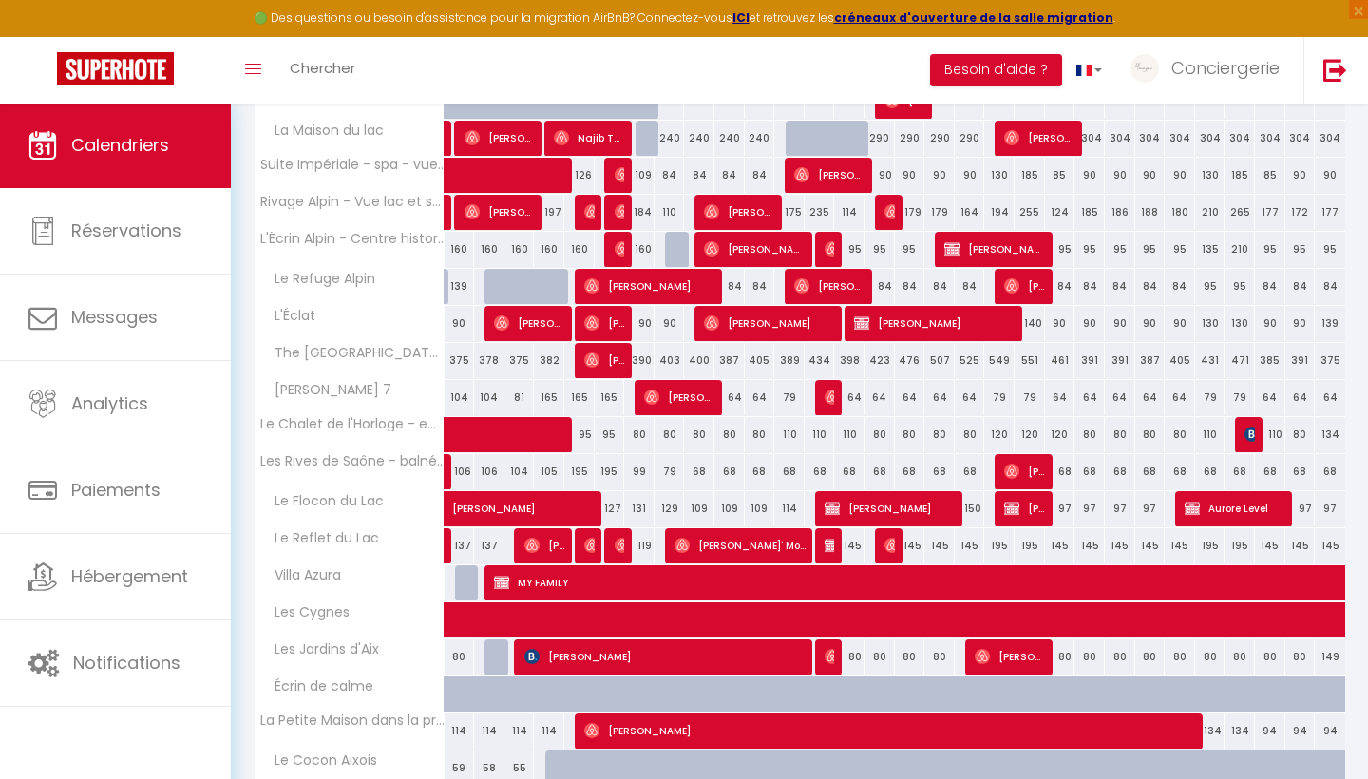
scroll to position [427, 0]
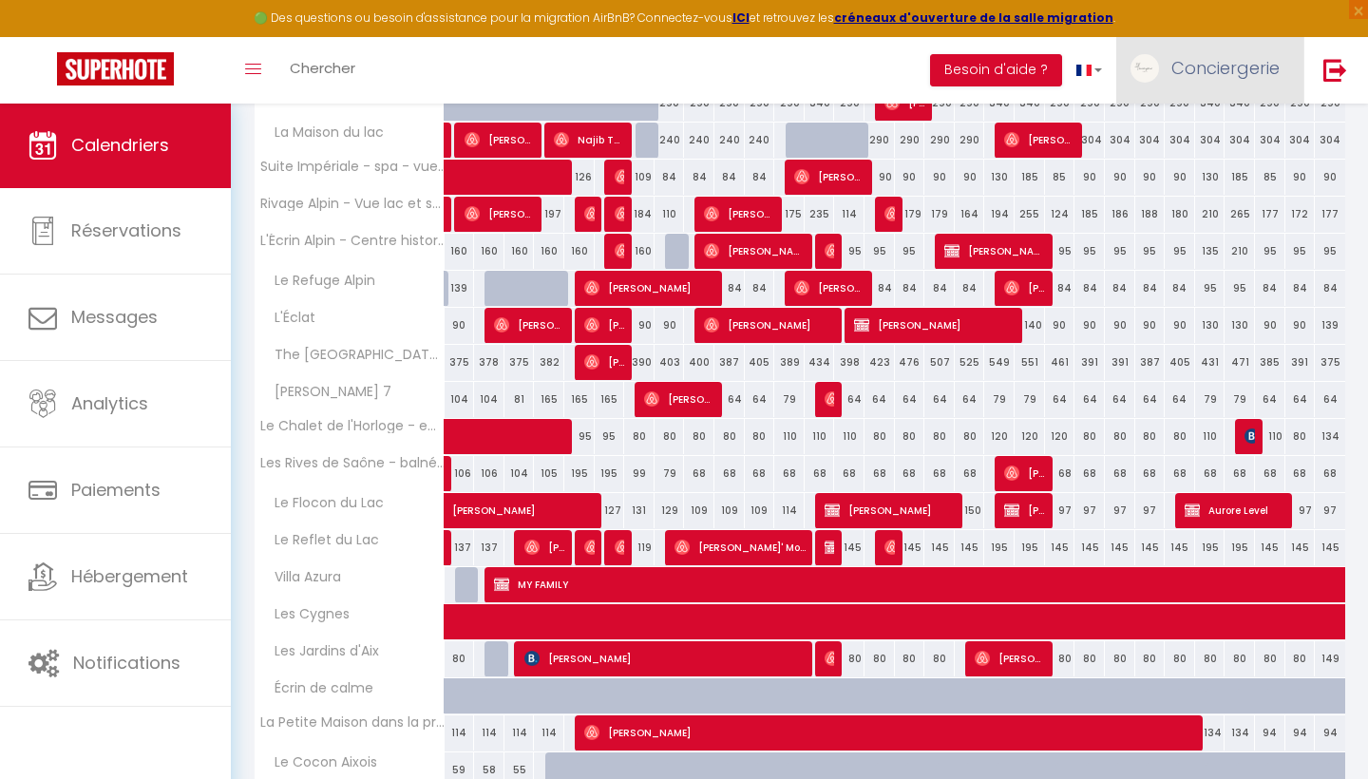
click at [1214, 59] on span "Conciergerie" at bounding box center [1225, 68] width 108 height 24
click at [1207, 129] on link "Paramètres" at bounding box center [1227, 132] width 141 height 32
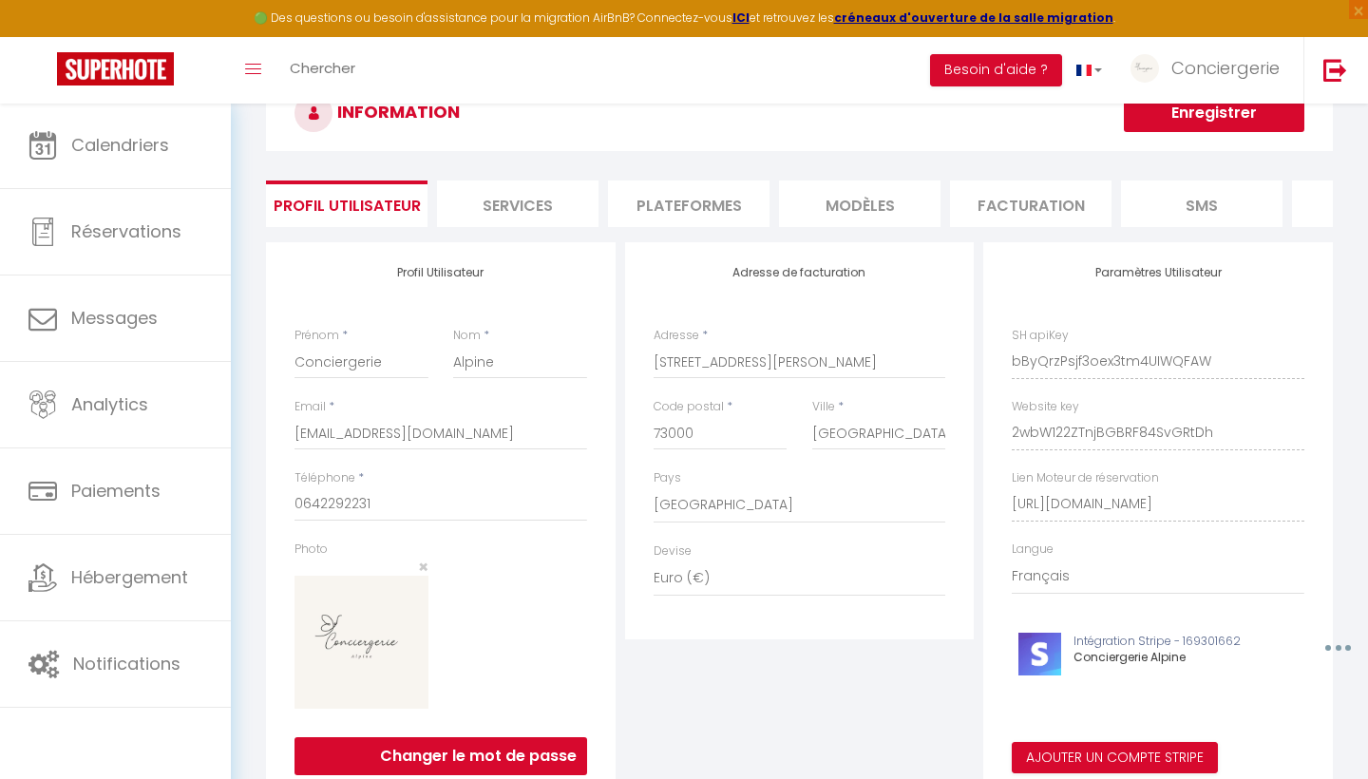
click at [728, 218] on li "Plateformes" at bounding box center [688, 203] width 161 height 47
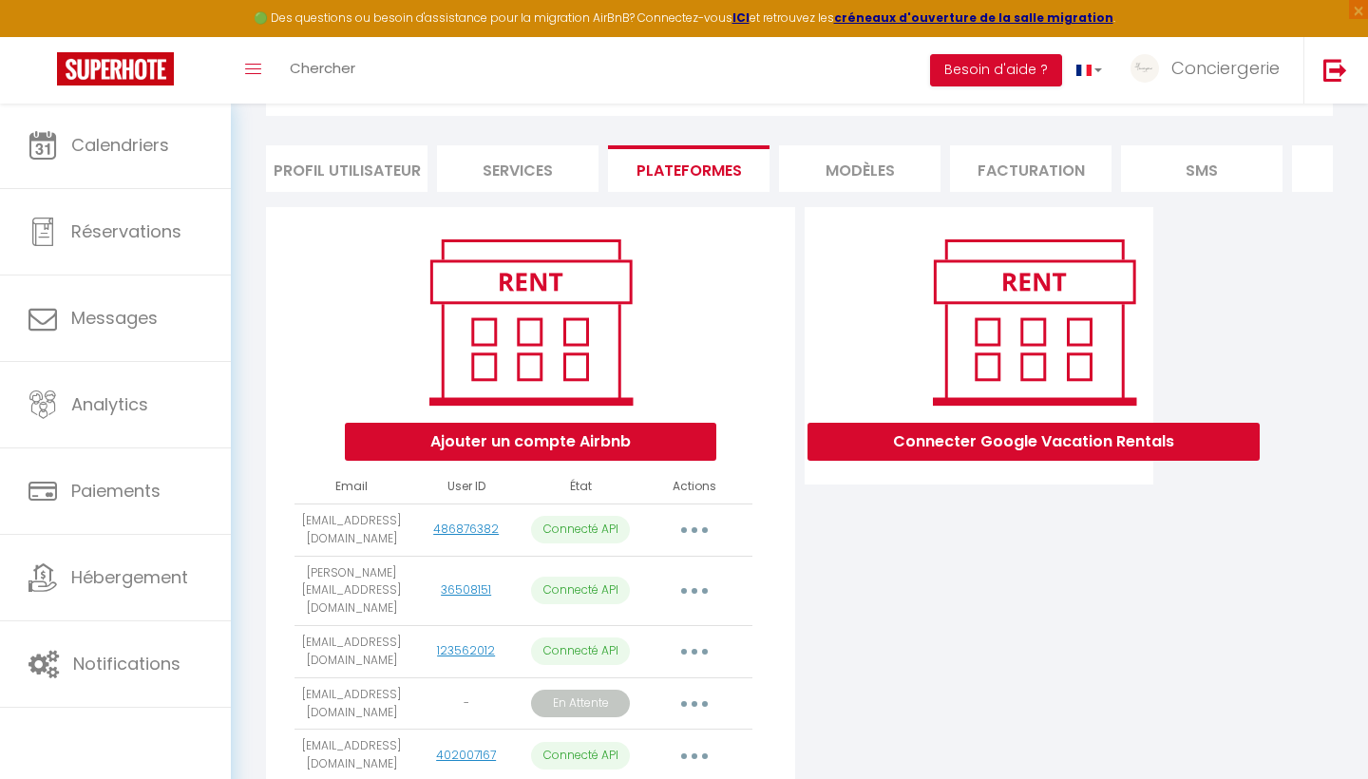
scroll to position [112, 0]
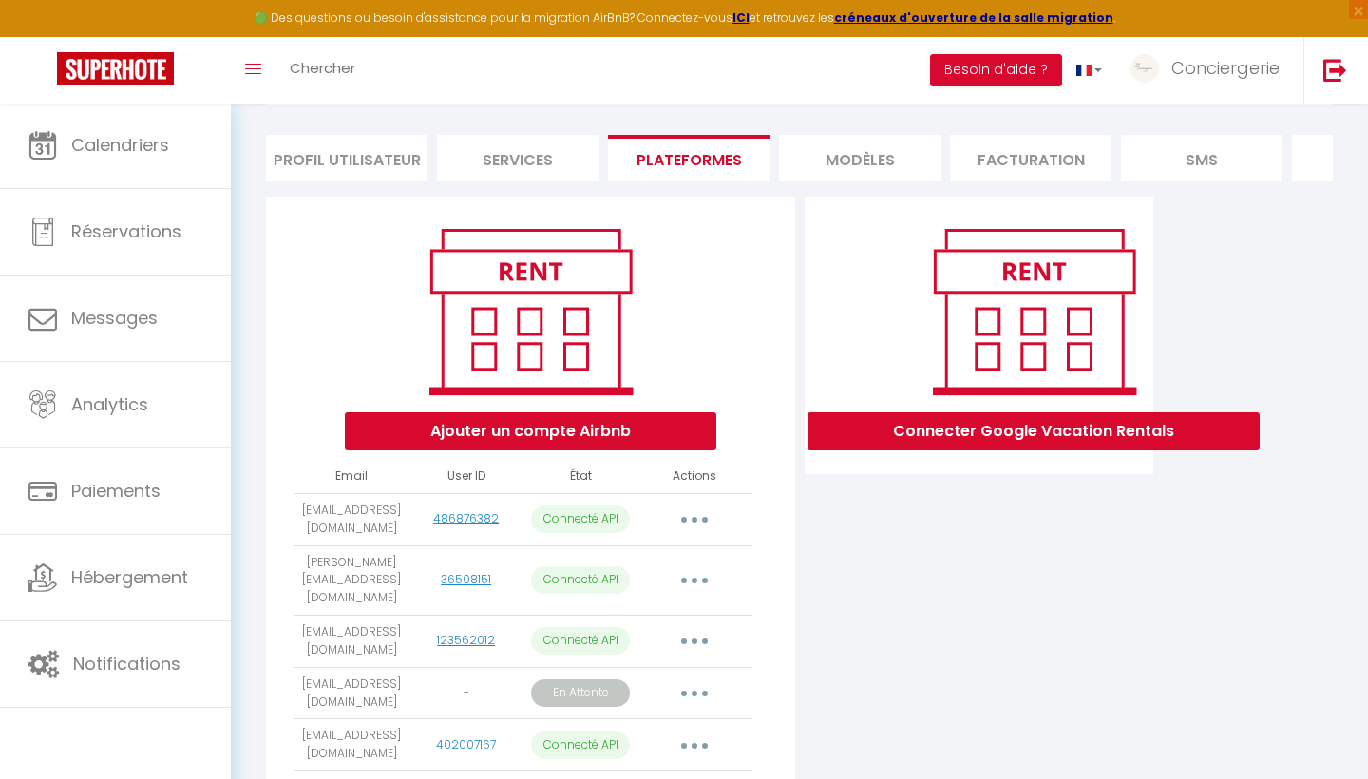
click at [690, 519] on button "button" at bounding box center [694, 519] width 53 height 30
click at [622, 556] on link "Importer les appartements" at bounding box center [610, 562] width 210 height 32
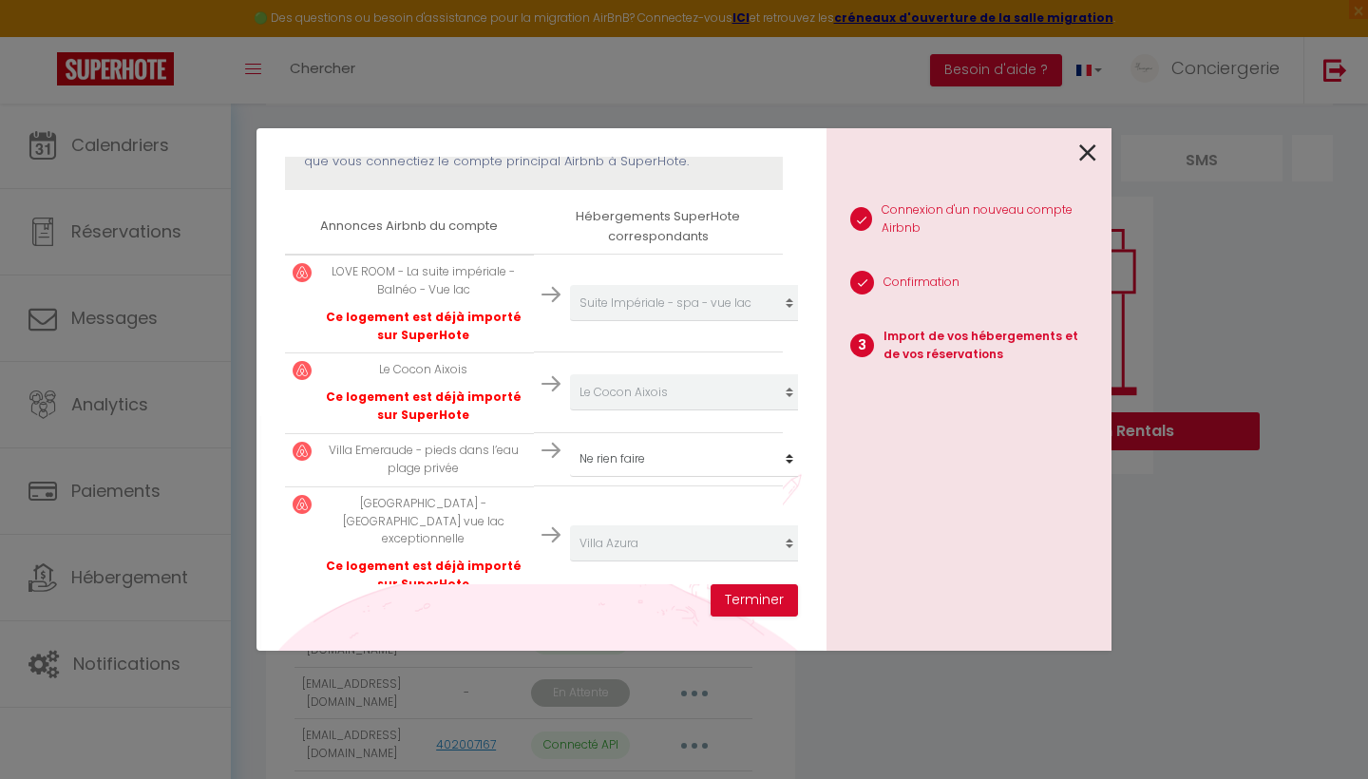
scroll to position [292, 0]
click at [752, 594] on button "Terminer" at bounding box center [753, 600] width 87 height 32
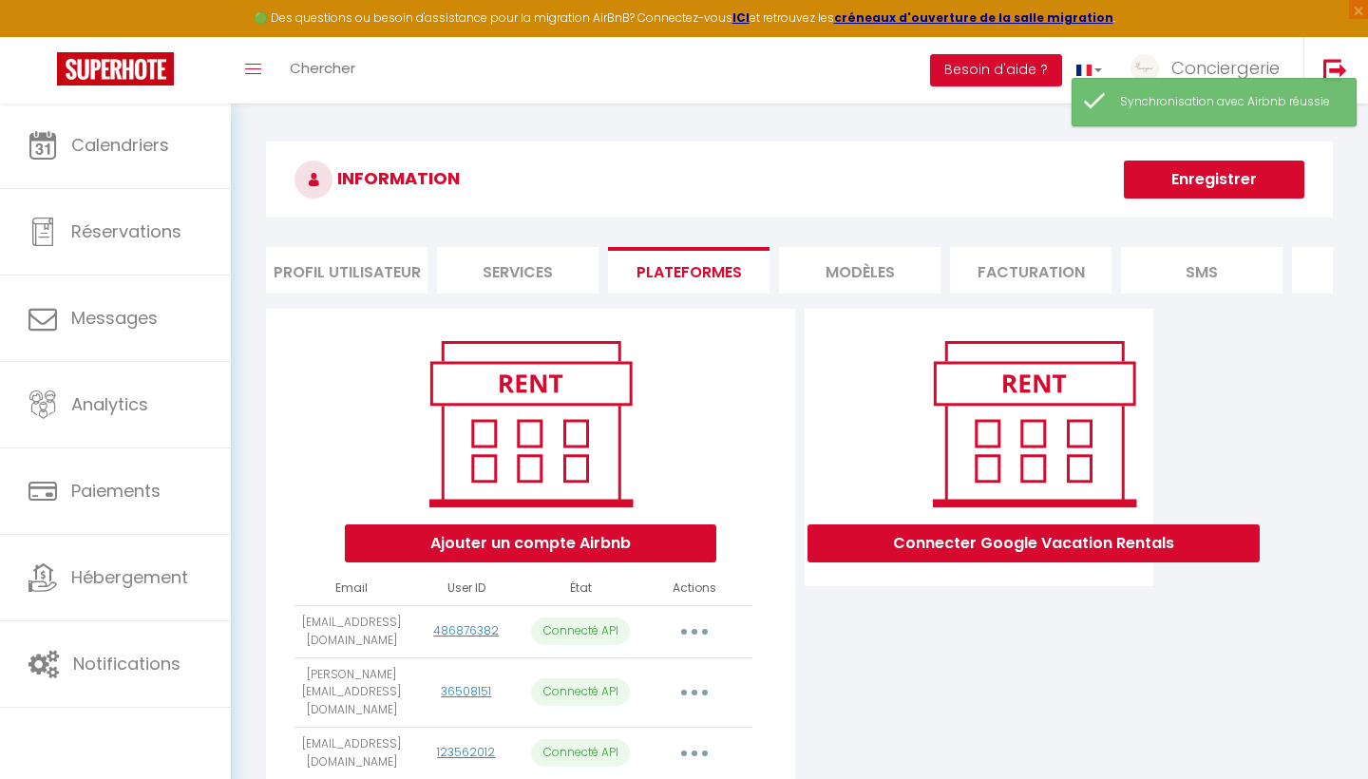
scroll to position [0, 0]
click at [1232, 170] on button "Enregistrer" at bounding box center [1214, 180] width 180 height 38
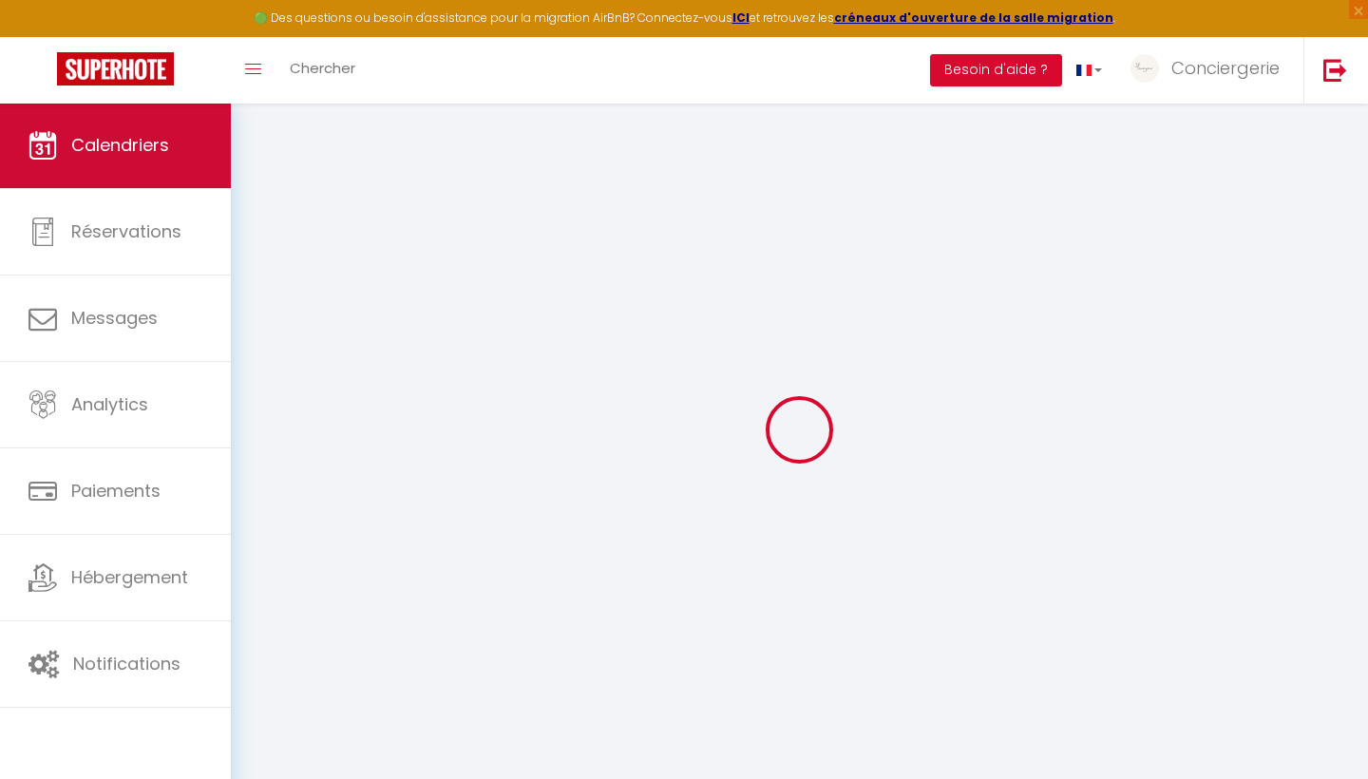
click at [148, 155] on span "Calendriers" at bounding box center [120, 145] width 98 height 24
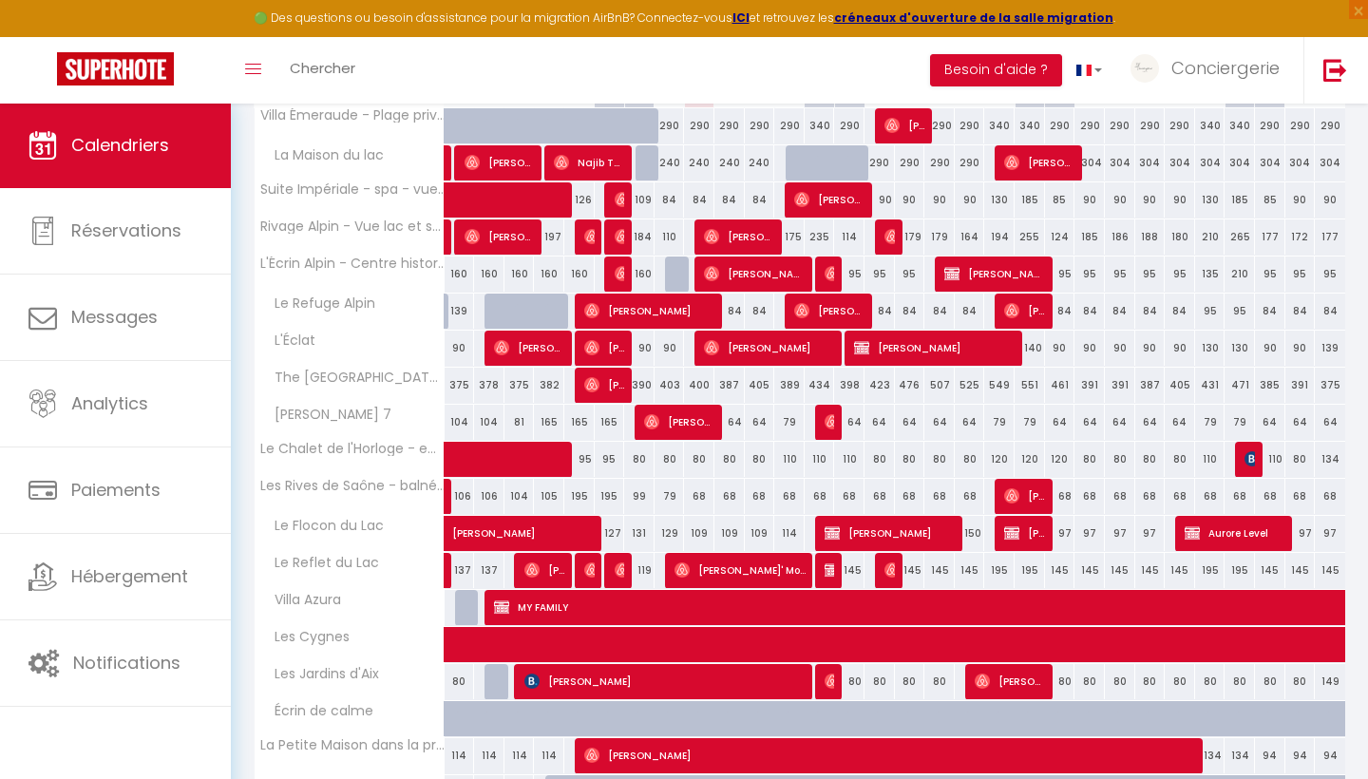
scroll to position [407, 0]
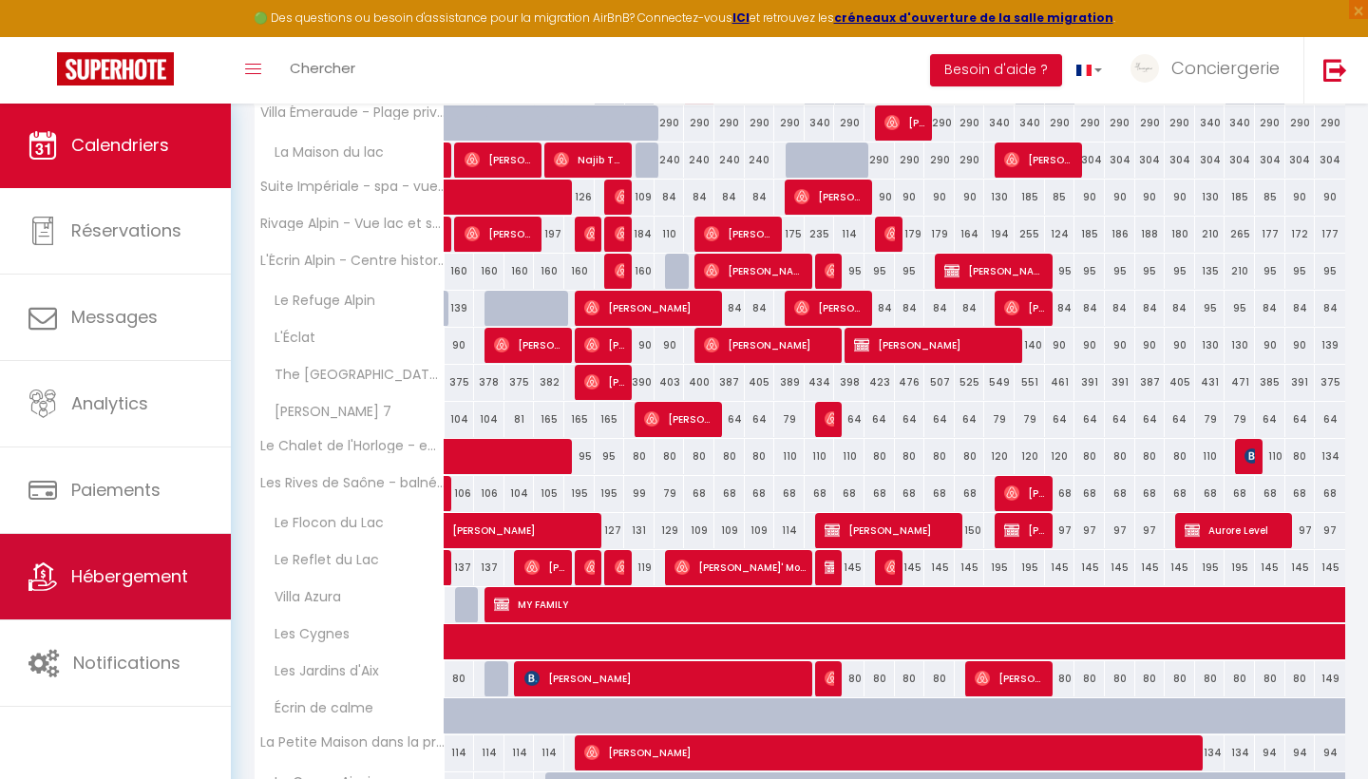
click at [161, 577] on span "Hébergement" at bounding box center [129, 576] width 117 height 24
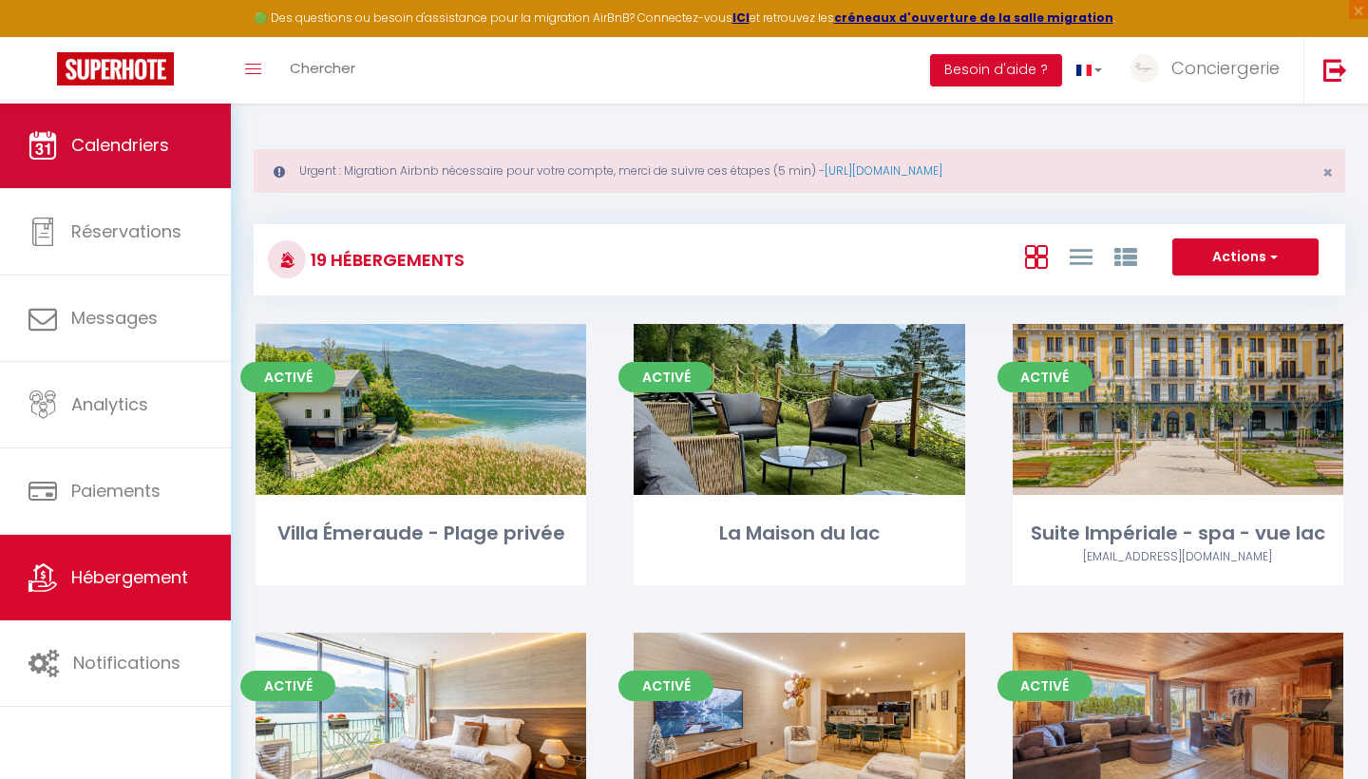
click at [135, 156] on span "Calendriers" at bounding box center [120, 145] width 98 height 24
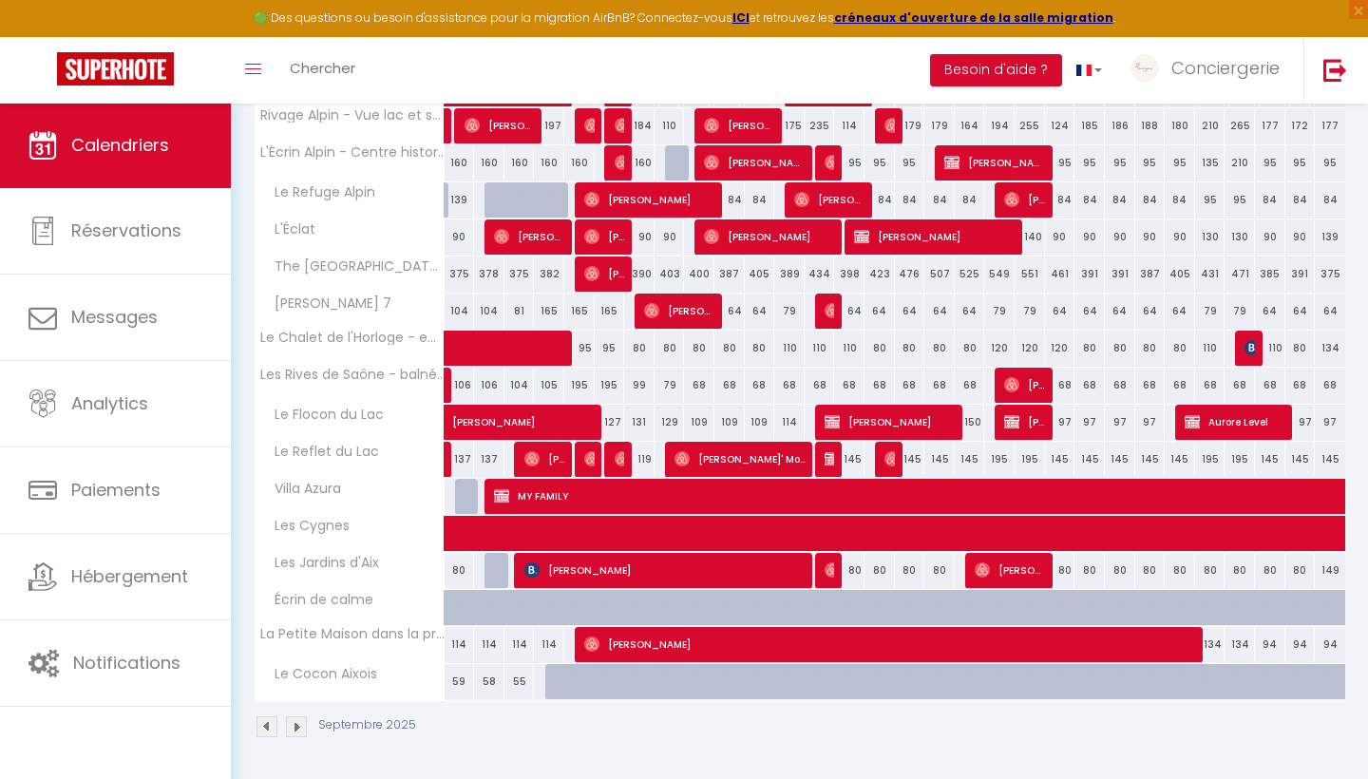
scroll to position [515, 0]
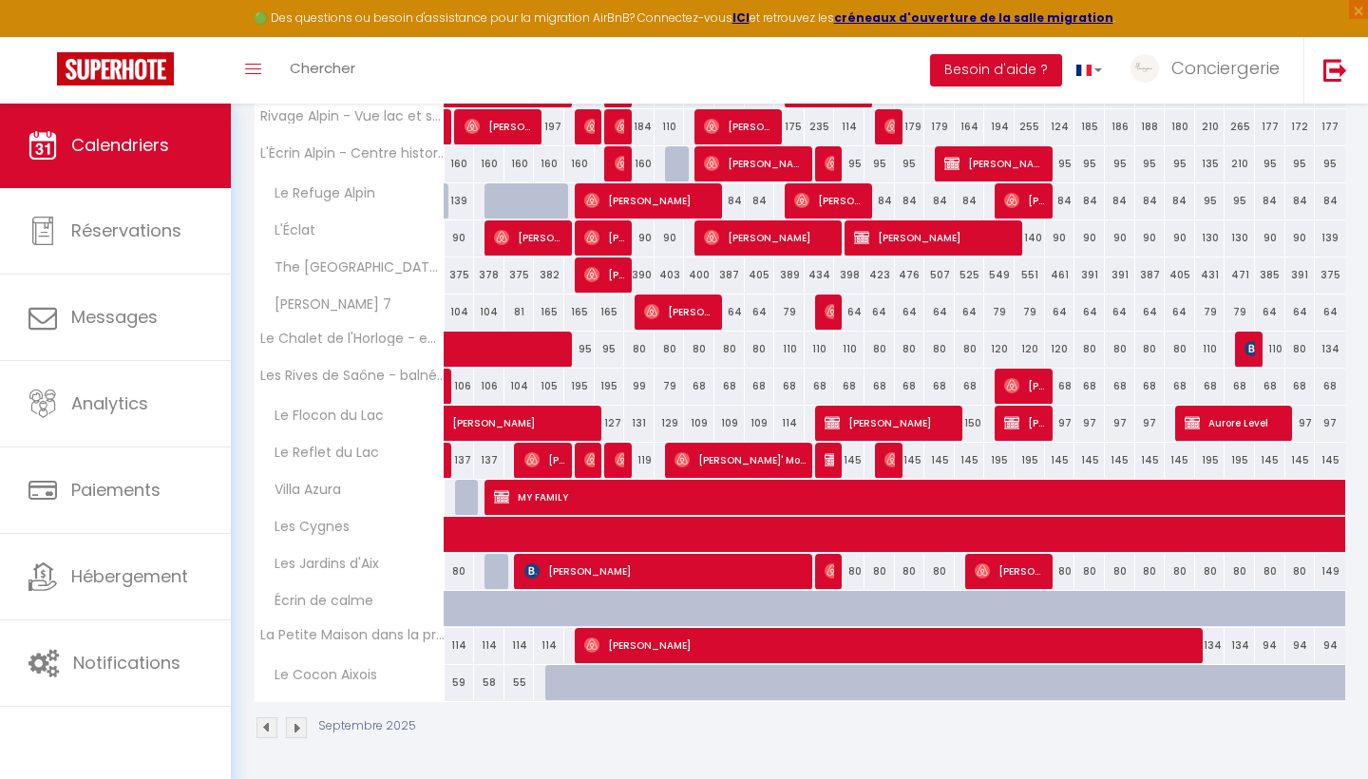
click at [134, 135] on span "Calendriers" at bounding box center [120, 145] width 98 height 24
click at [148, 138] on span "Calendriers" at bounding box center [120, 145] width 98 height 24
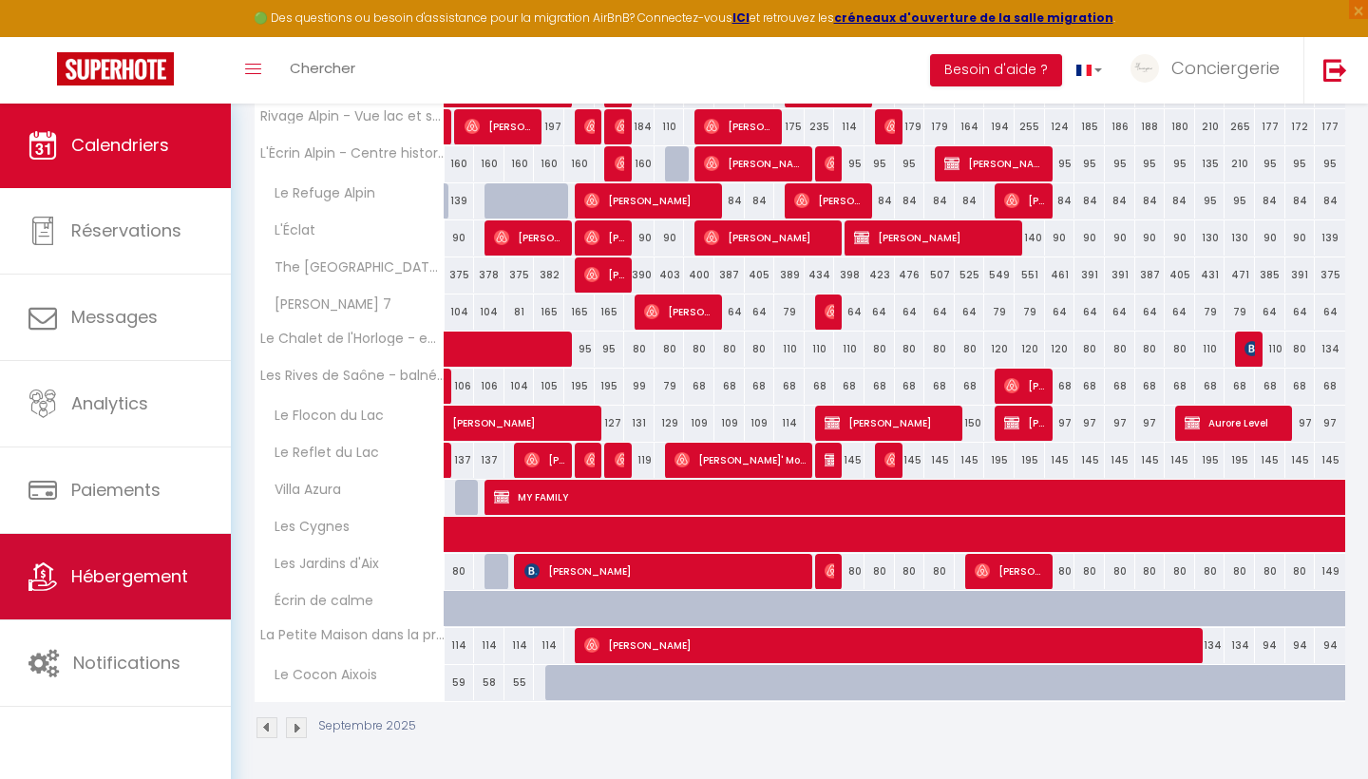
click at [113, 579] on span "Hébergement" at bounding box center [129, 576] width 117 height 24
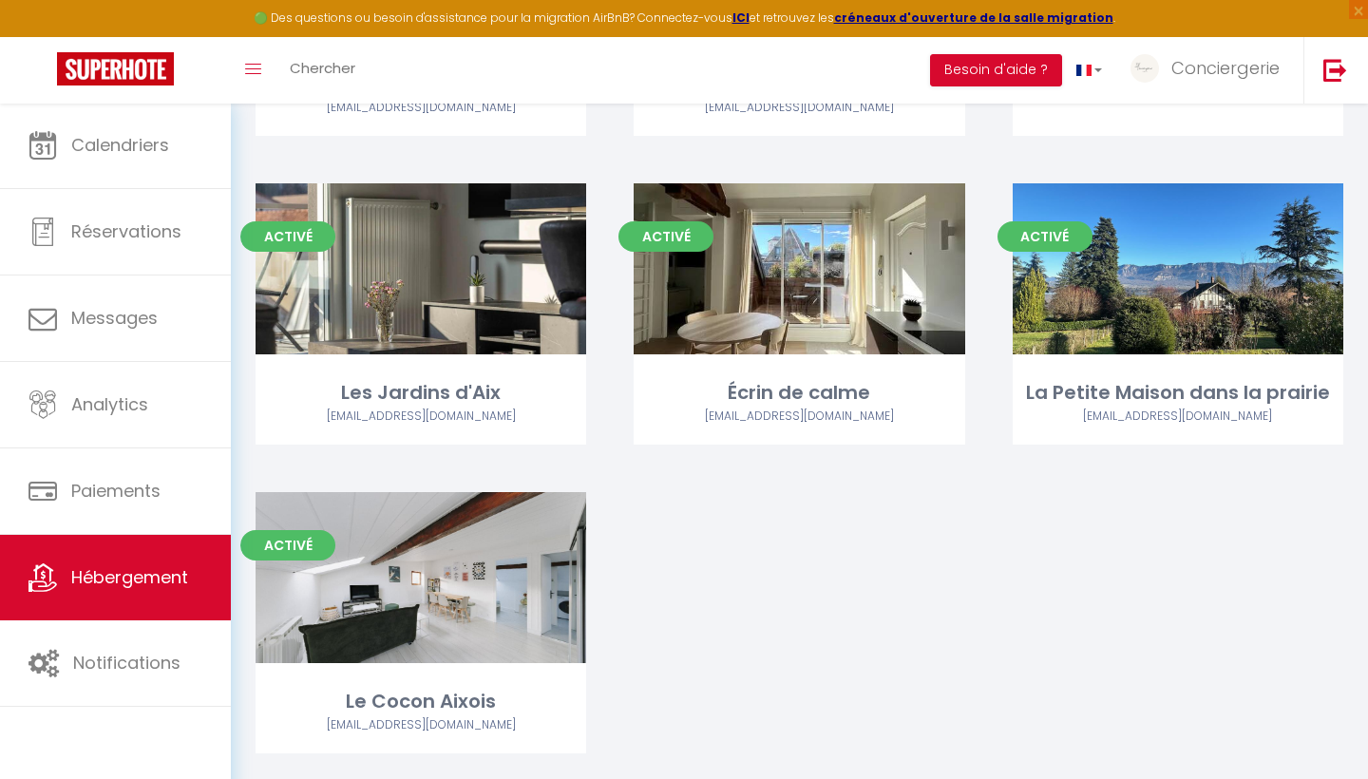
scroll to position [1780, 0]
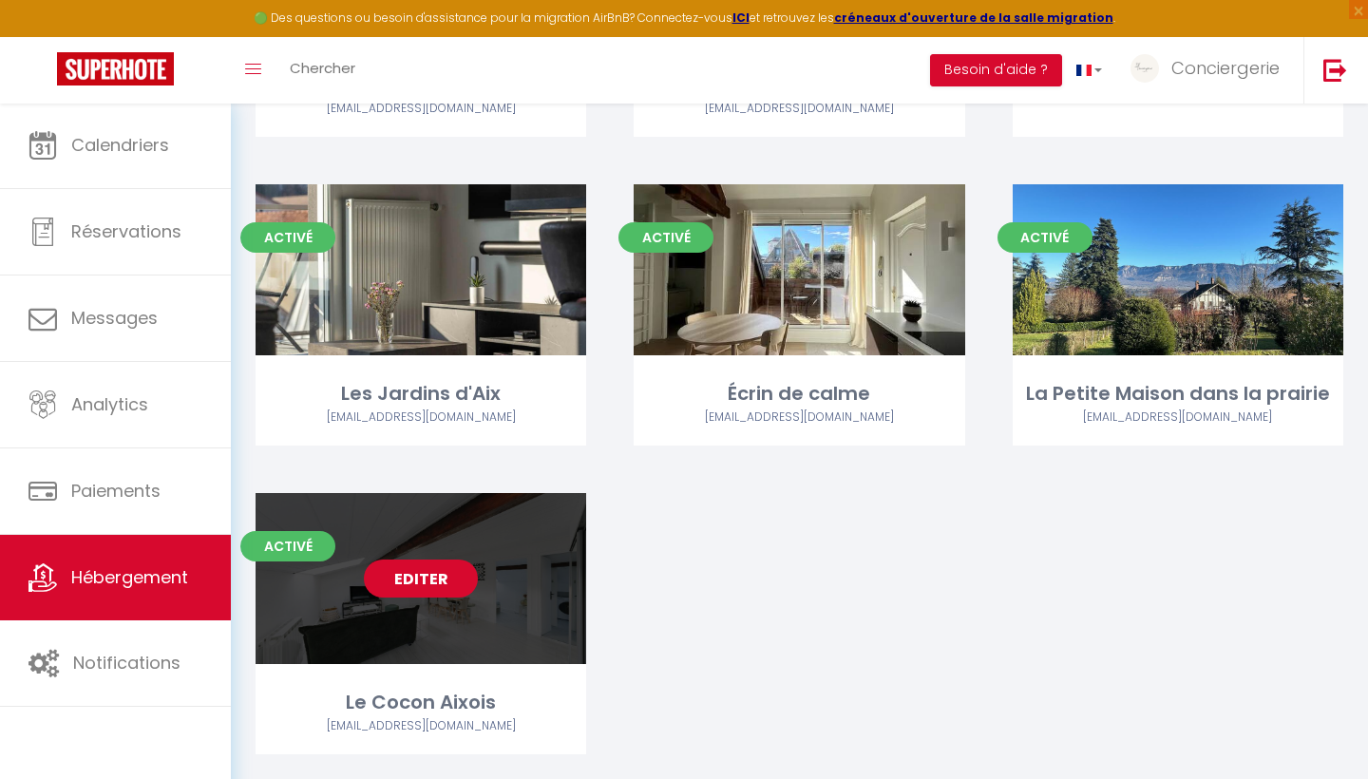
click at [438, 559] on link "Editer" at bounding box center [421, 578] width 114 height 38
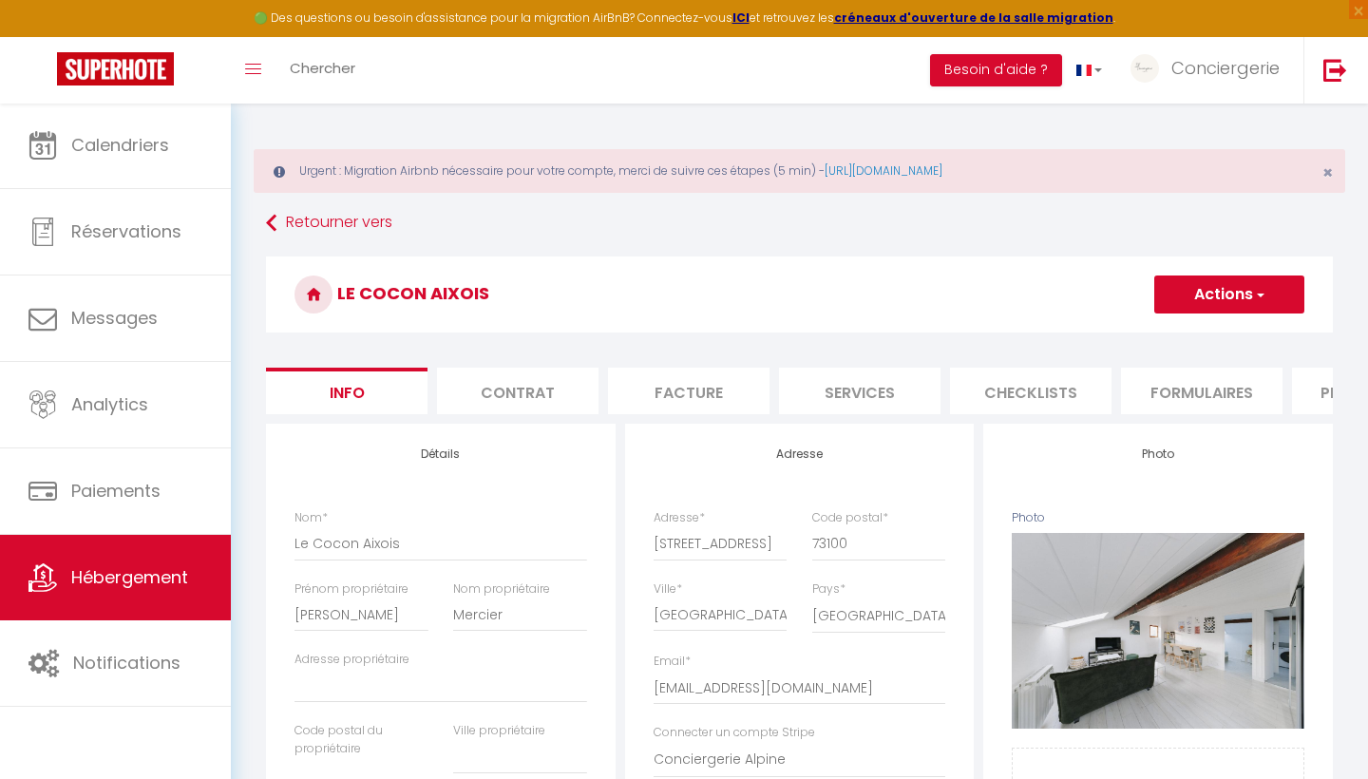
click at [1263, 289] on span "button" at bounding box center [1259, 294] width 12 height 19
click at [1182, 388] on link "Supprimer" at bounding box center [1201, 385] width 203 height 25
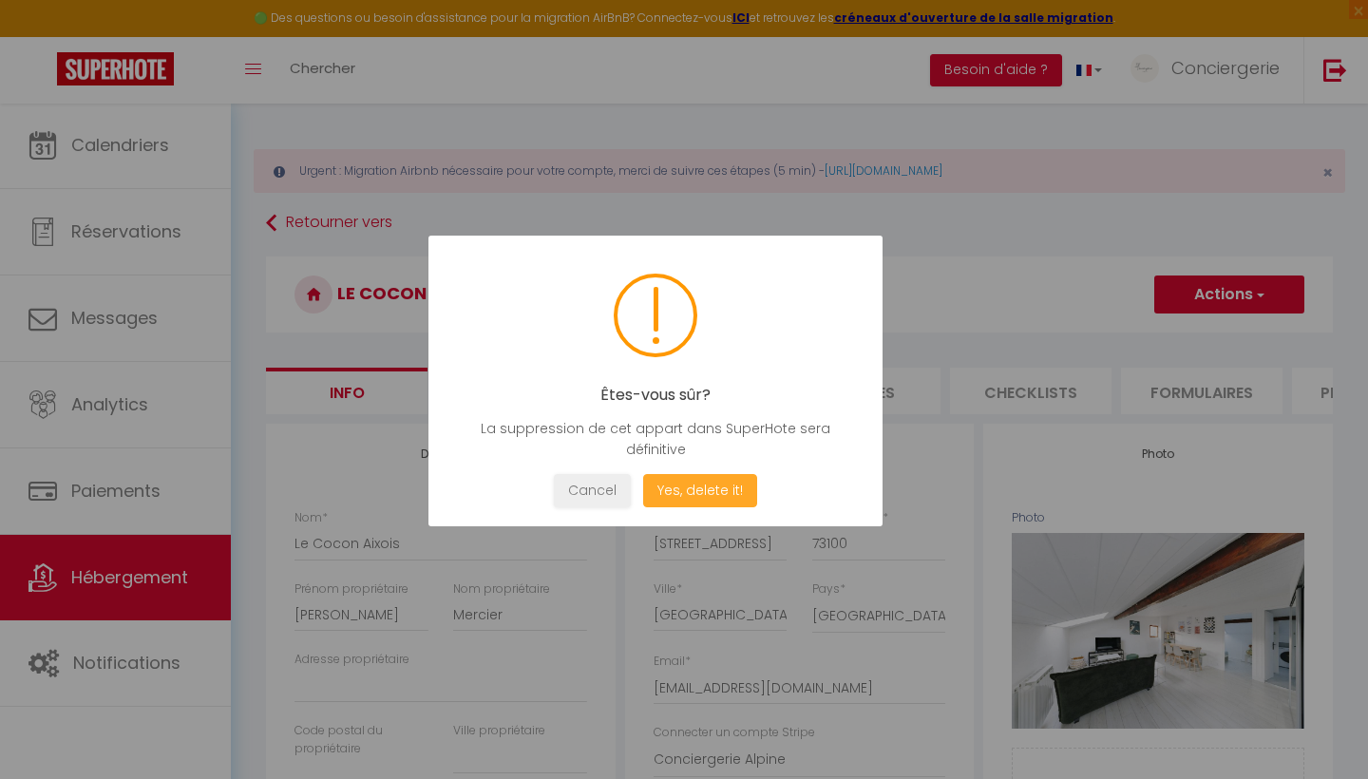
click at [717, 501] on button "Yes, delete it!" at bounding box center [700, 490] width 114 height 33
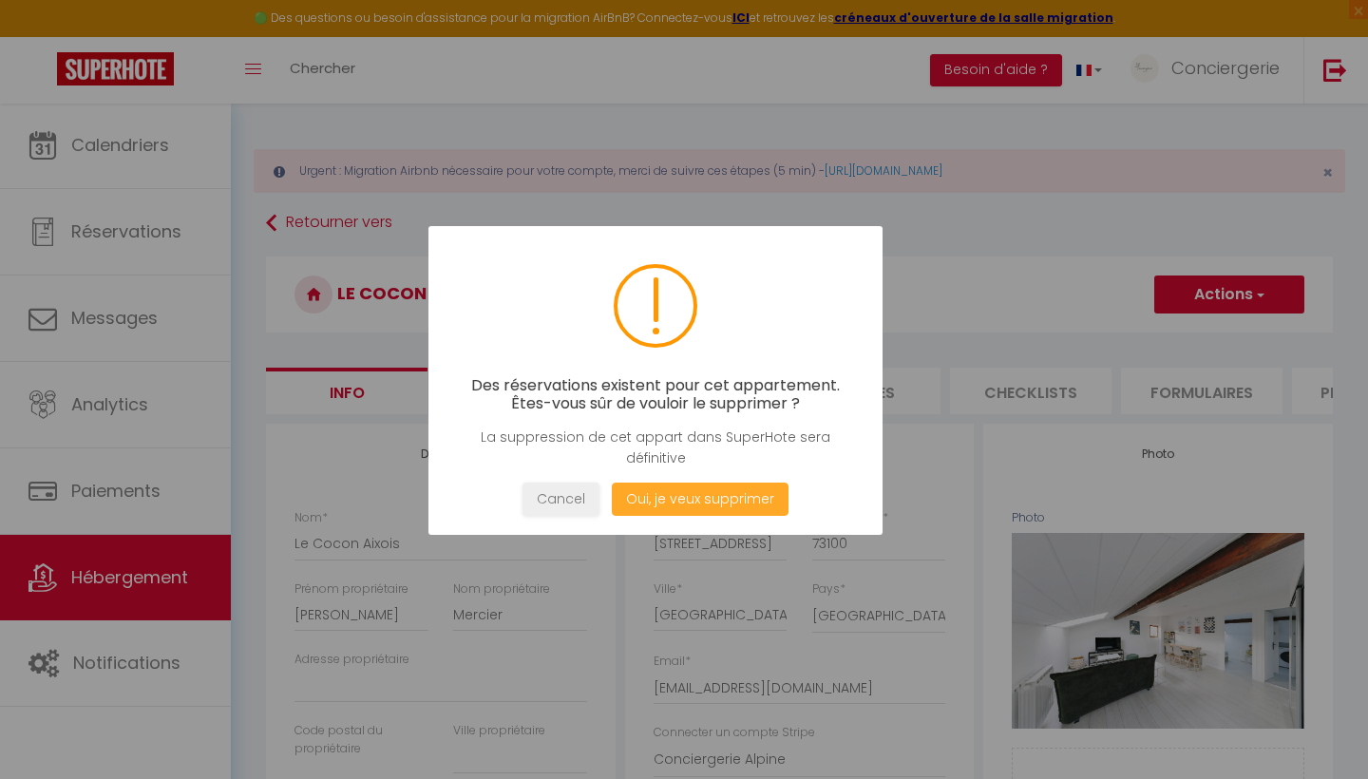
click at [709, 498] on button "Oui, je veux supprimer" at bounding box center [700, 498] width 177 height 33
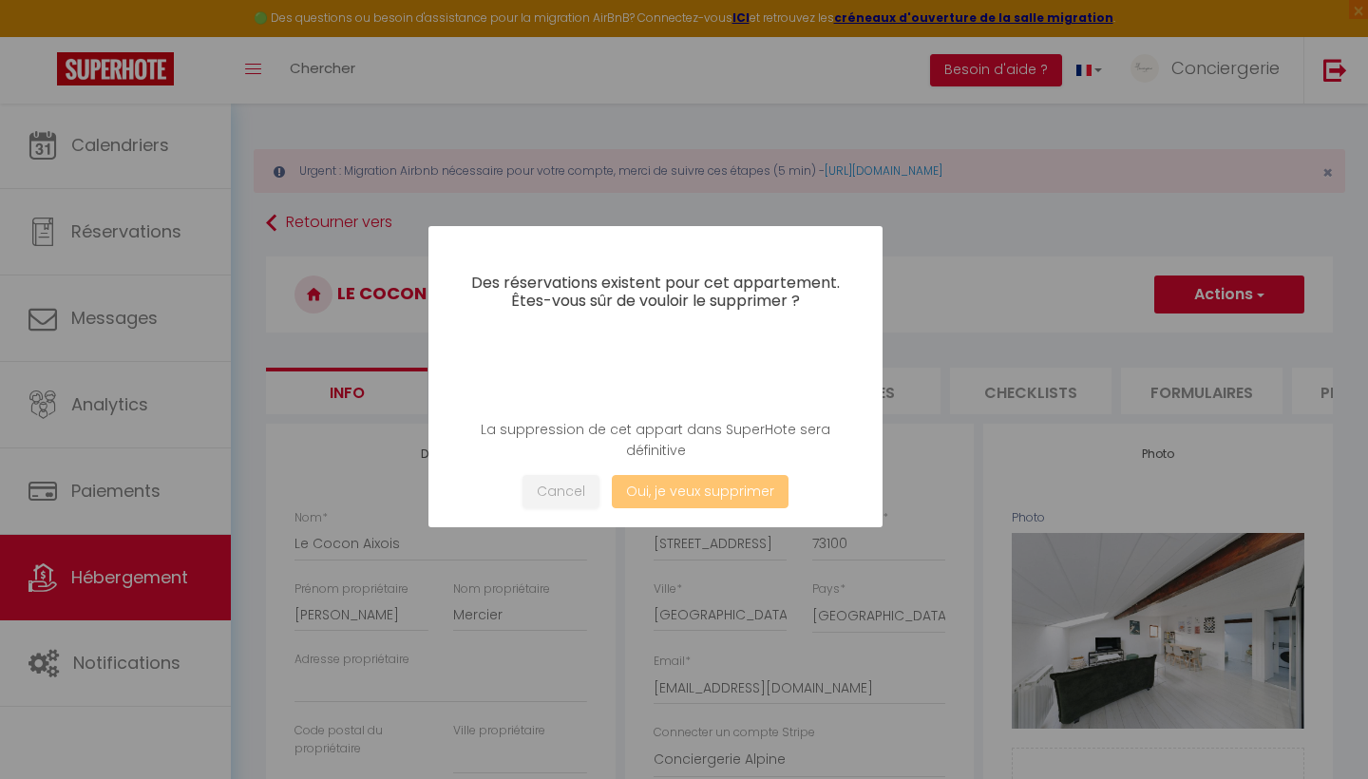
click at [665, 492] on button "Oui, je veux supprimer" at bounding box center [700, 491] width 177 height 33
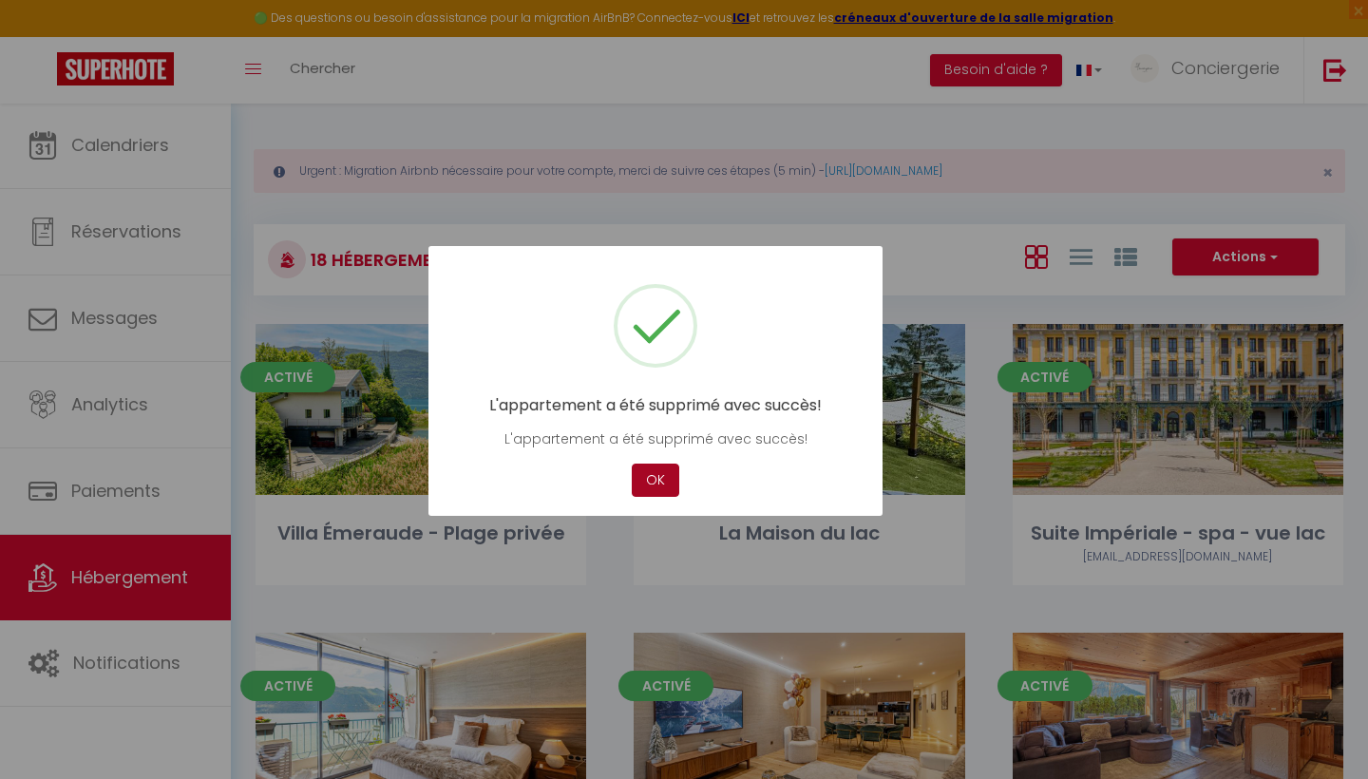
click at [653, 485] on button "OK" at bounding box center [655, 479] width 47 height 33
click at [666, 482] on button "OK" at bounding box center [655, 479] width 47 height 33
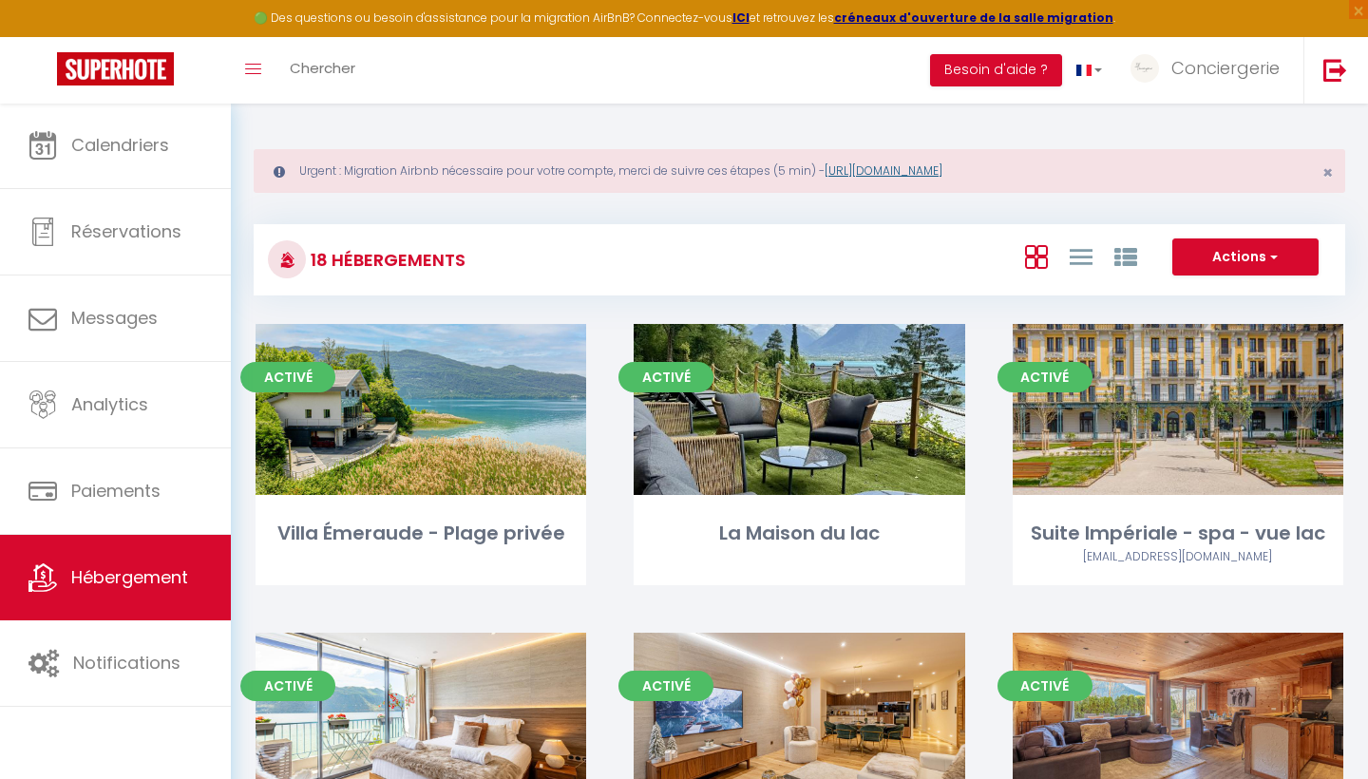
click at [873, 166] on link "[URL][DOMAIN_NAME]" at bounding box center [883, 170] width 118 height 16
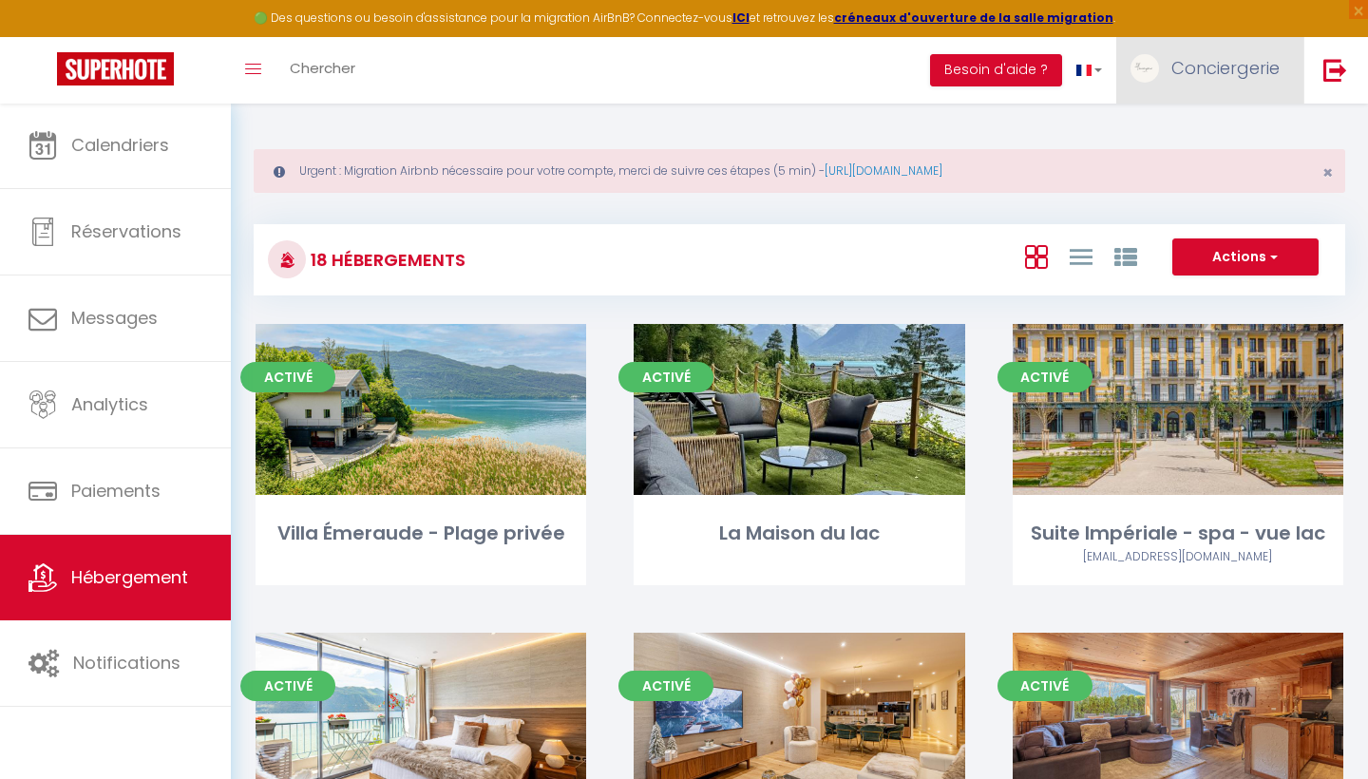
click at [1219, 80] on link "Conciergerie" at bounding box center [1209, 70] width 187 height 66
click at [1207, 119] on link "Paramètres" at bounding box center [1227, 132] width 141 height 32
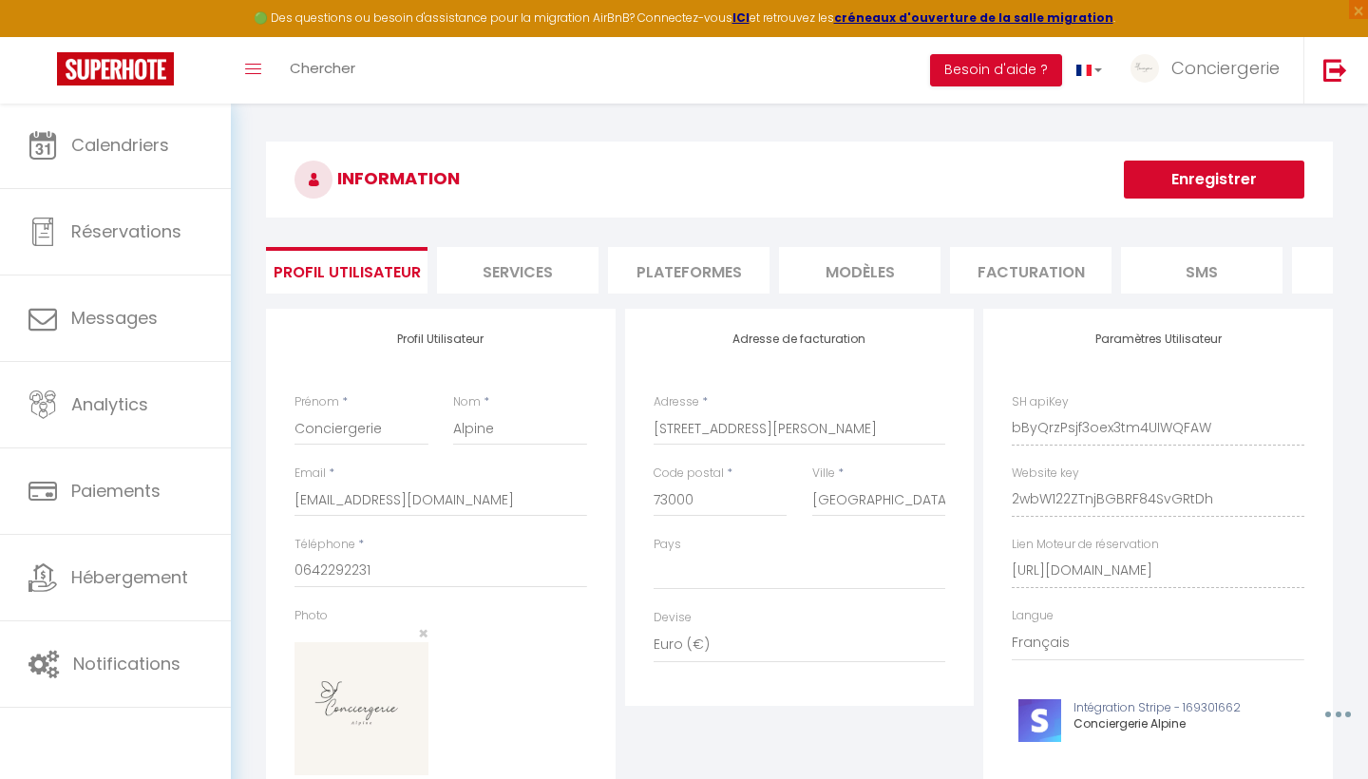
click at [715, 284] on li "Plateformes" at bounding box center [688, 270] width 161 height 47
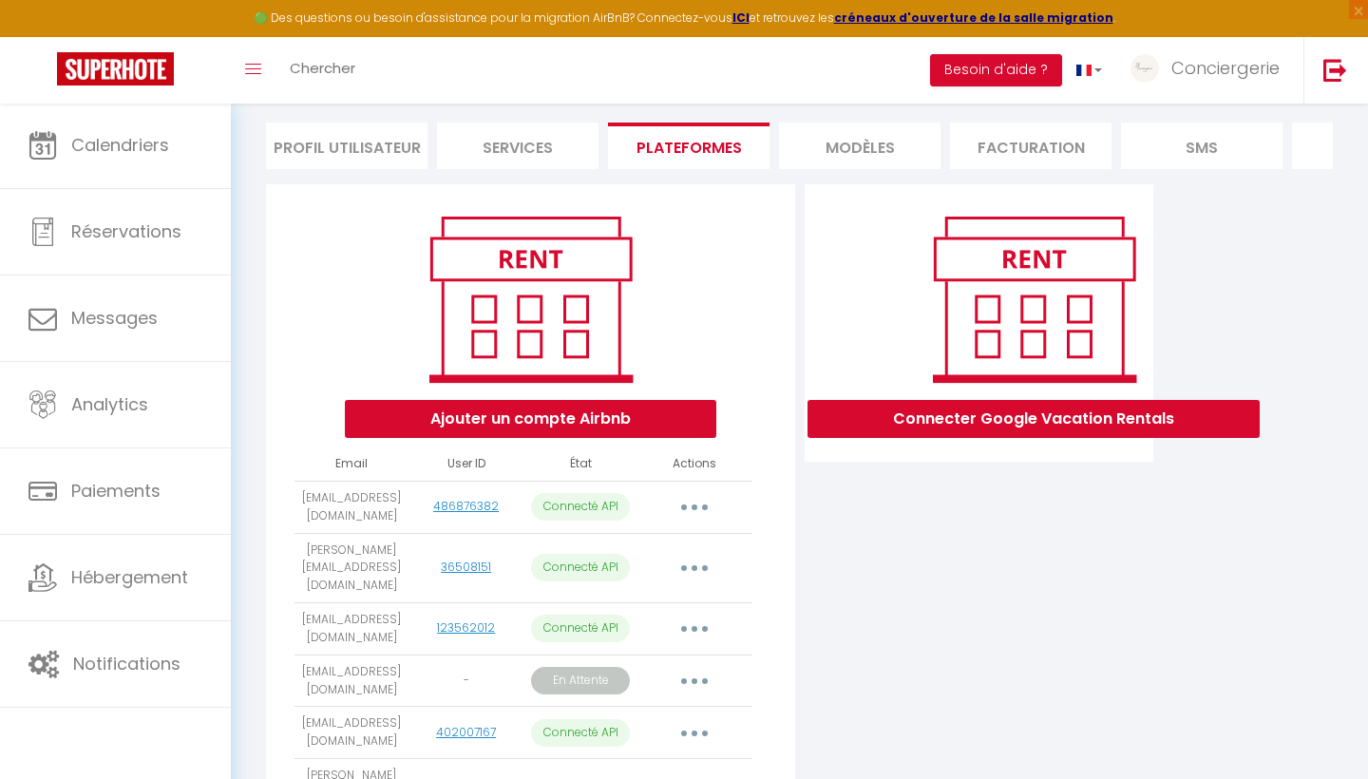
scroll to position [156, 0]
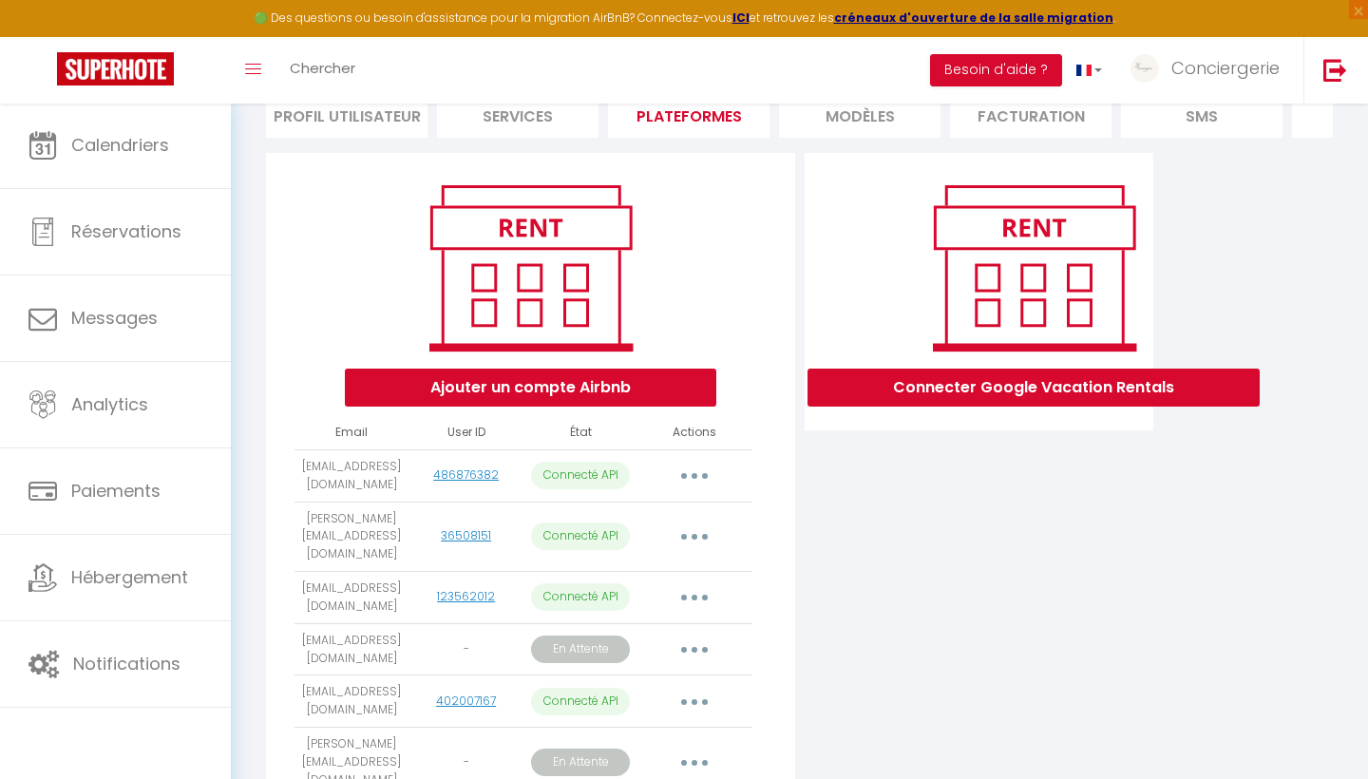
click at [693, 478] on button "button" at bounding box center [694, 476] width 53 height 30
click at [634, 592] on link "Reconnecter le compte" at bounding box center [610, 587] width 210 height 32
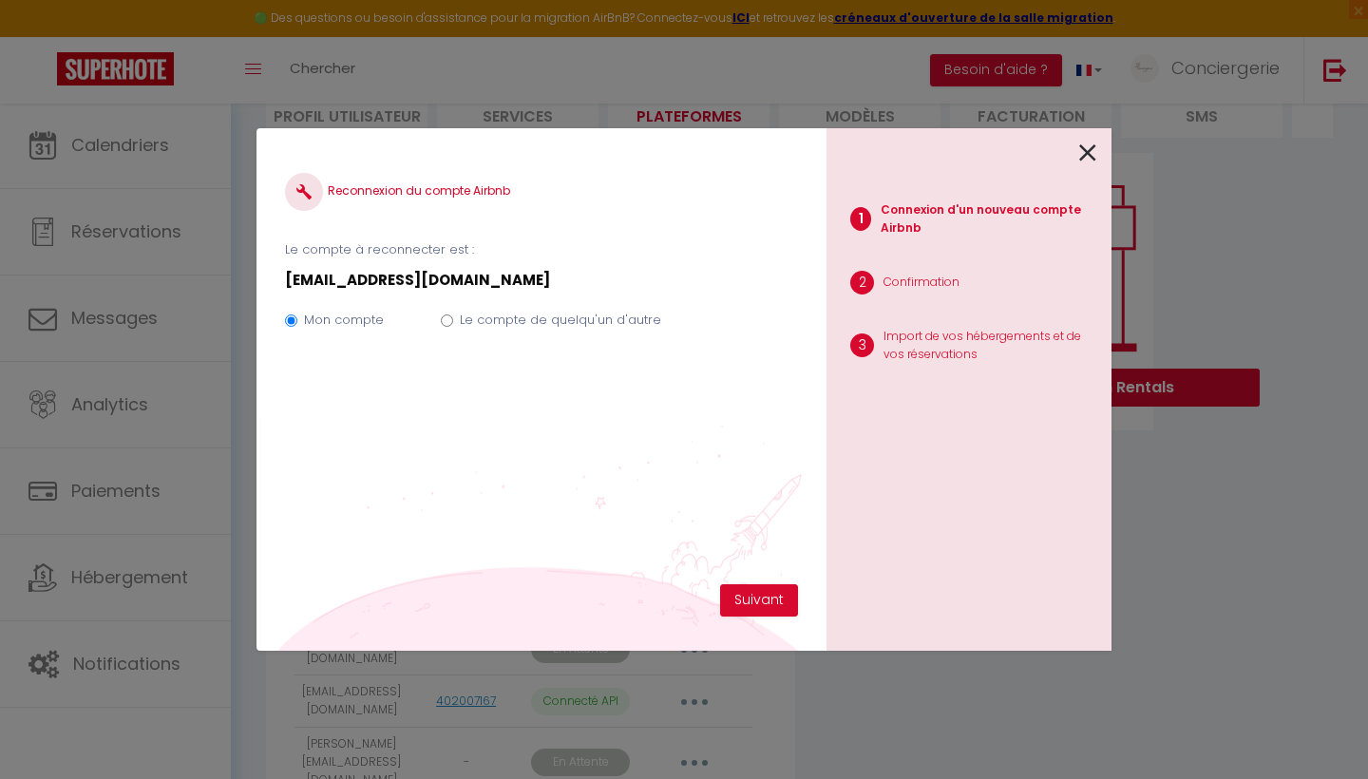
click at [1090, 156] on icon at bounding box center [1087, 153] width 17 height 28
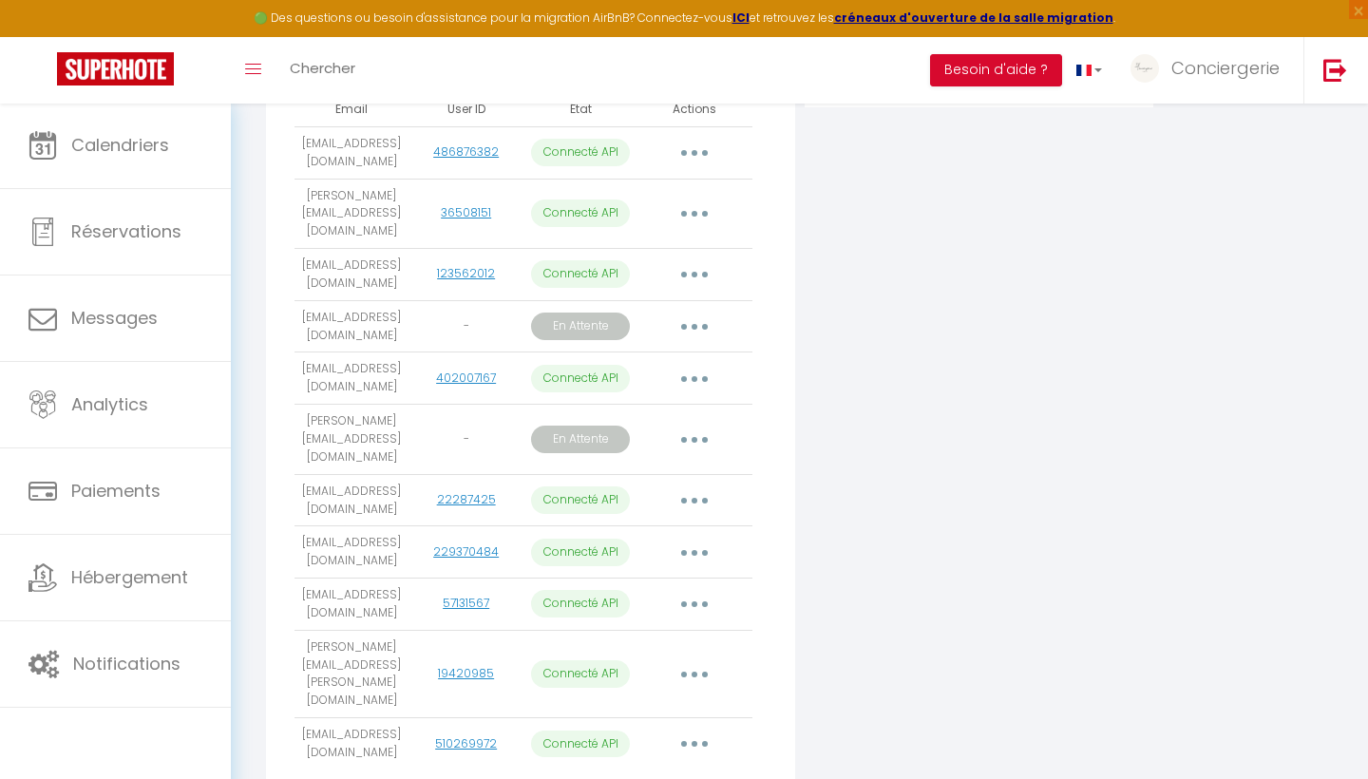
scroll to position [477, 0]
click at [699, 730] on button "button" at bounding box center [694, 745] width 53 height 30
click at [631, 773] on link "Importer les appartements" at bounding box center [610, 789] width 210 height 32
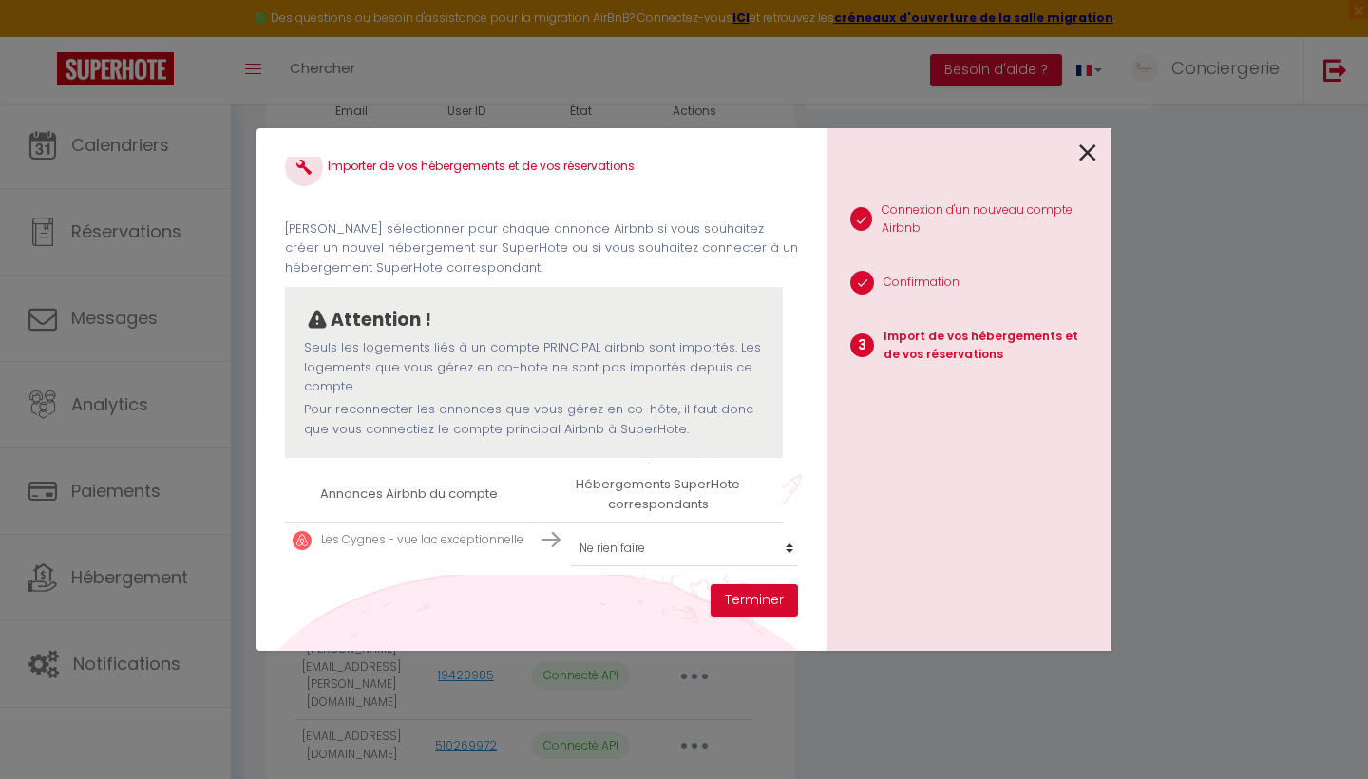
scroll to position [24, 0]
click at [1090, 155] on icon at bounding box center [1087, 153] width 17 height 28
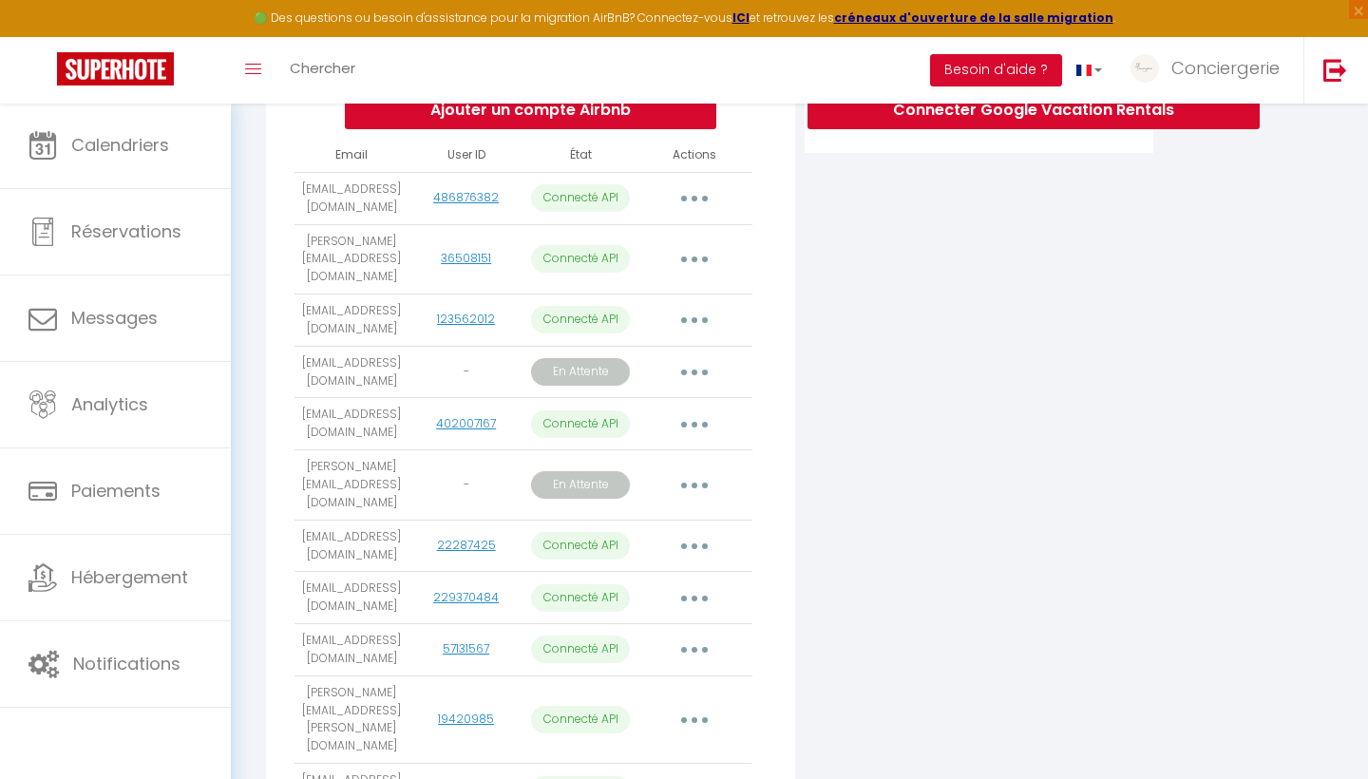
scroll to position [438, 0]
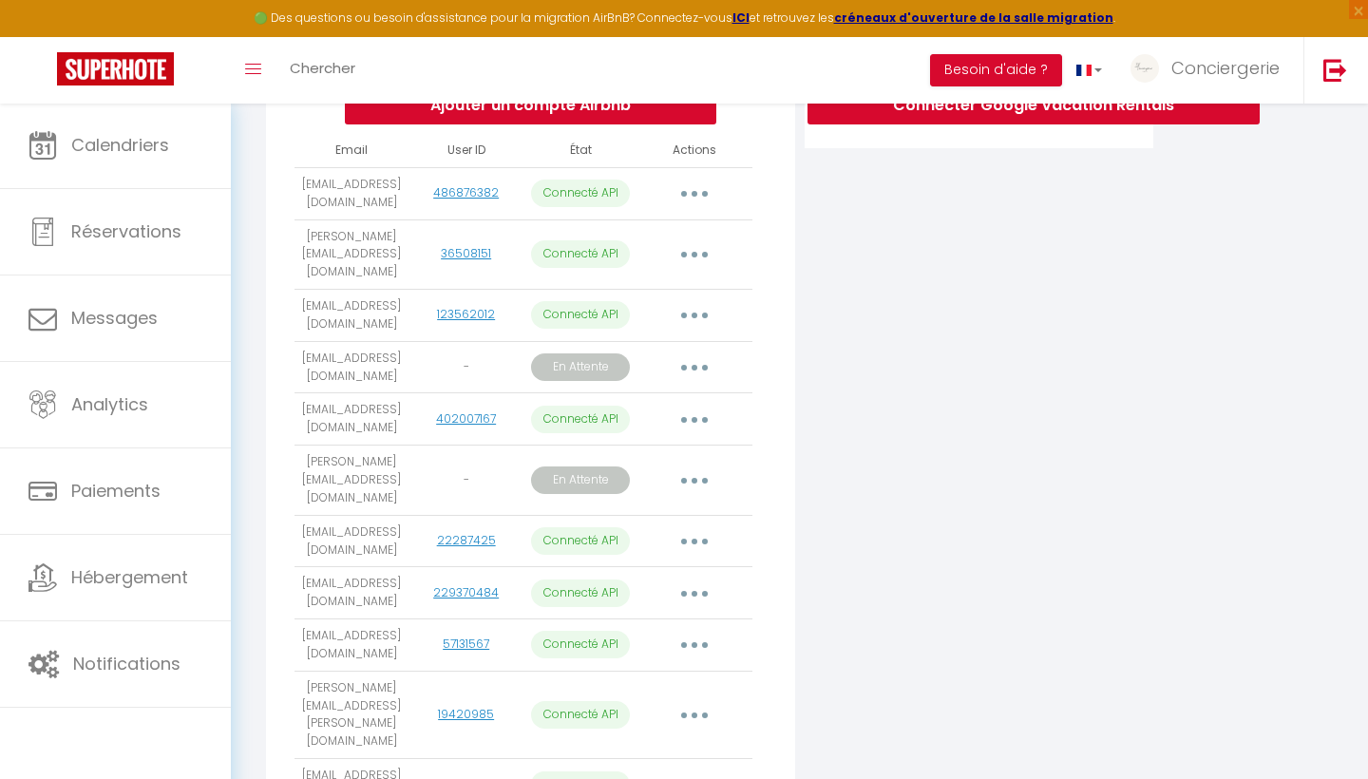
click at [690, 405] on button "button" at bounding box center [694, 420] width 53 height 30
click at [615, 446] on link "Importer les appartements" at bounding box center [610, 462] width 210 height 32
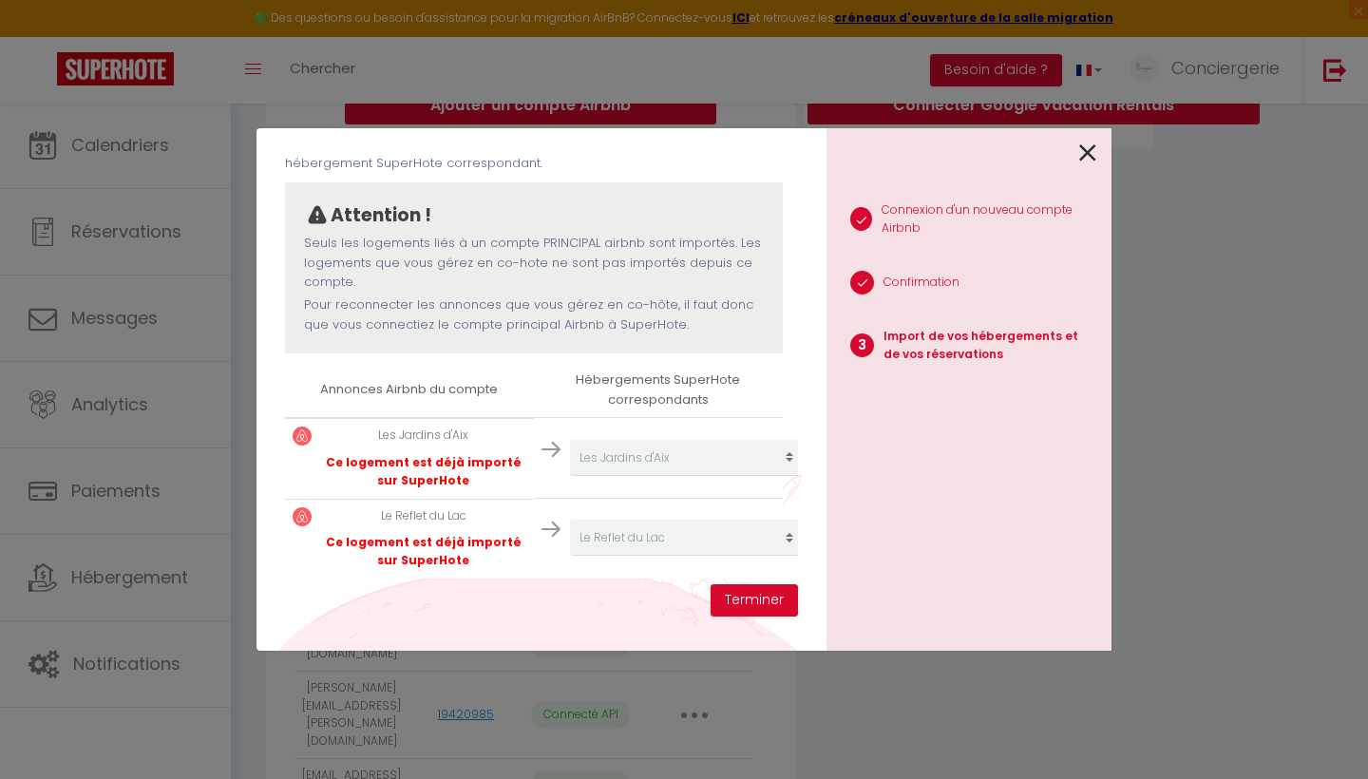
scroll to position [127, 0]
click at [1082, 150] on icon at bounding box center [1087, 153] width 17 height 28
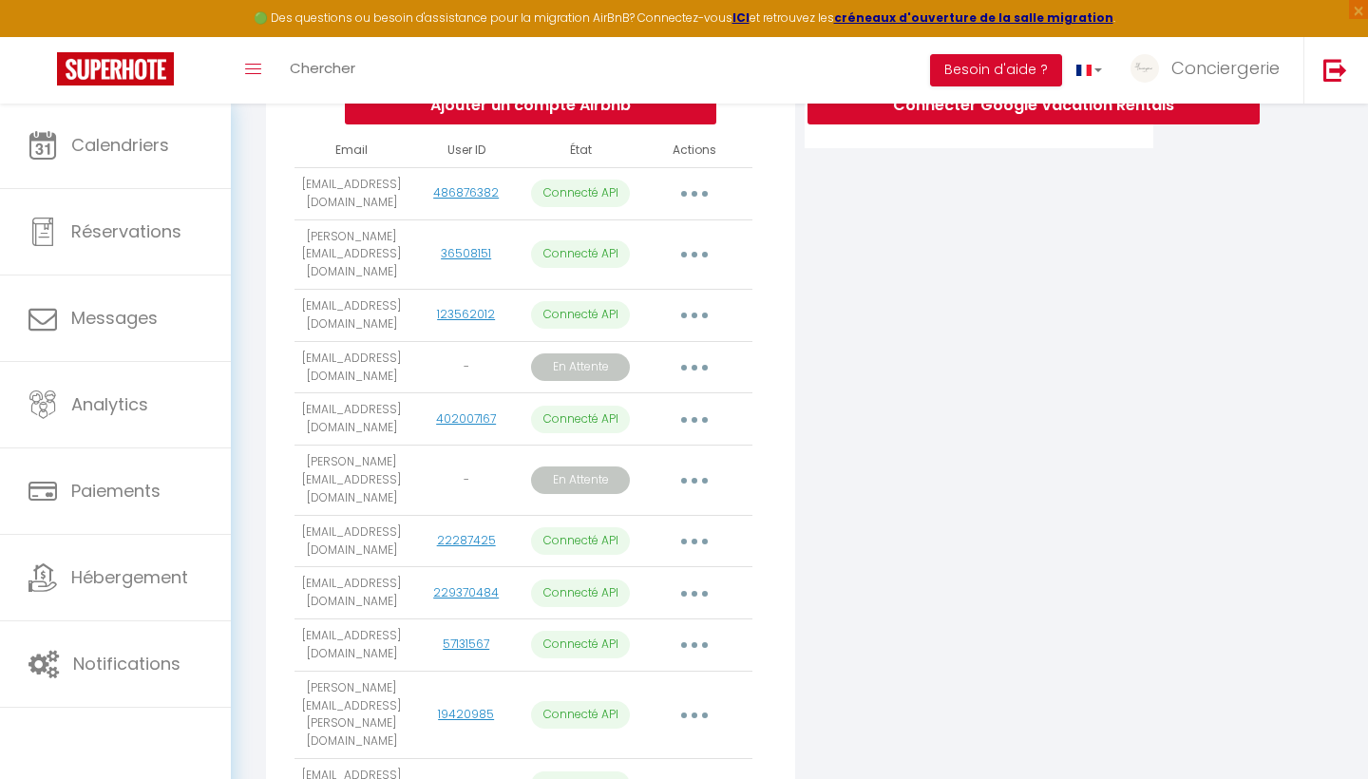
click at [704, 700] on button "button" at bounding box center [694, 715] width 53 height 30
click at [625, 742] on link "Importer les appartements" at bounding box center [610, 758] width 210 height 32
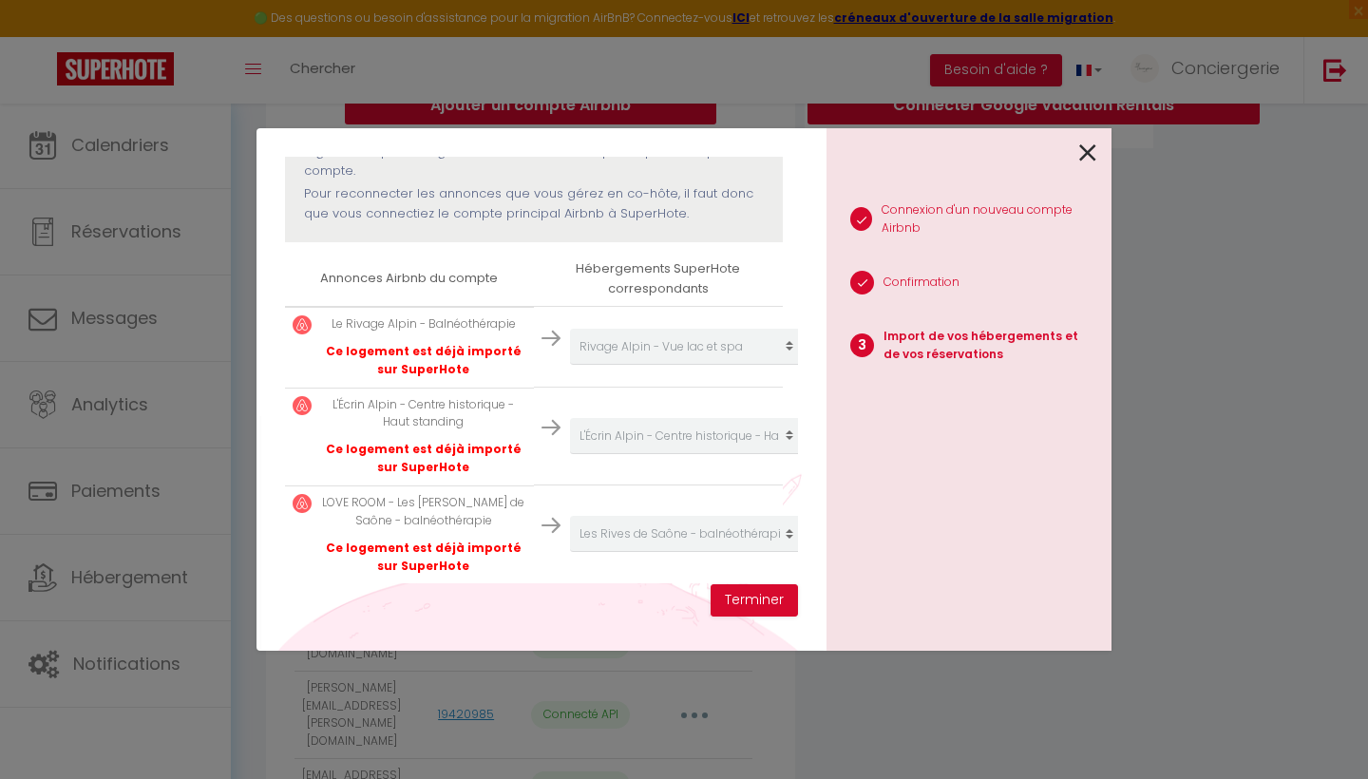
scroll to position [239, 0]
click at [1080, 145] on icon at bounding box center [1087, 153] width 17 height 28
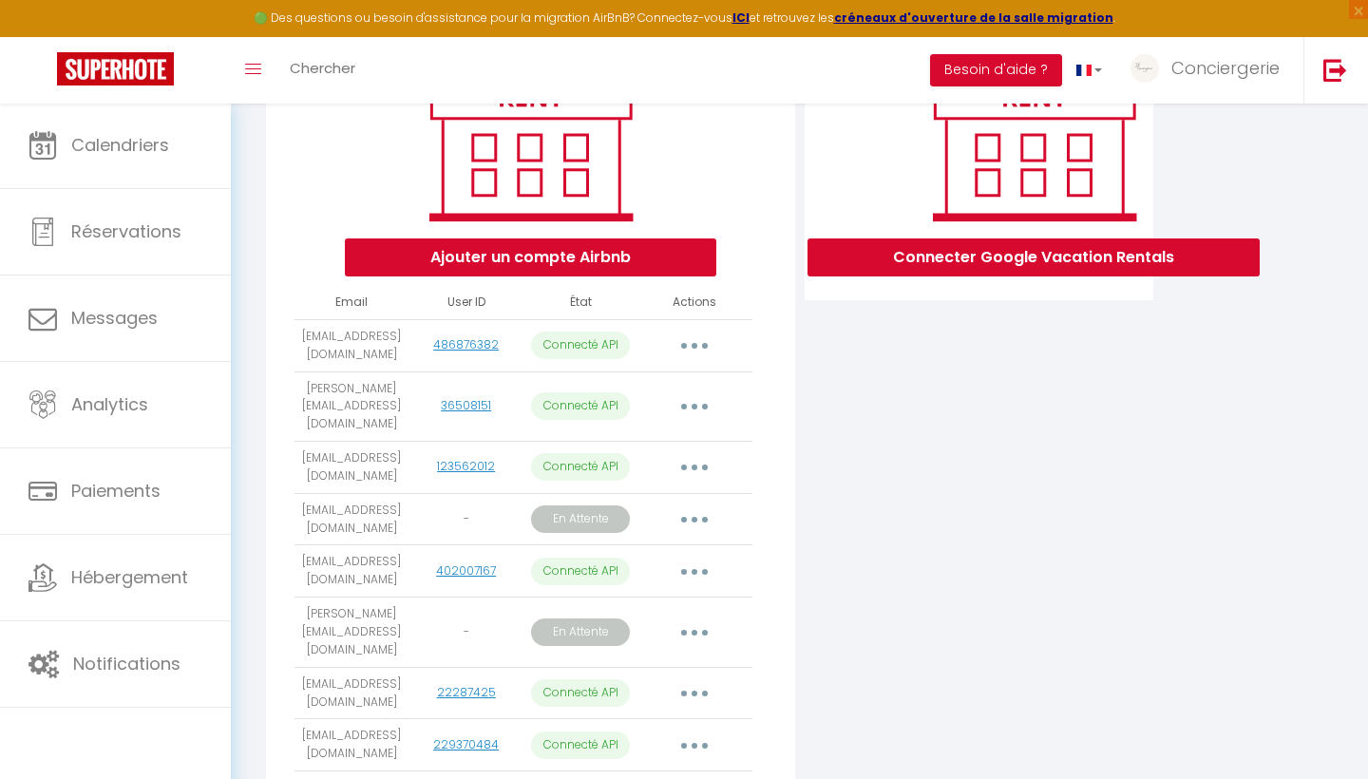
scroll to position [281, 0]
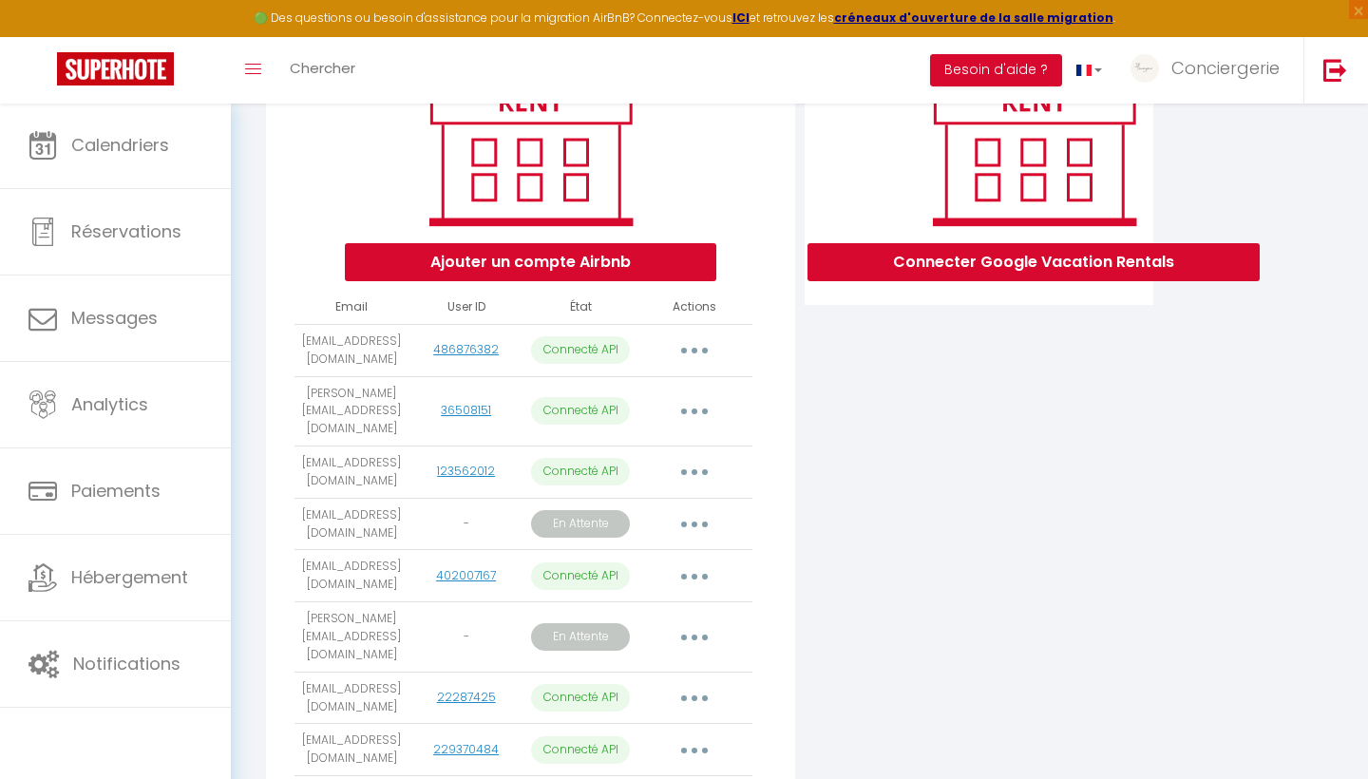
click at [690, 401] on button "button" at bounding box center [694, 411] width 53 height 30
click at [657, 439] on link "Importer les appartements" at bounding box center [610, 455] width 210 height 32
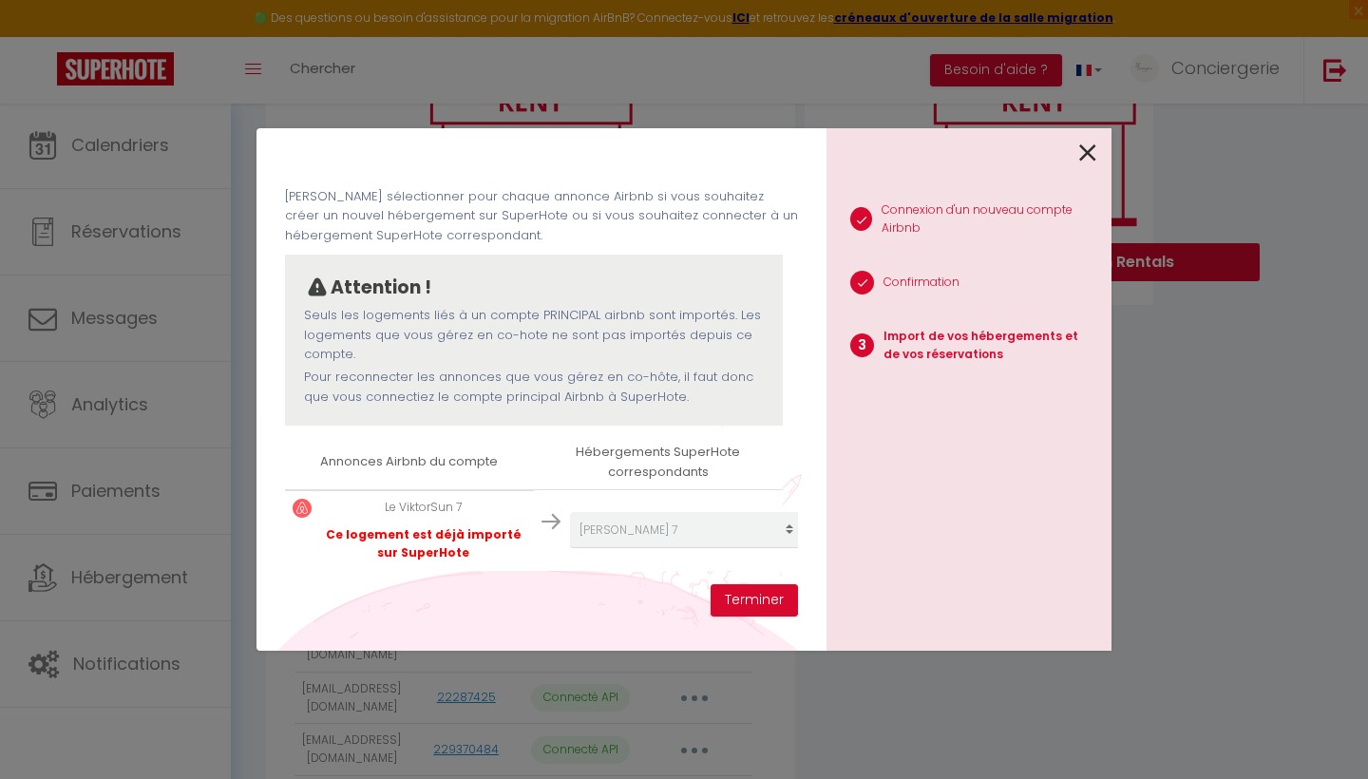
scroll to position [49, 0]
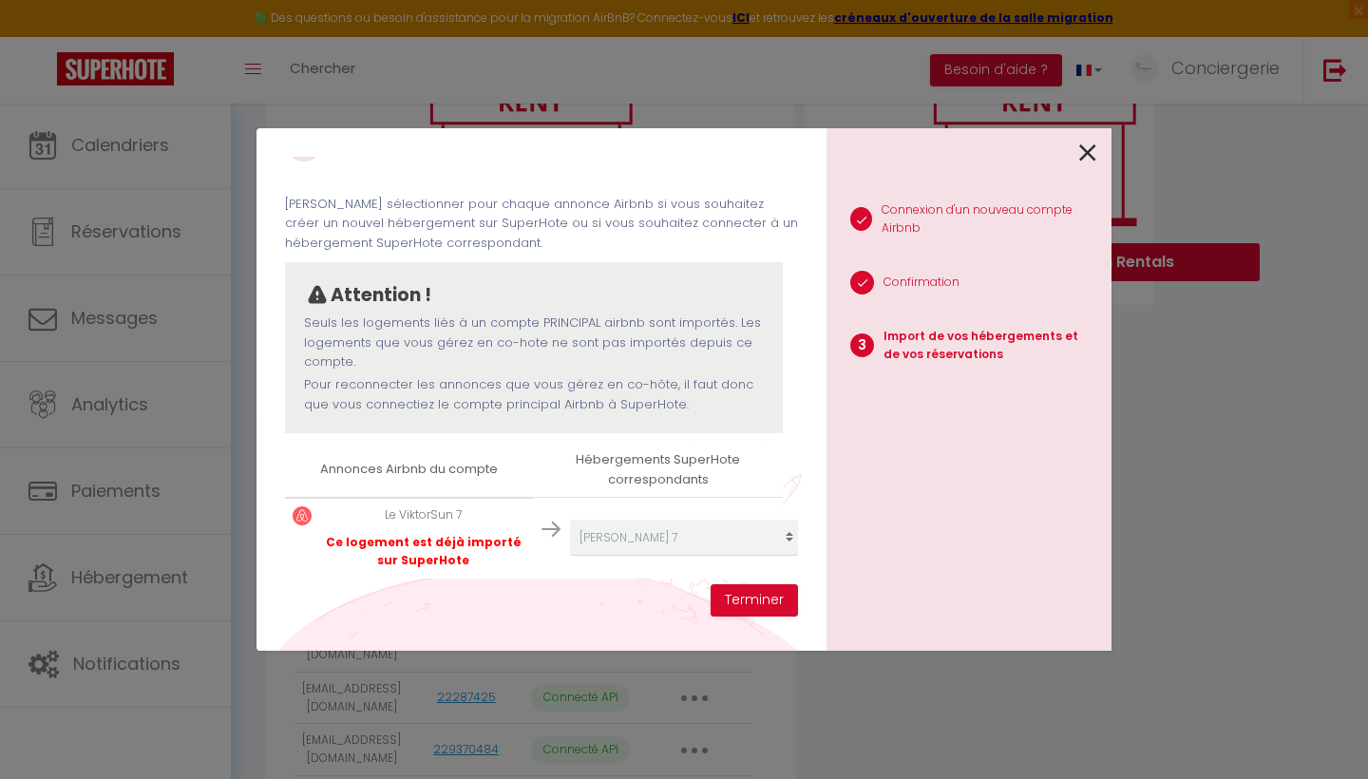
click at [1094, 153] on icon at bounding box center [1087, 153] width 17 height 28
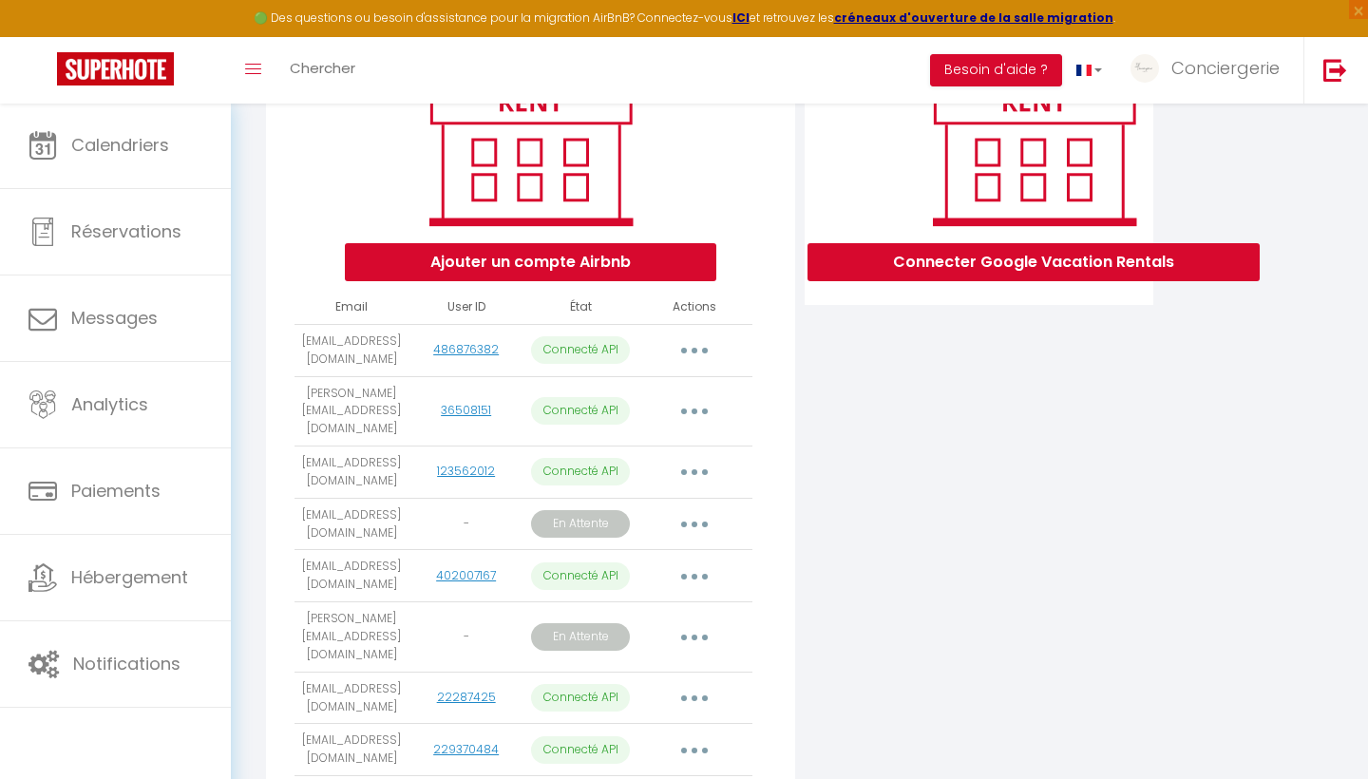
click at [702, 341] on button "button" at bounding box center [694, 350] width 53 height 30
click at [658, 384] on link "Importer les appartements" at bounding box center [610, 393] width 210 height 32
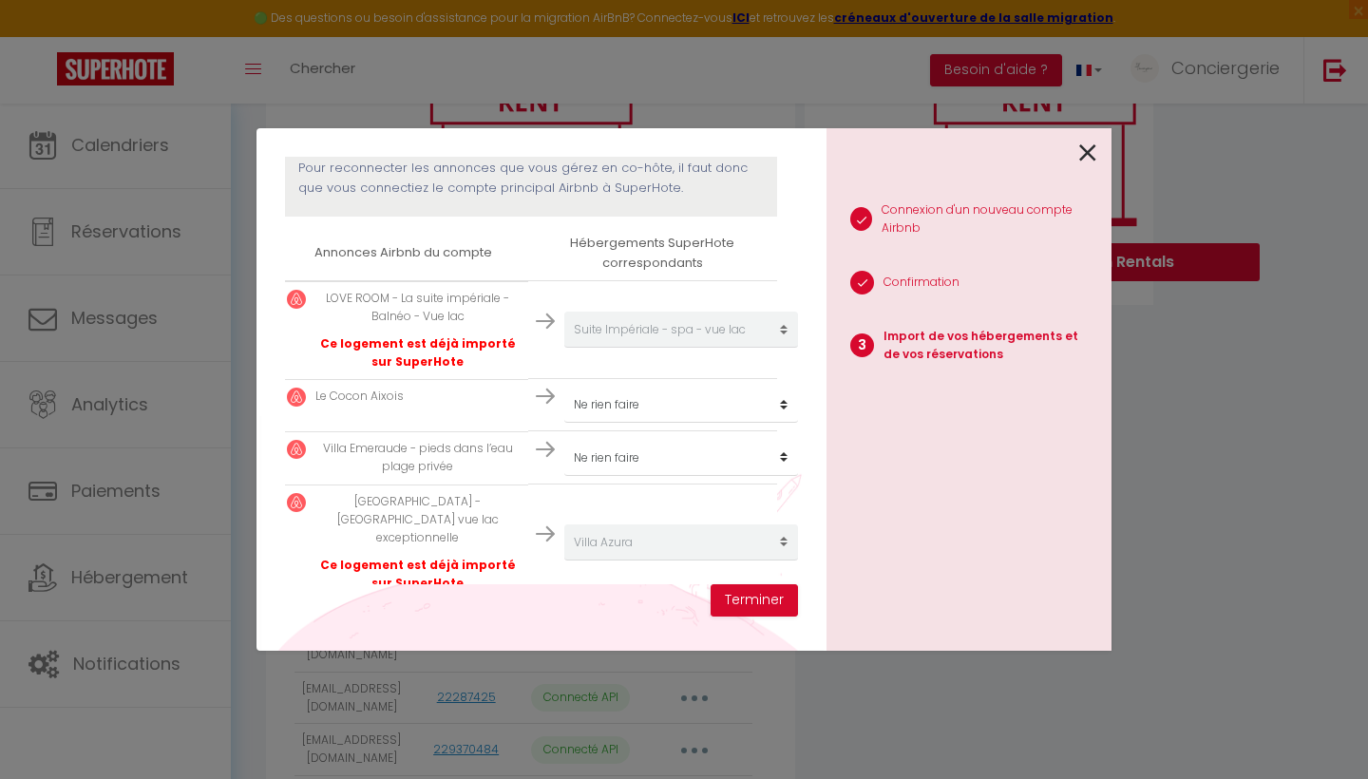
scroll to position [266, 6]
click at [1087, 148] on icon at bounding box center [1087, 153] width 17 height 28
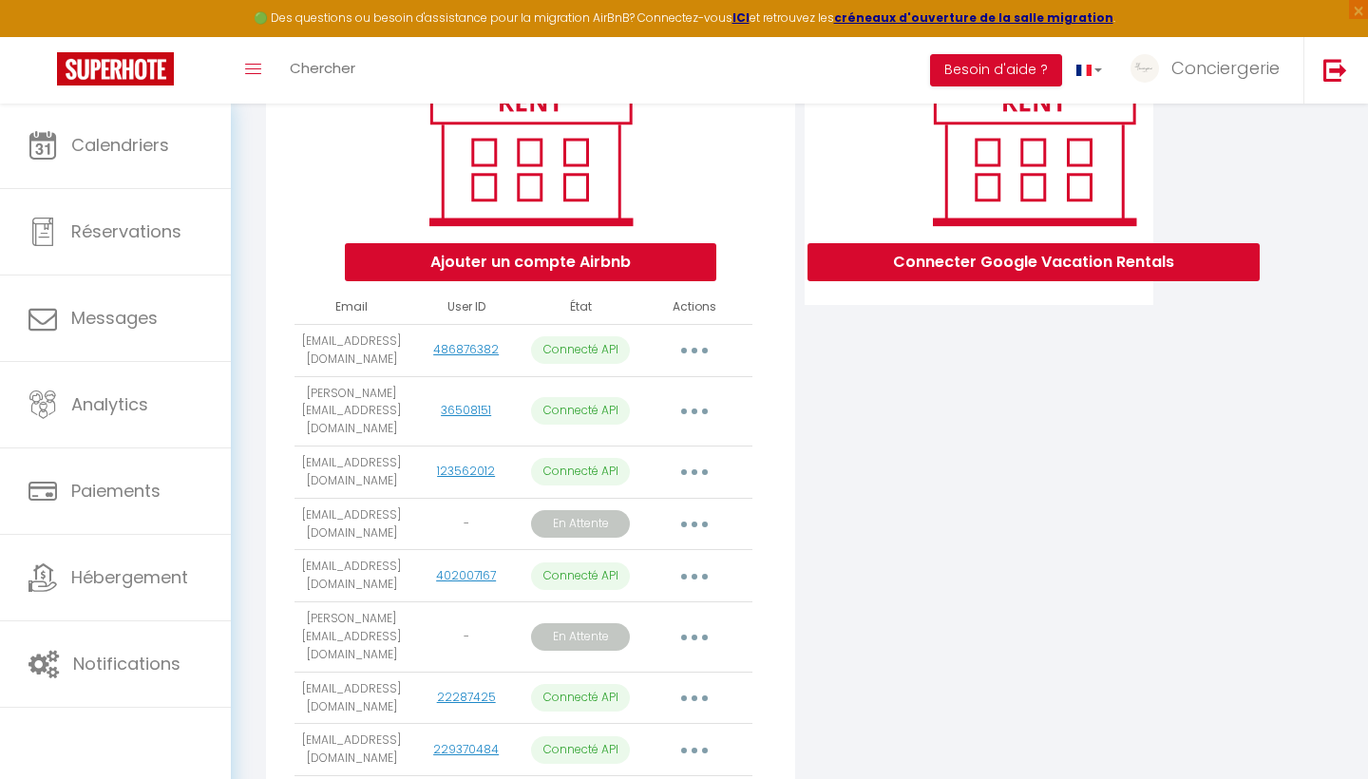
drag, startPoint x: 381, startPoint y: 506, endPoint x: 296, endPoint y: 492, distance: 85.7
click at [296, 498] on td "[EMAIL_ADDRESS][DOMAIN_NAME]" at bounding box center [351, 524] width 114 height 52
copy td "[EMAIL_ADDRESS][DOMAIN_NAME]"
click at [705, 509] on button "button" at bounding box center [694, 524] width 53 height 30
click at [576, 619] on link "Supprimer" at bounding box center [608, 635] width 213 height 32
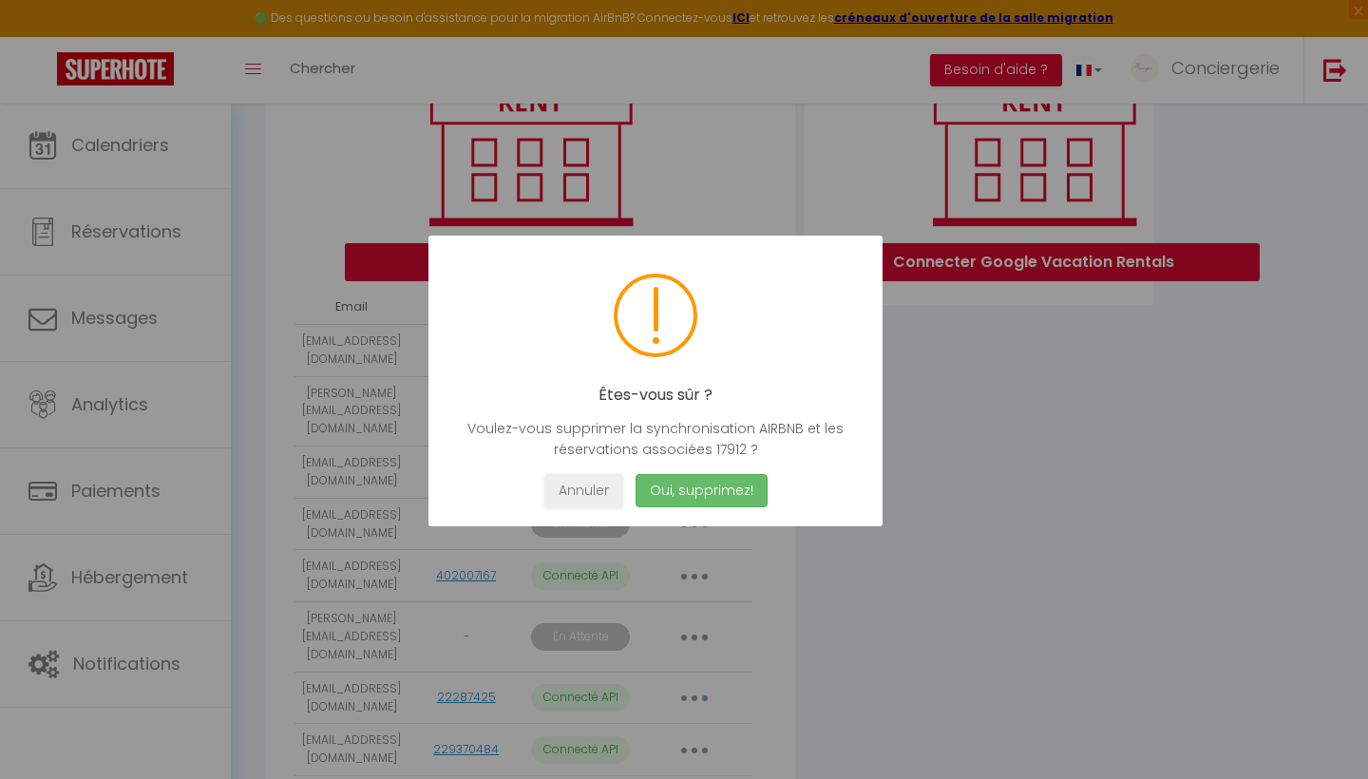
click at [720, 490] on button "Oui, supprimez!" at bounding box center [701, 490] width 132 height 33
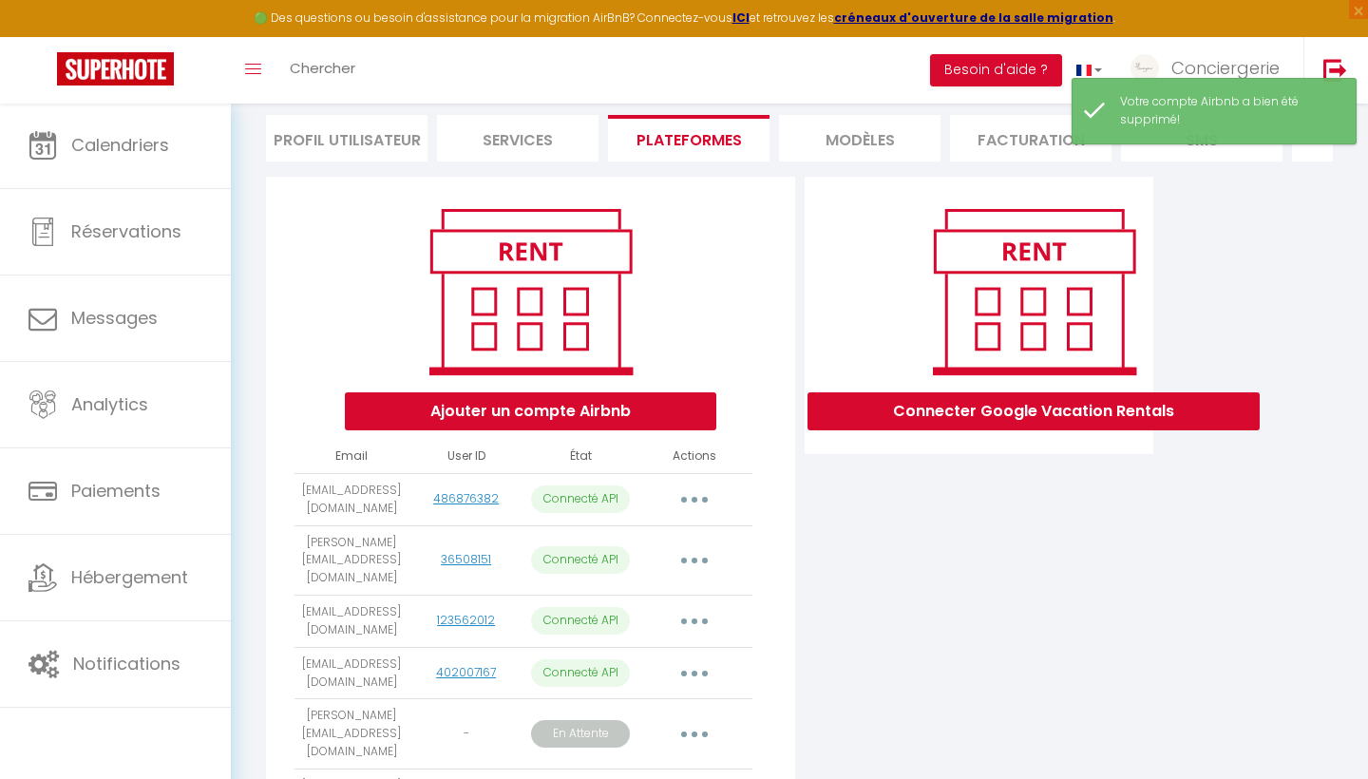
scroll to position [131, 0]
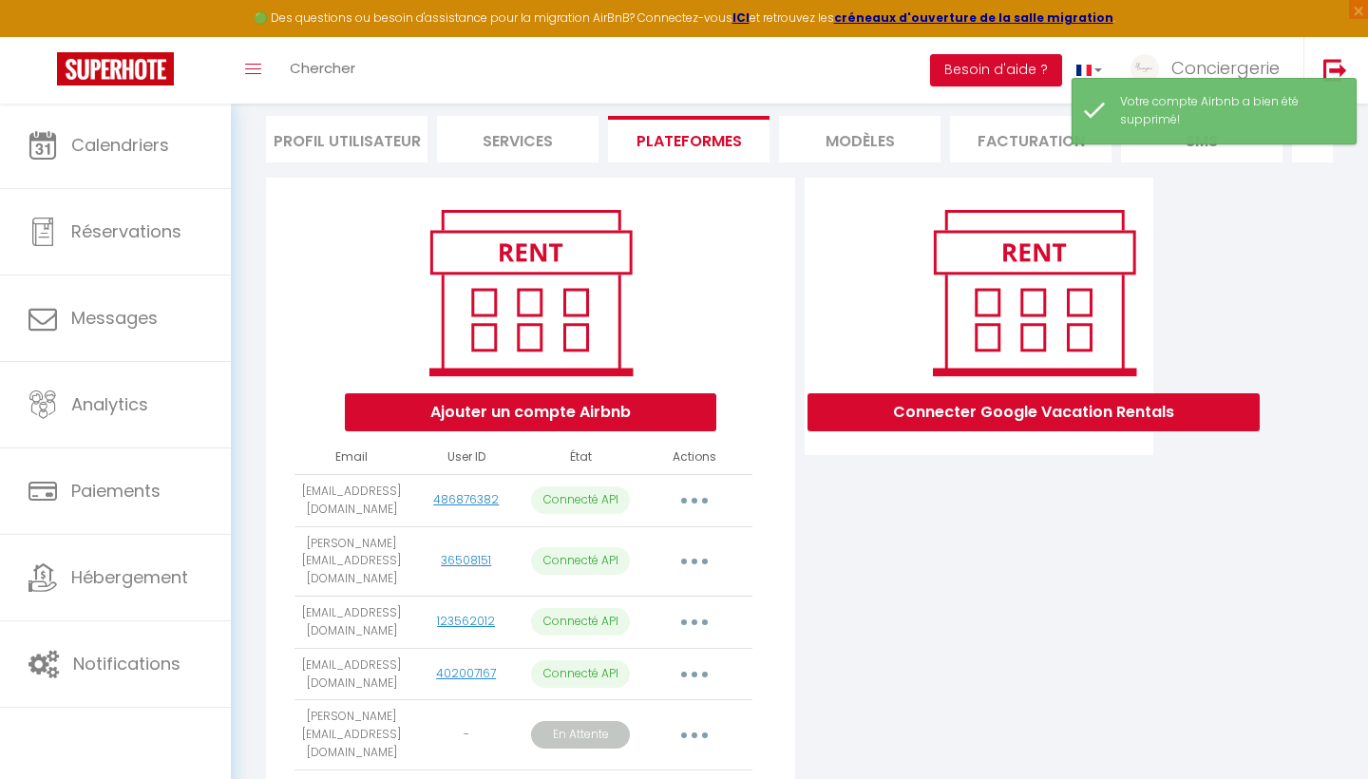
click at [623, 400] on button "Ajouter un compte Airbnb" at bounding box center [530, 412] width 371 height 38
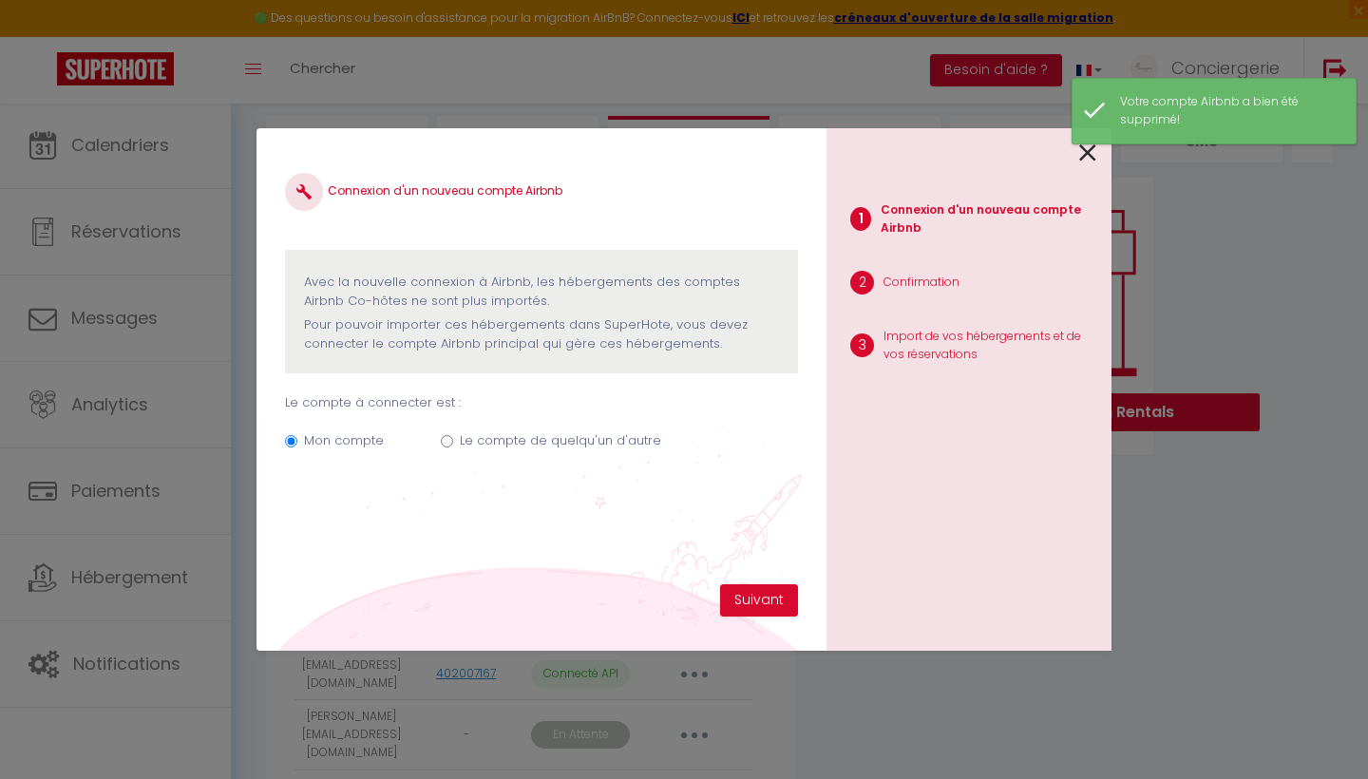
click at [464, 437] on label "Le compte de quelqu'un d'autre" at bounding box center [560, 440] width 201 height 19
click at [453, 437] on input "Le compte de quelqu'un d'autre" at bounding box center [447, 441] width 12 height 12
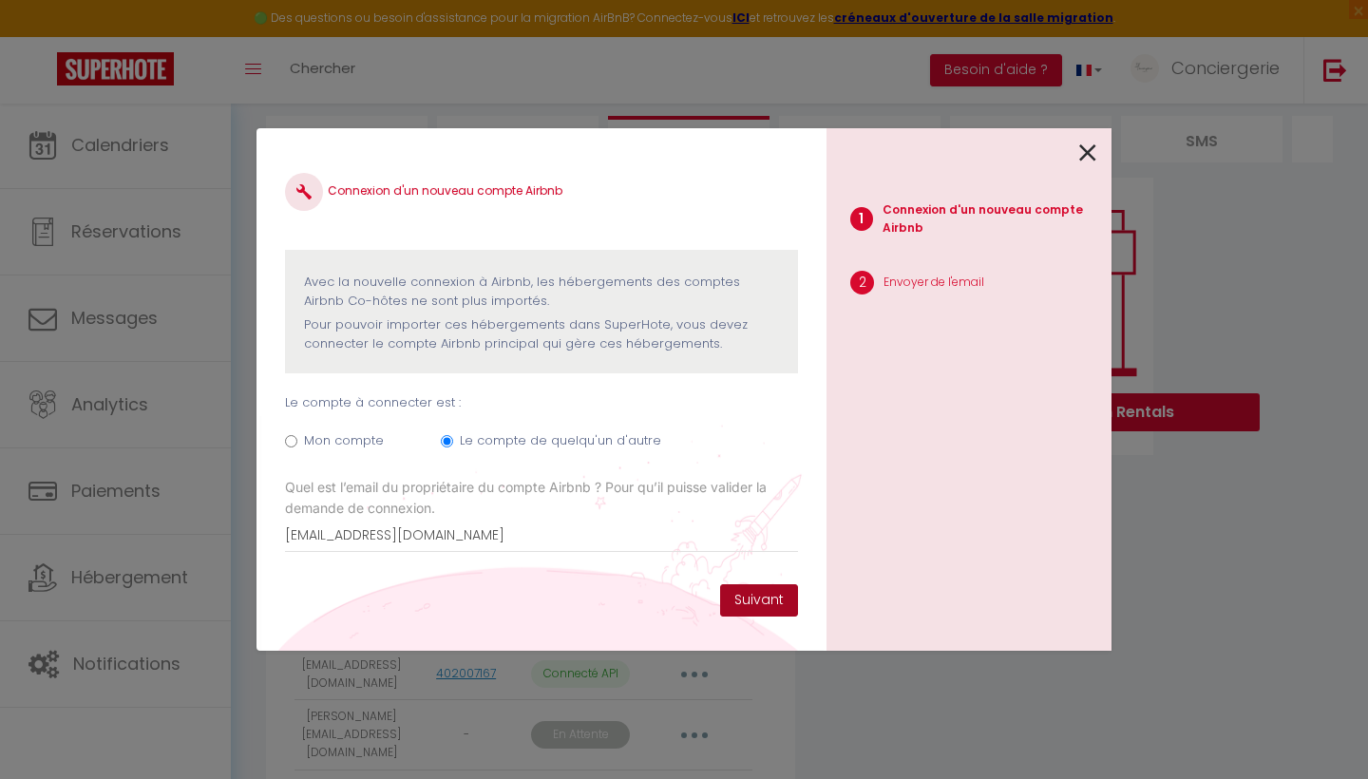
click at [781, 598] on button "Suivant" at bounding box center [759, 600] width 78 height 32
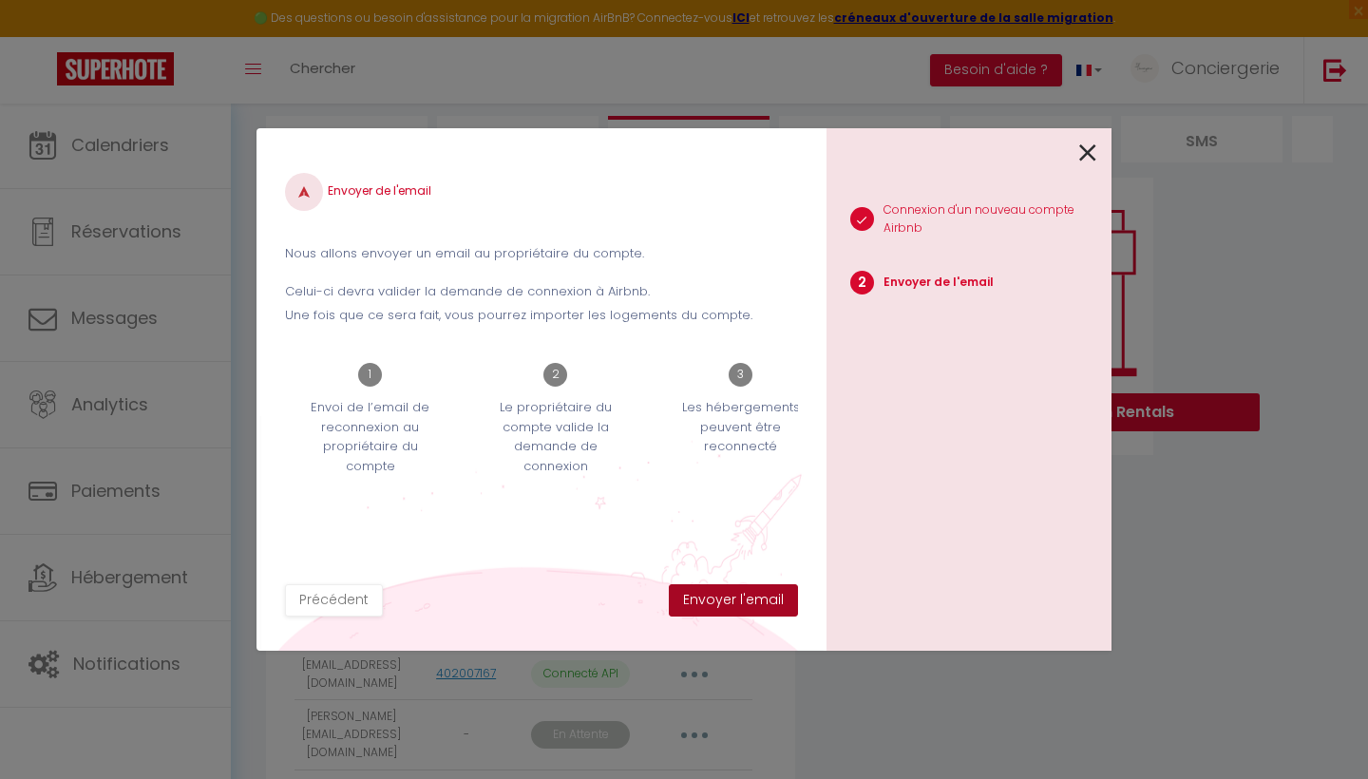
click at [758, 601] on button "Envoyer l'email" at bounding box center [733, 600] width 129 height 32
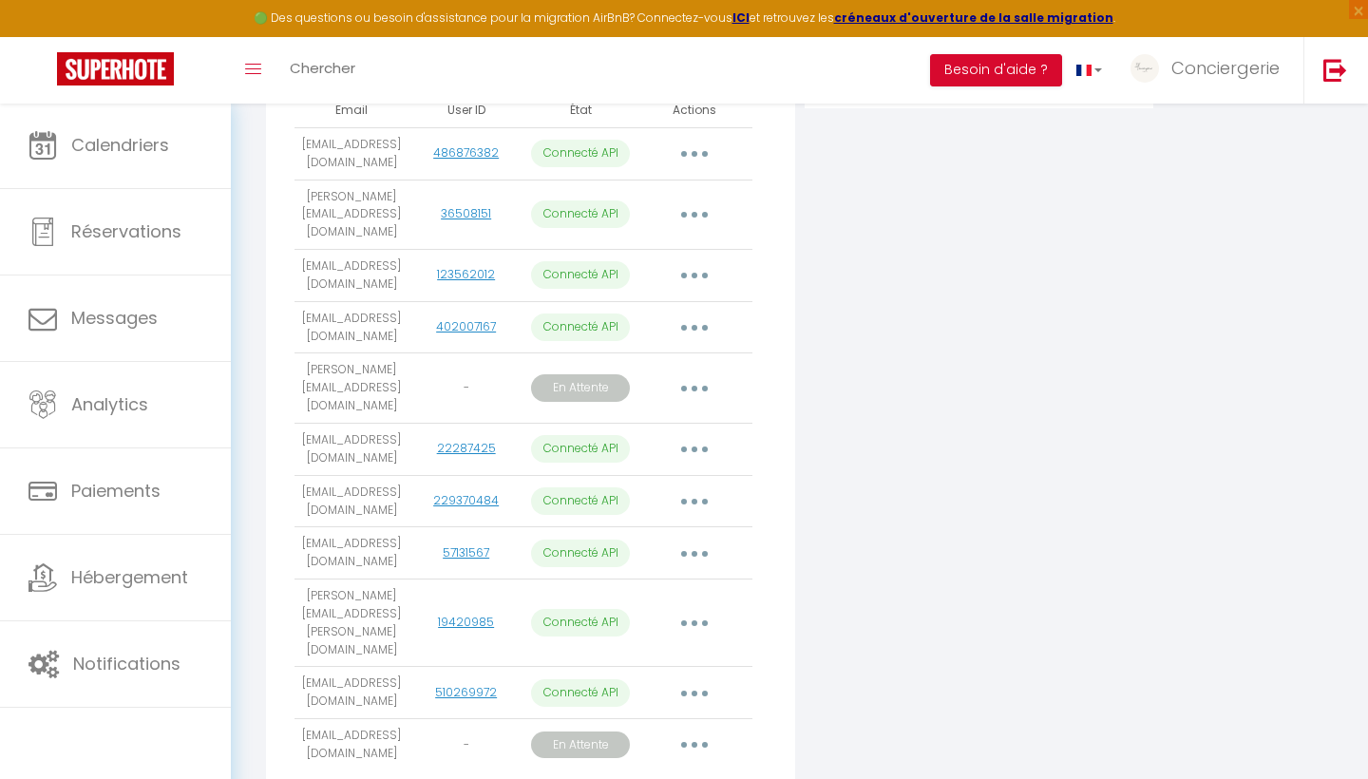
scroll to position [477, 0]
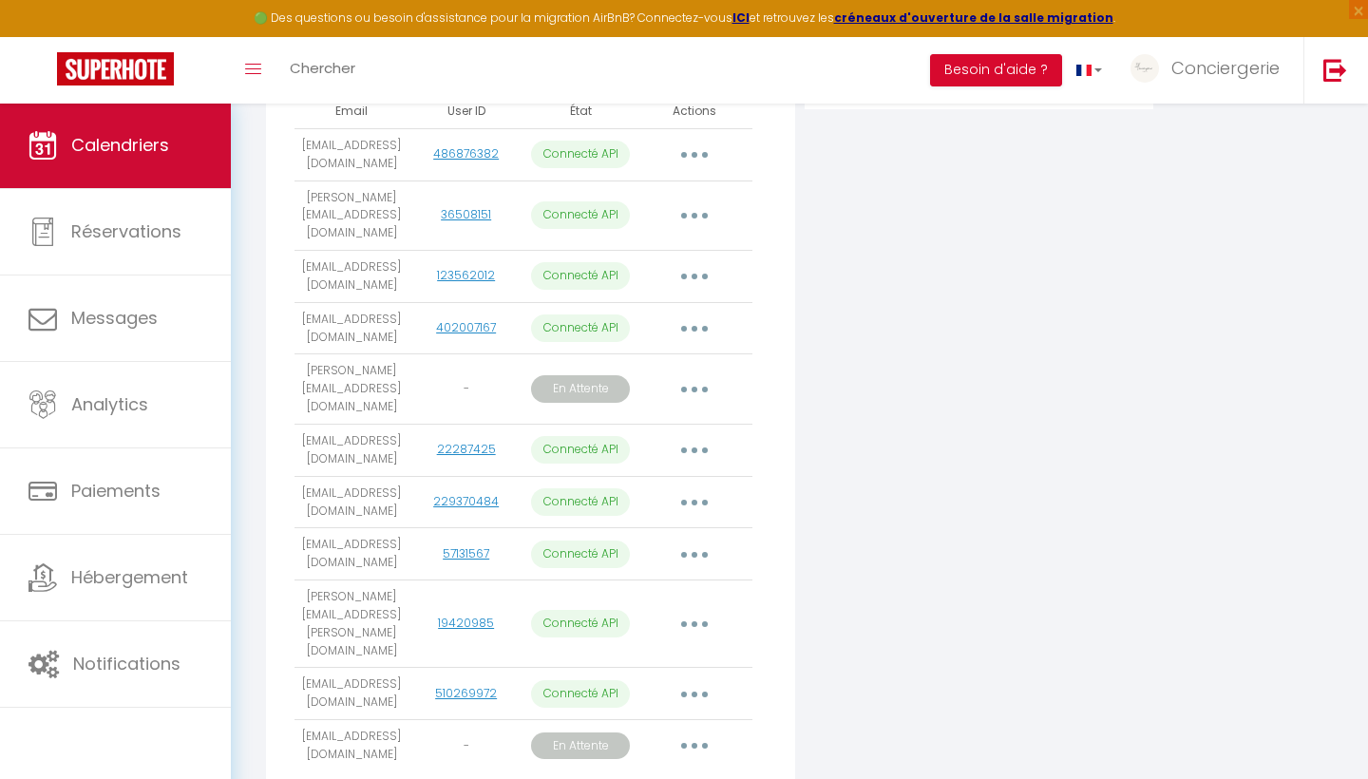
click at [137, 155] on span "Calendriers" at bounding box center [120, 145] width 98 height 24
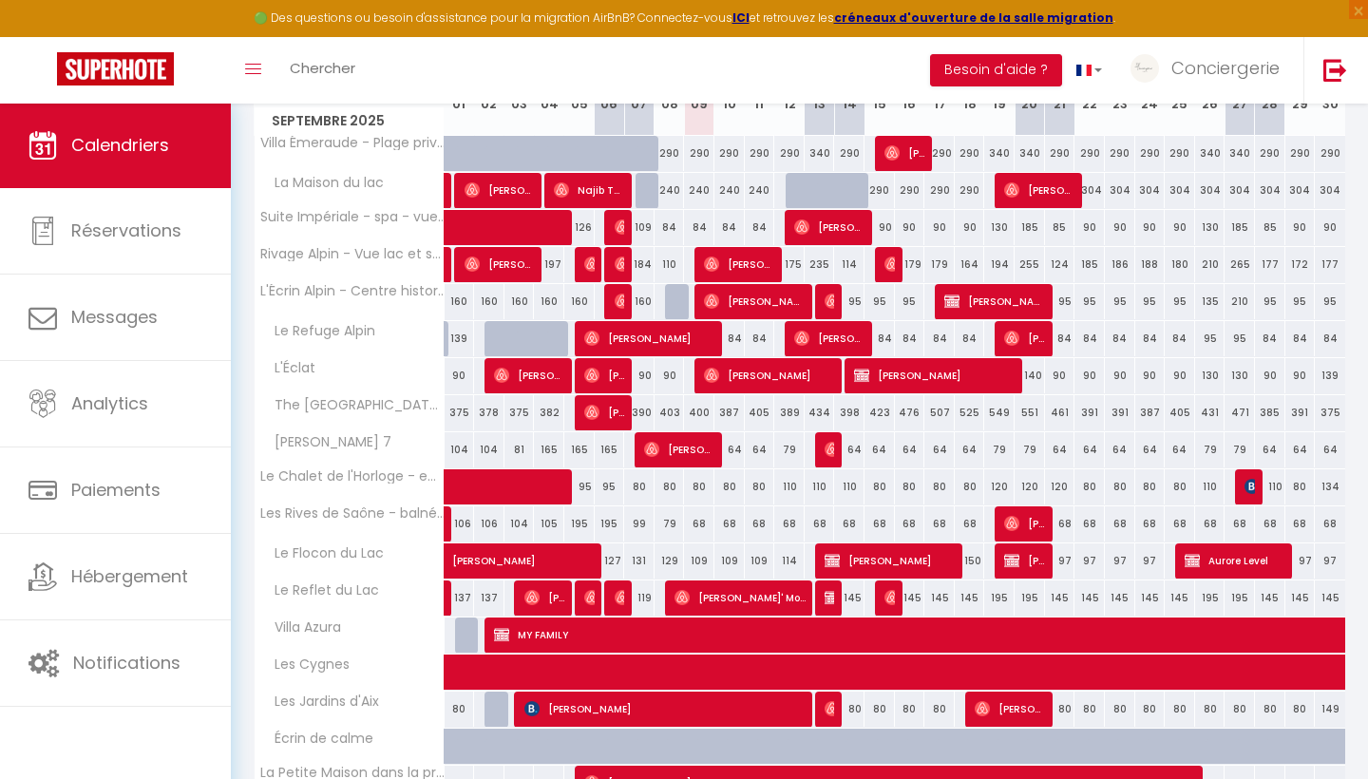
scroll to position [334, 0]
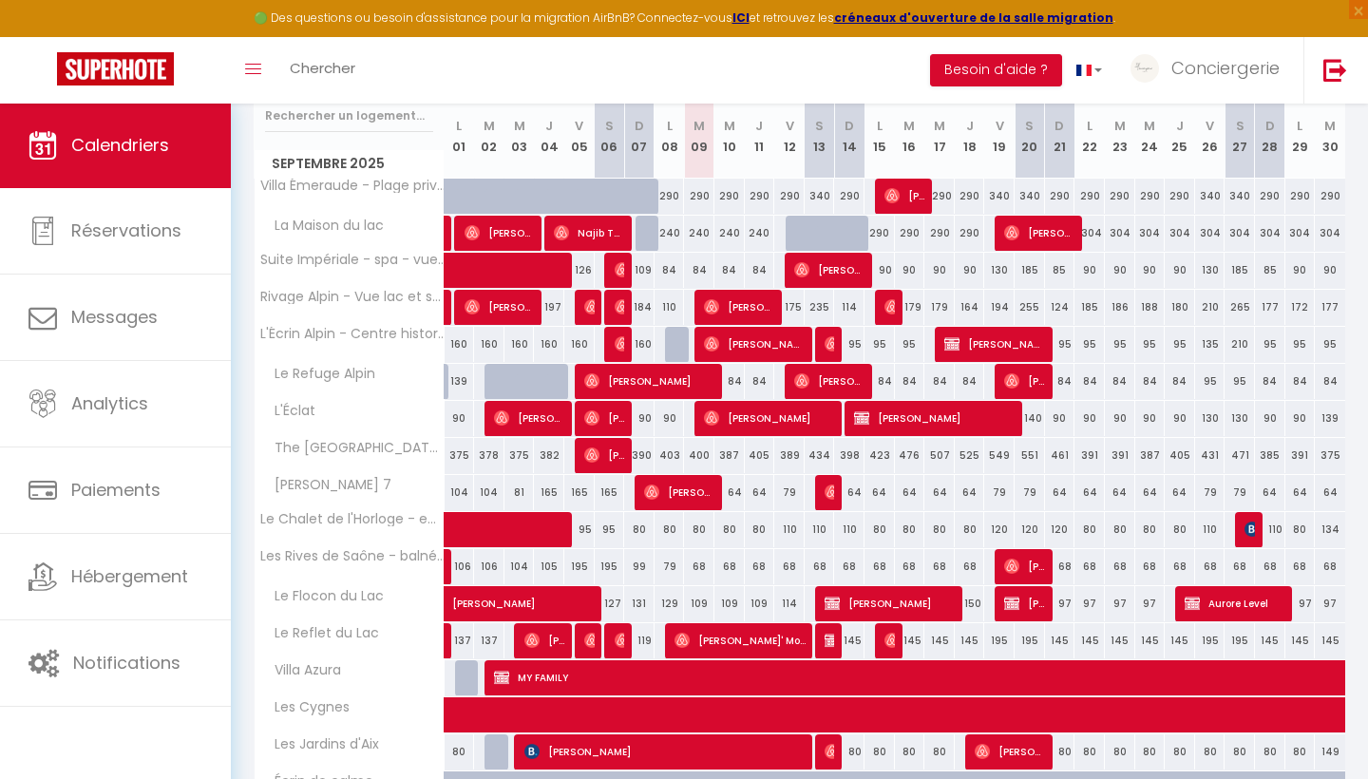
click at [696, 601] on div "109" at bounding box center [699, 603] width 30 height 35
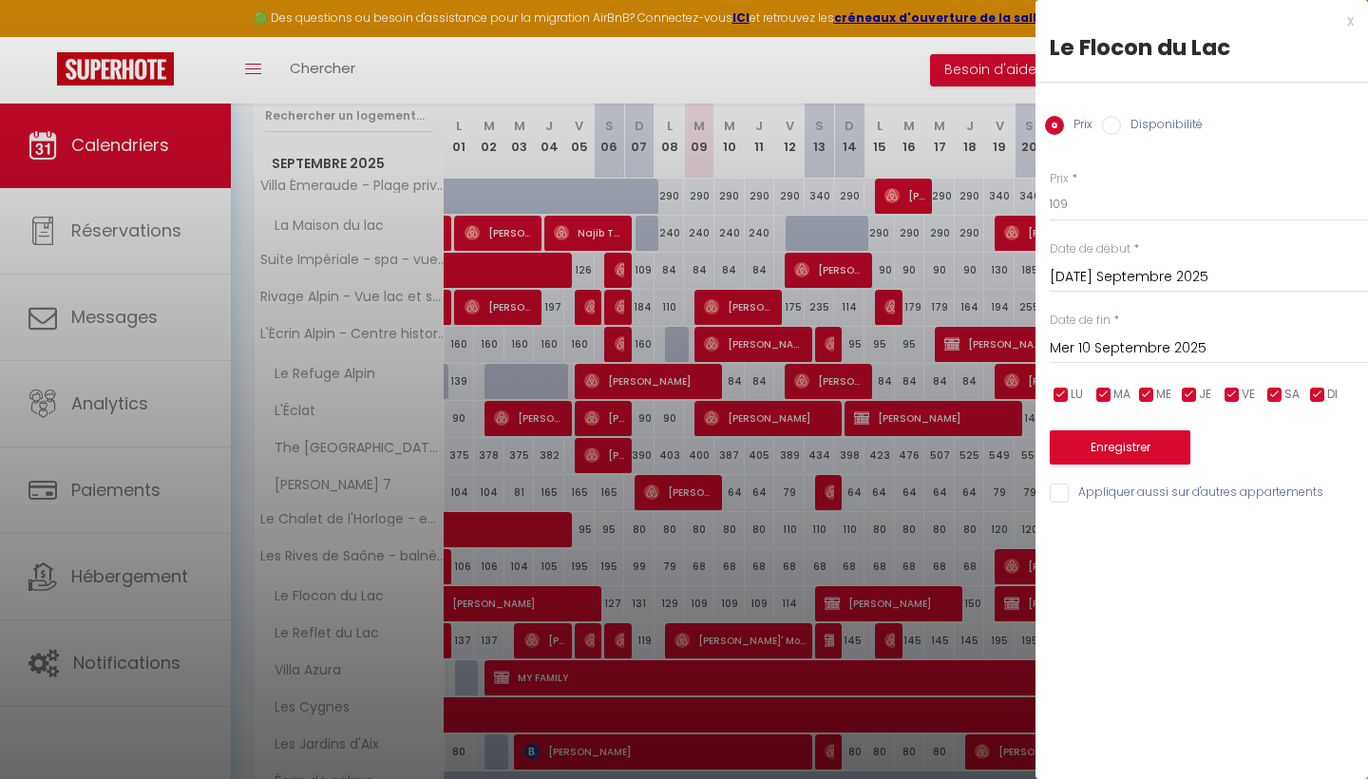
click at [1110, 128] on input "Disponibilité" at bounding box center [1111, 125] width 19 height 19
click at [1103, 353] on input "Mer 10 Septembre 2025" at bounding box center [1209, 350] width 318 height 25
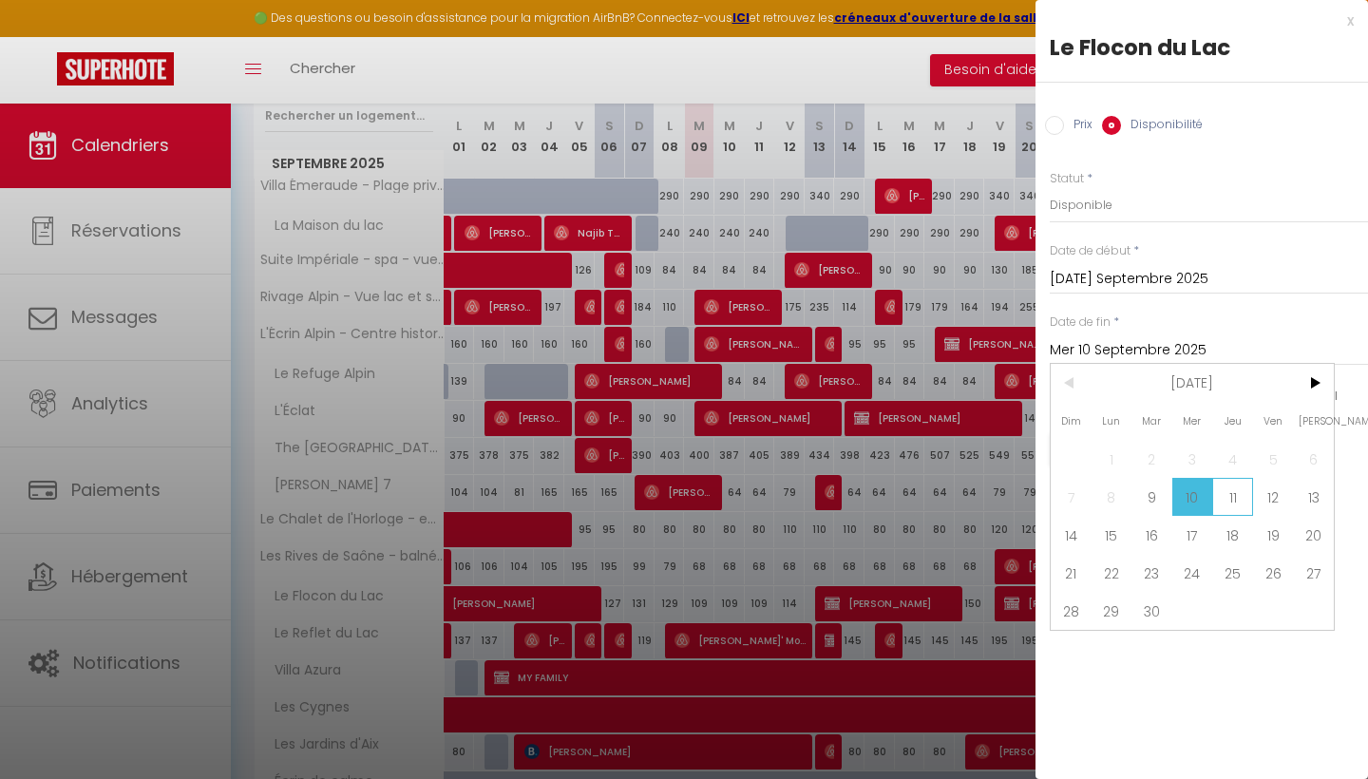
click at [1217, 485] on span "11" at bounding box center [1232, 497] width 41 height 38
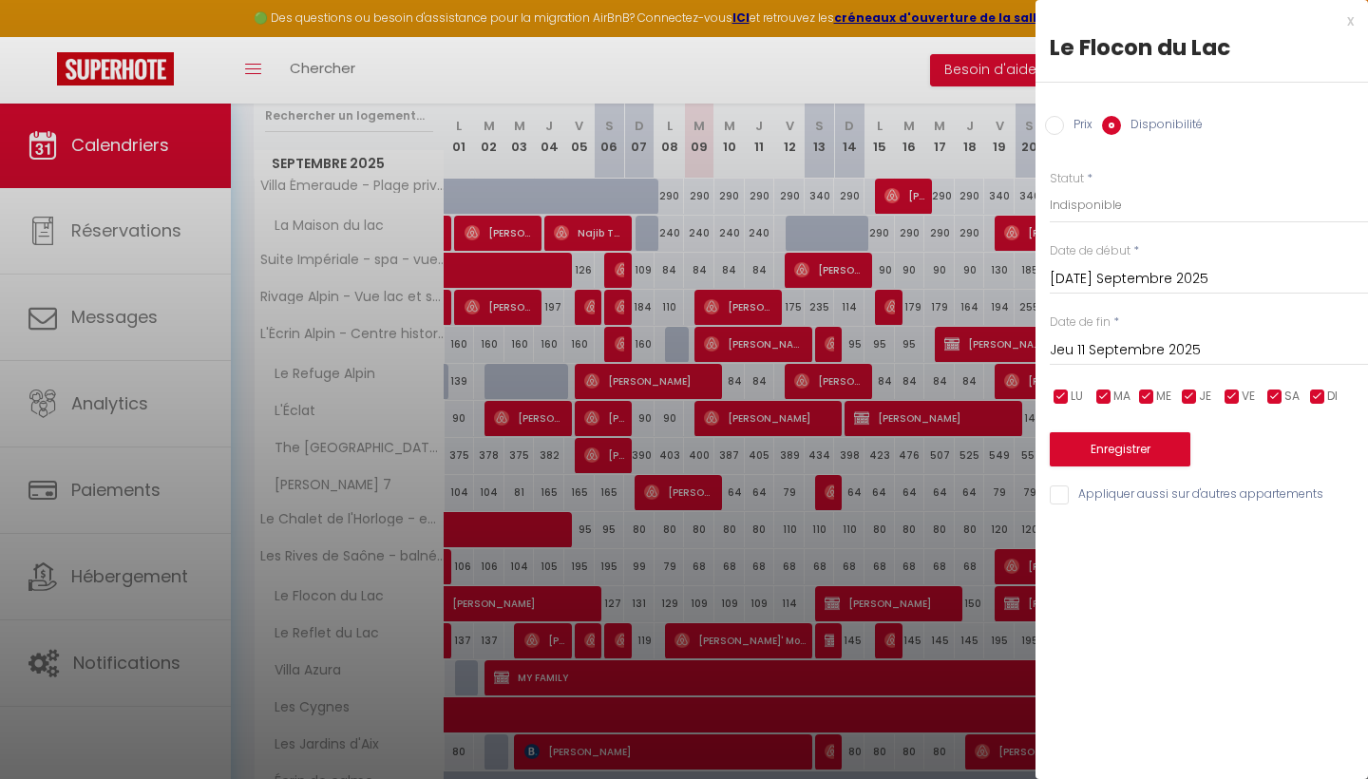
click at [1115, 453] on button "Enregistrer" at bounding box center [1120, 449] width 141 height 34
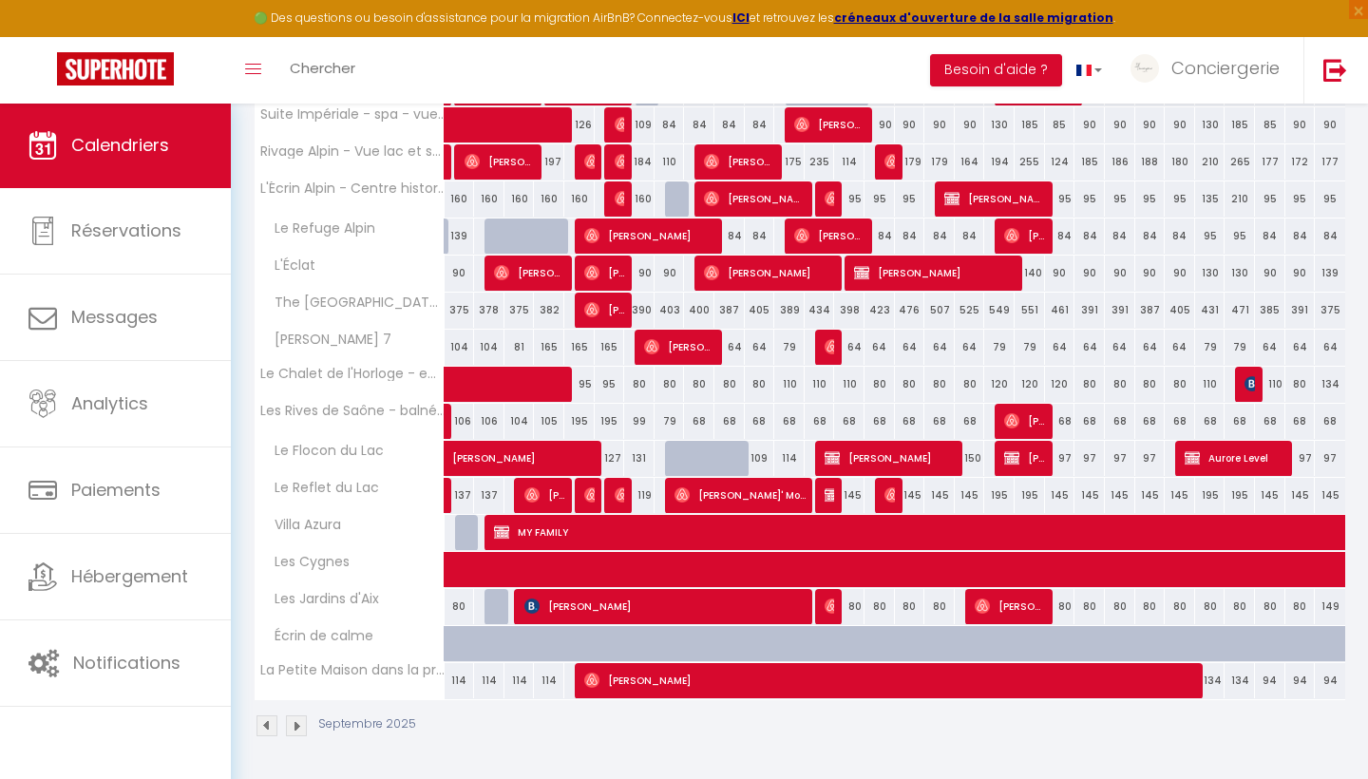
scroll to position [478, 0]
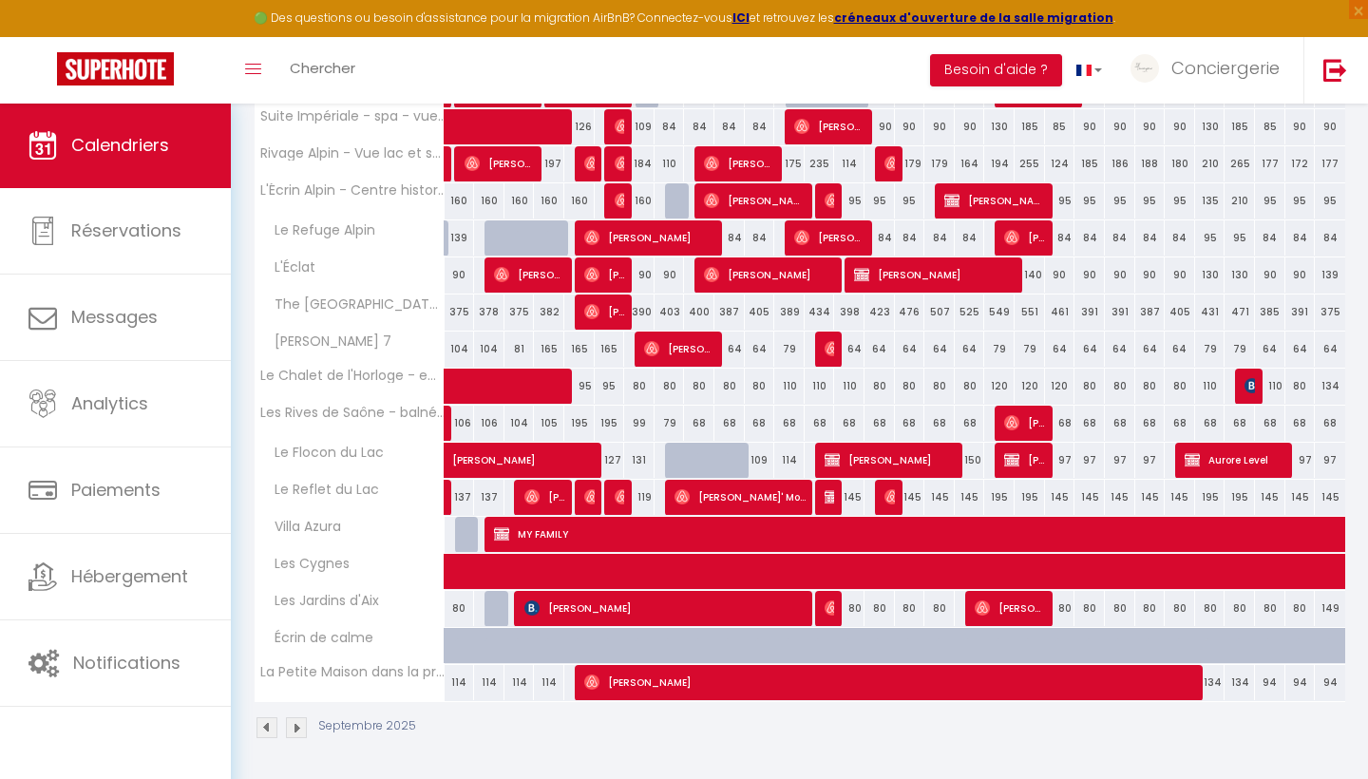
click at [300, 724] on img at bounding box center [296, 727] width 21 height 21
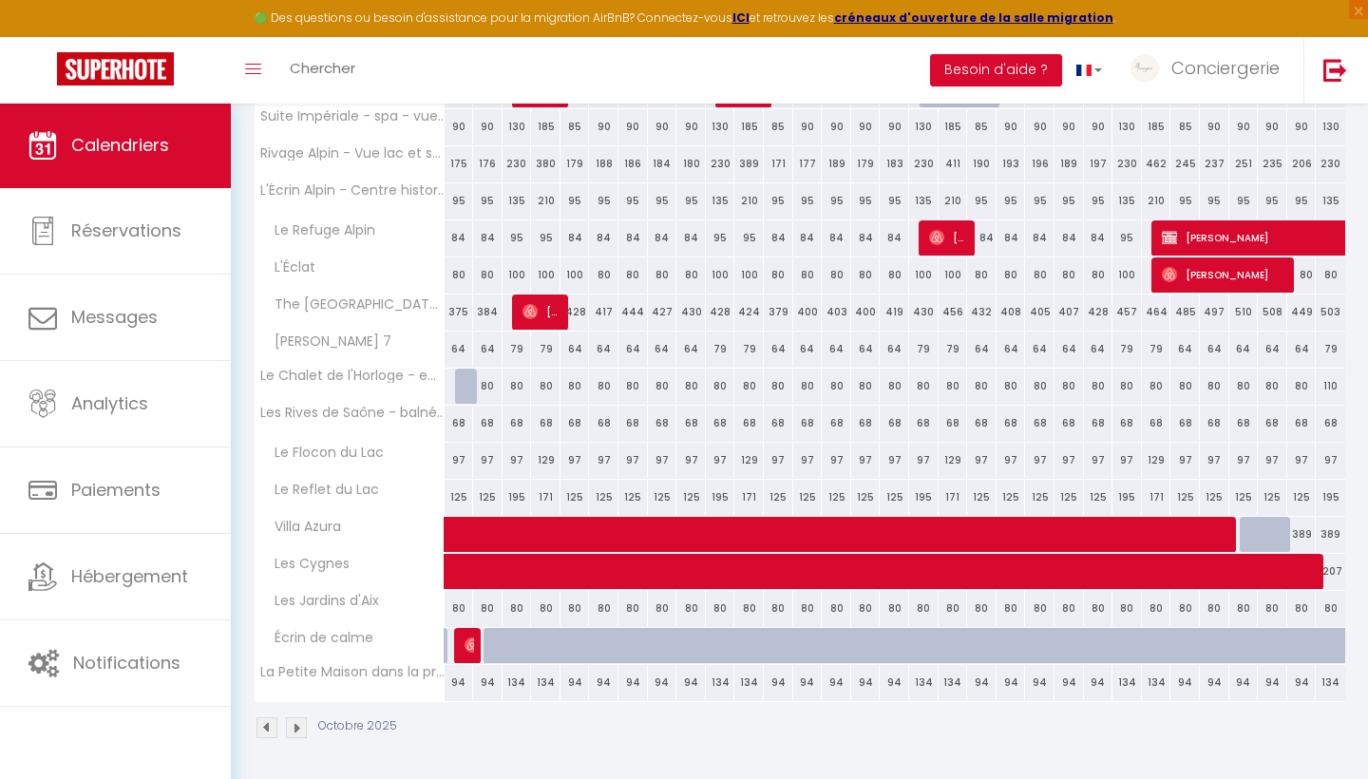
click at [607, 683] on div "94" at bounding box center [603, 682] width 29 height 35
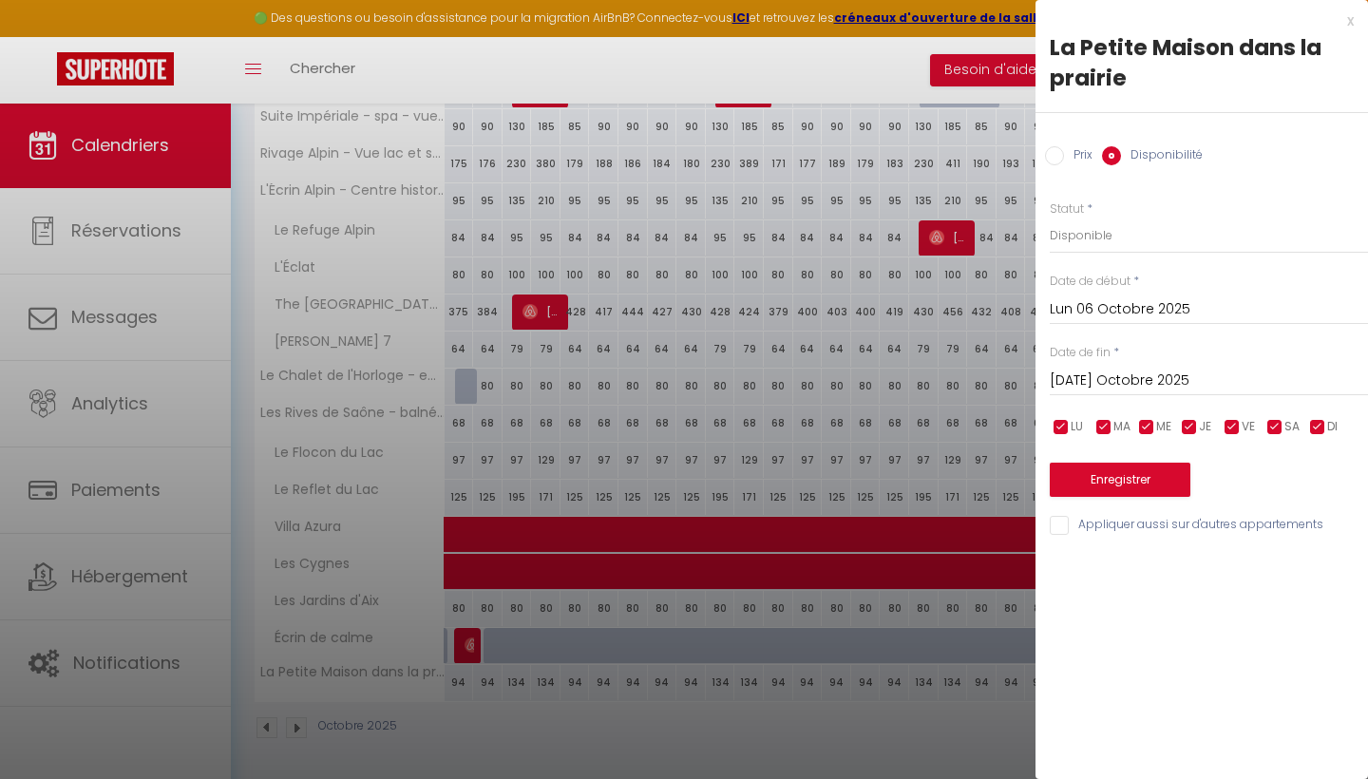
click at [1124, 381] on input "[DATE] Octobre 2025" at bounding box center [1209, 381] width 318 height 25
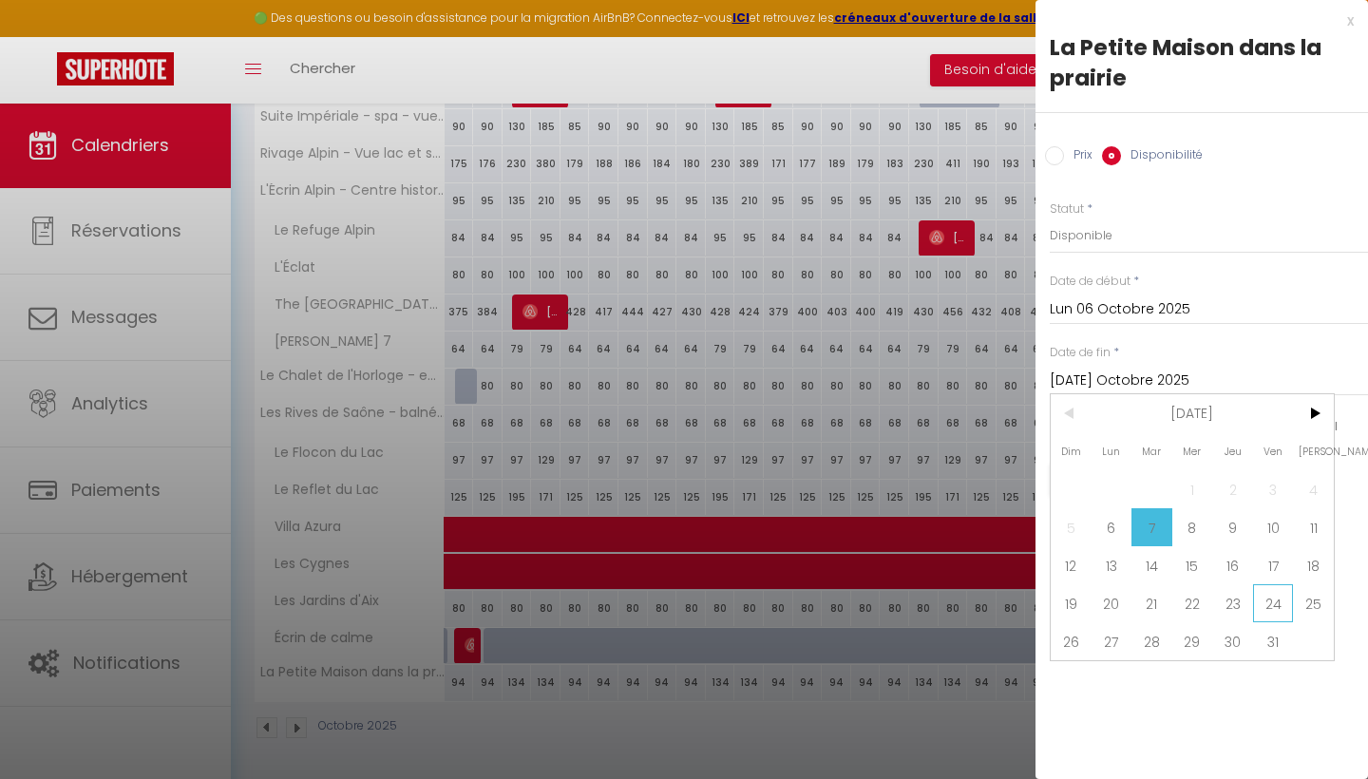
click at [1279, 599] on span "24" at bounding box center [1273, 603] width 41 height 38
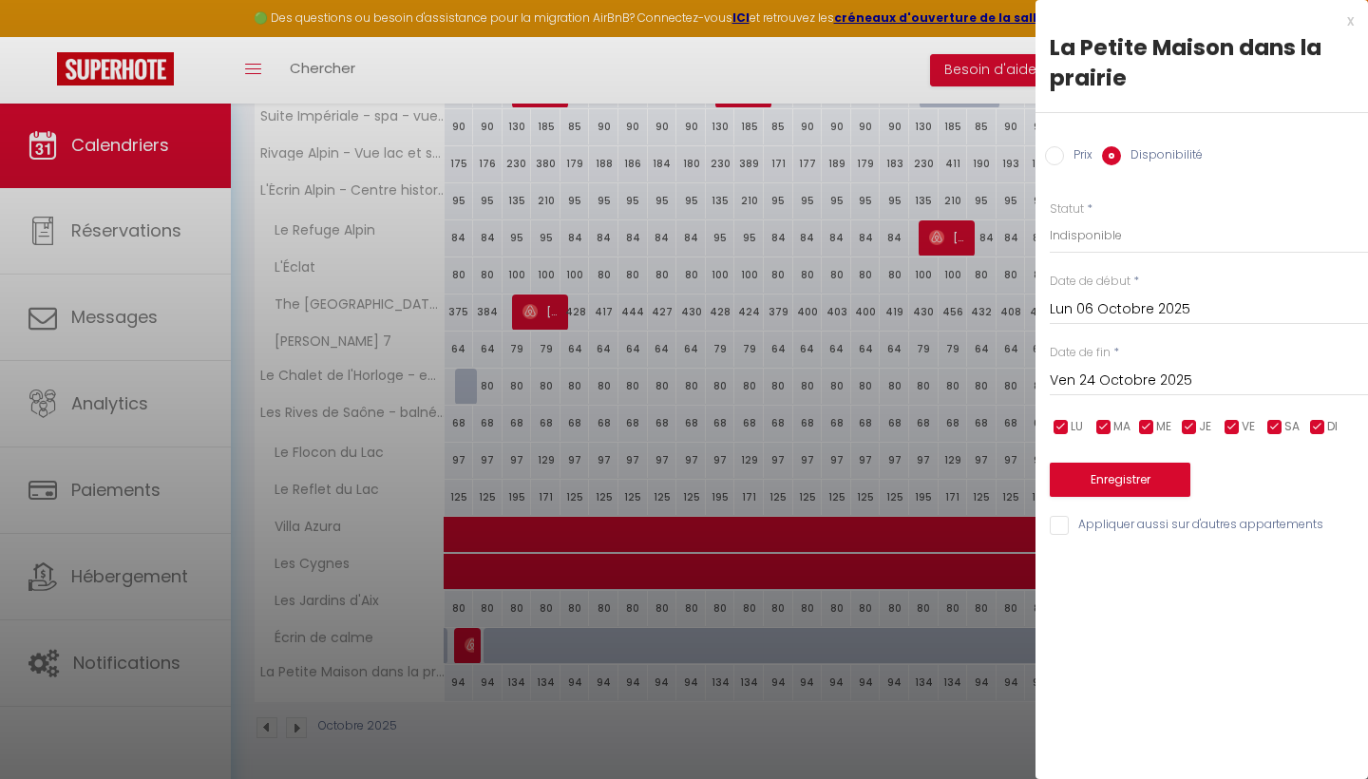
click at [1138, 479] on button "Enregistrer" at bounding box center [1120, 480] width 141 height 34
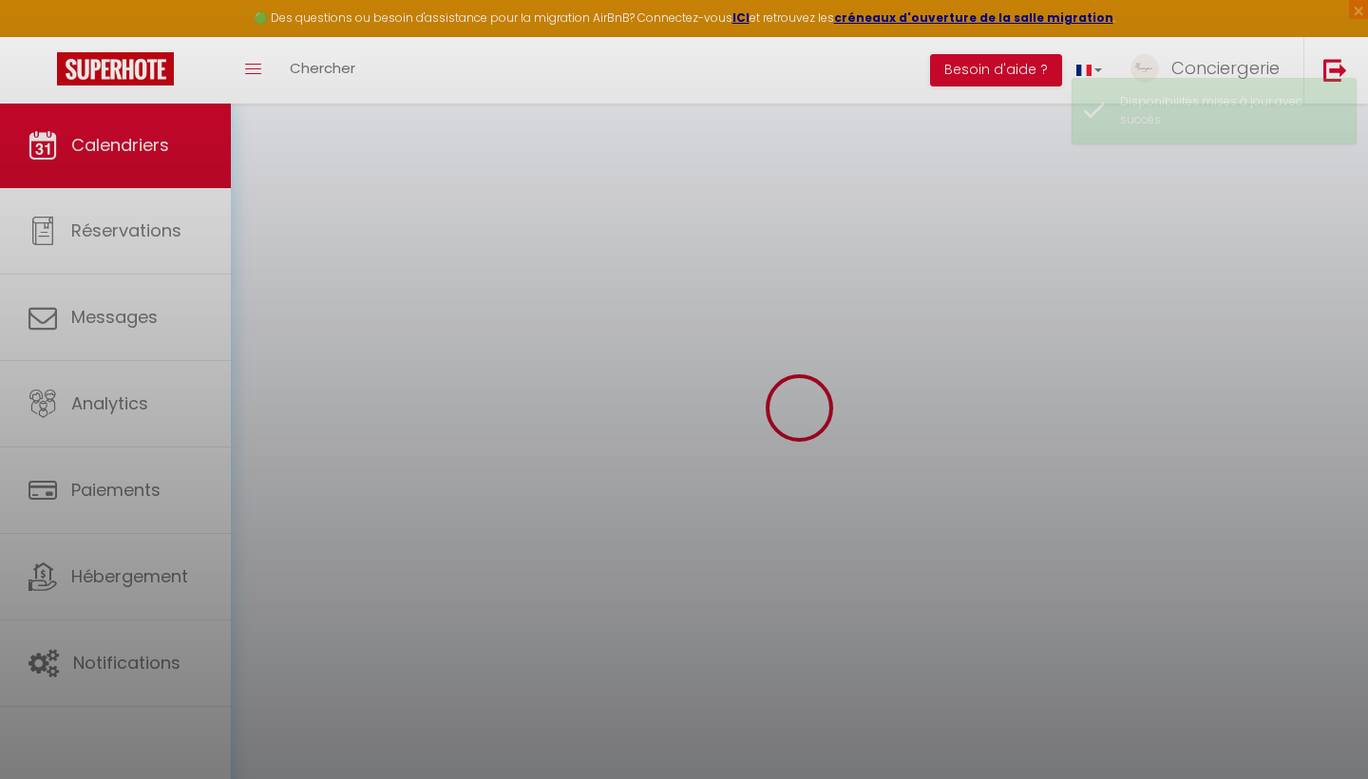
scroll to position [103, 0]
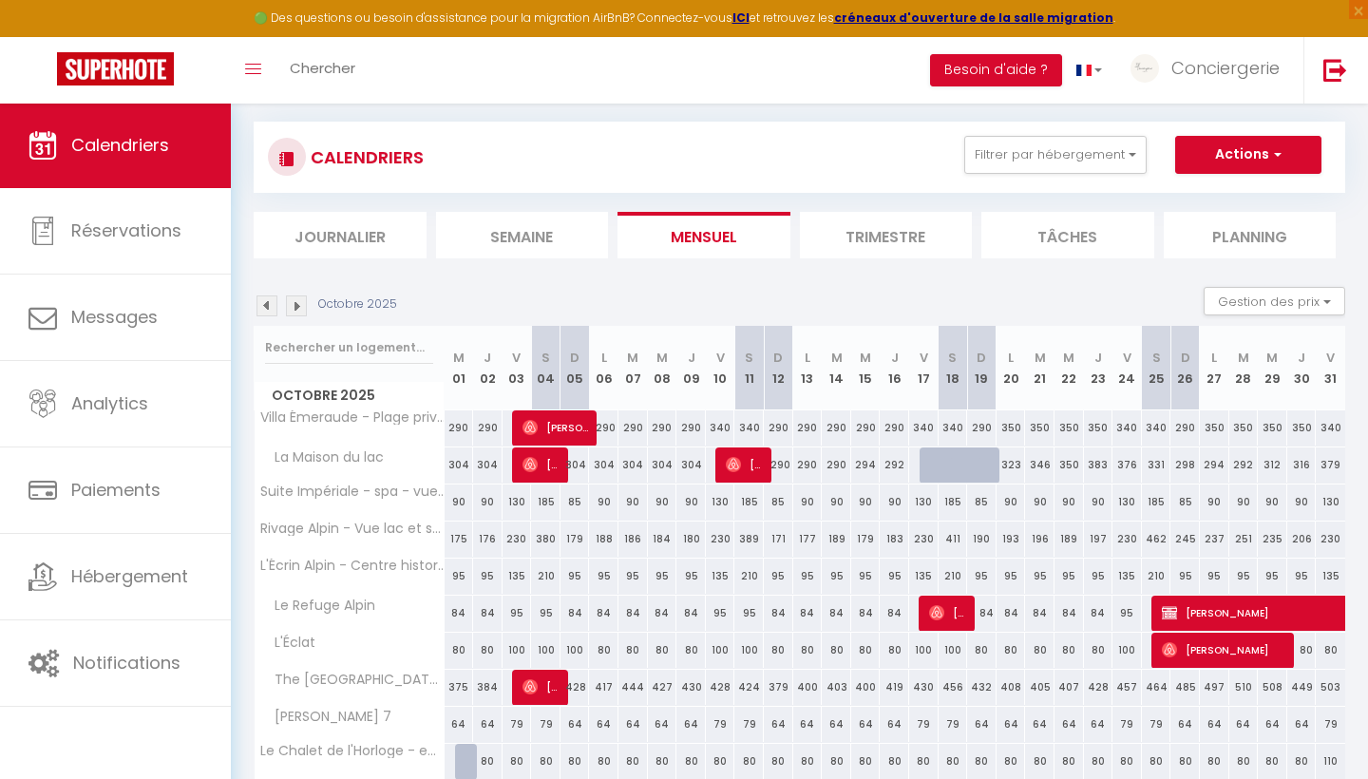
click at [270, 298] on img at bounding box center [266, 305] width 21 height 21
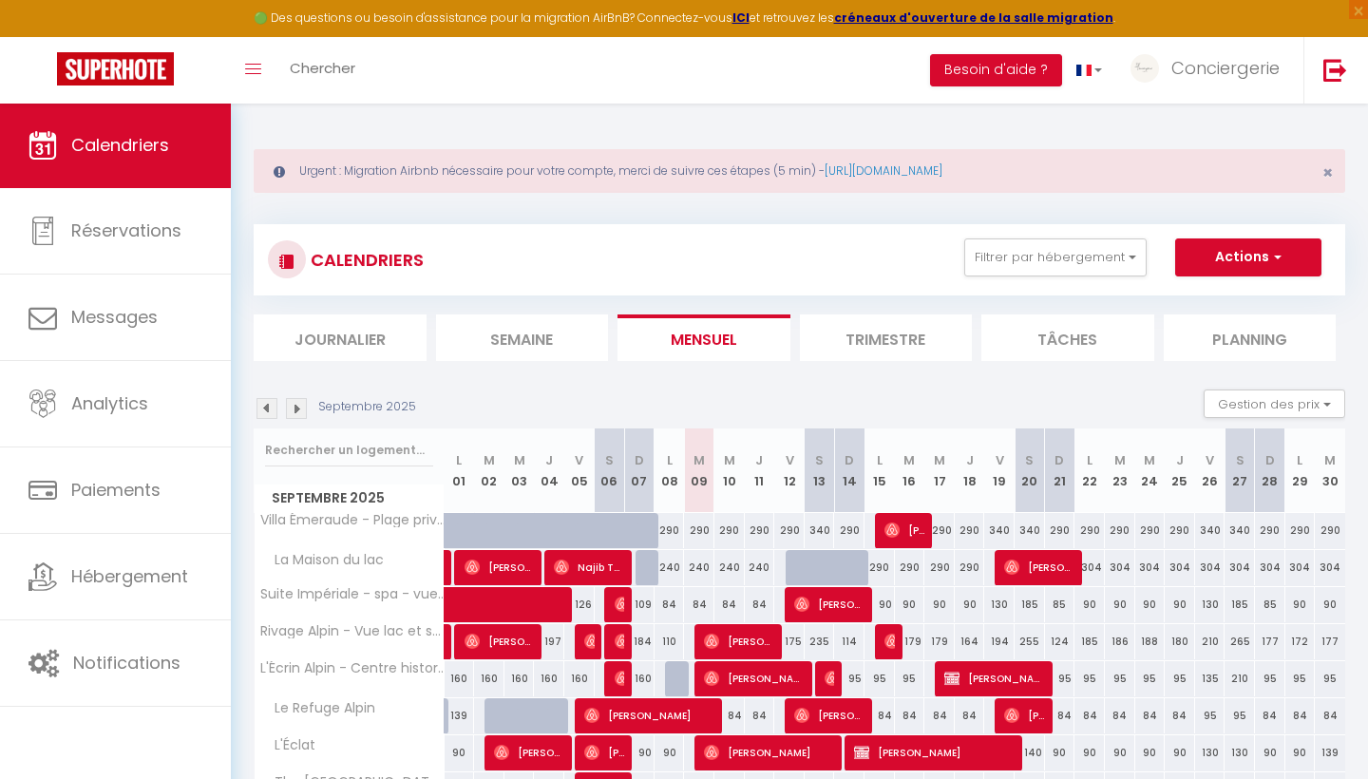
scroll to position [0, 0]
